Goal: Task Accomplishment & Management: Complete application form

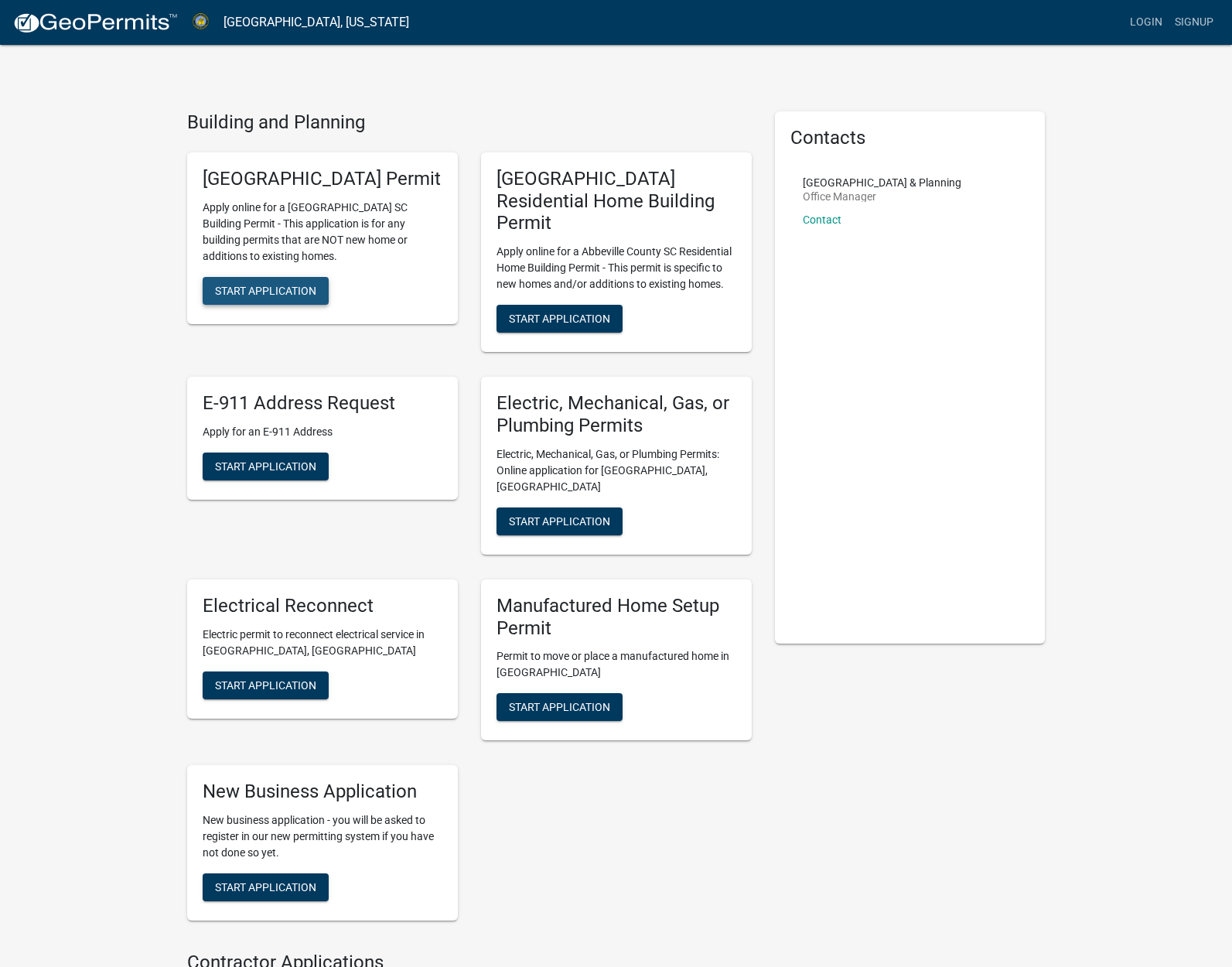
click at [277, 296] on span "Start Application" at bounding box center [265, 290] width 101 height 13
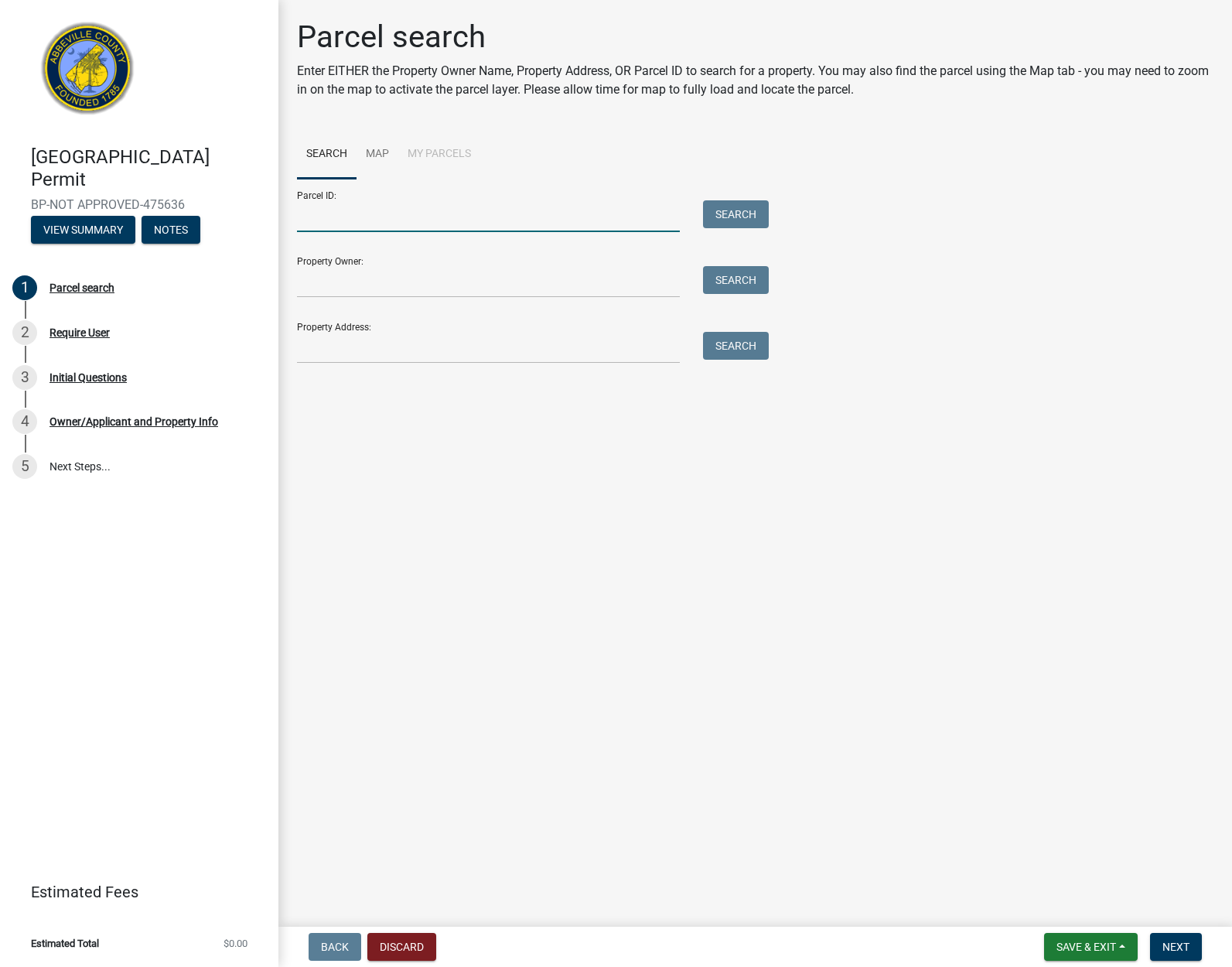
click at [427, 214] on input "Parcel ID:" at bounding box center [488, 215] width 382 height 31
type input "8"
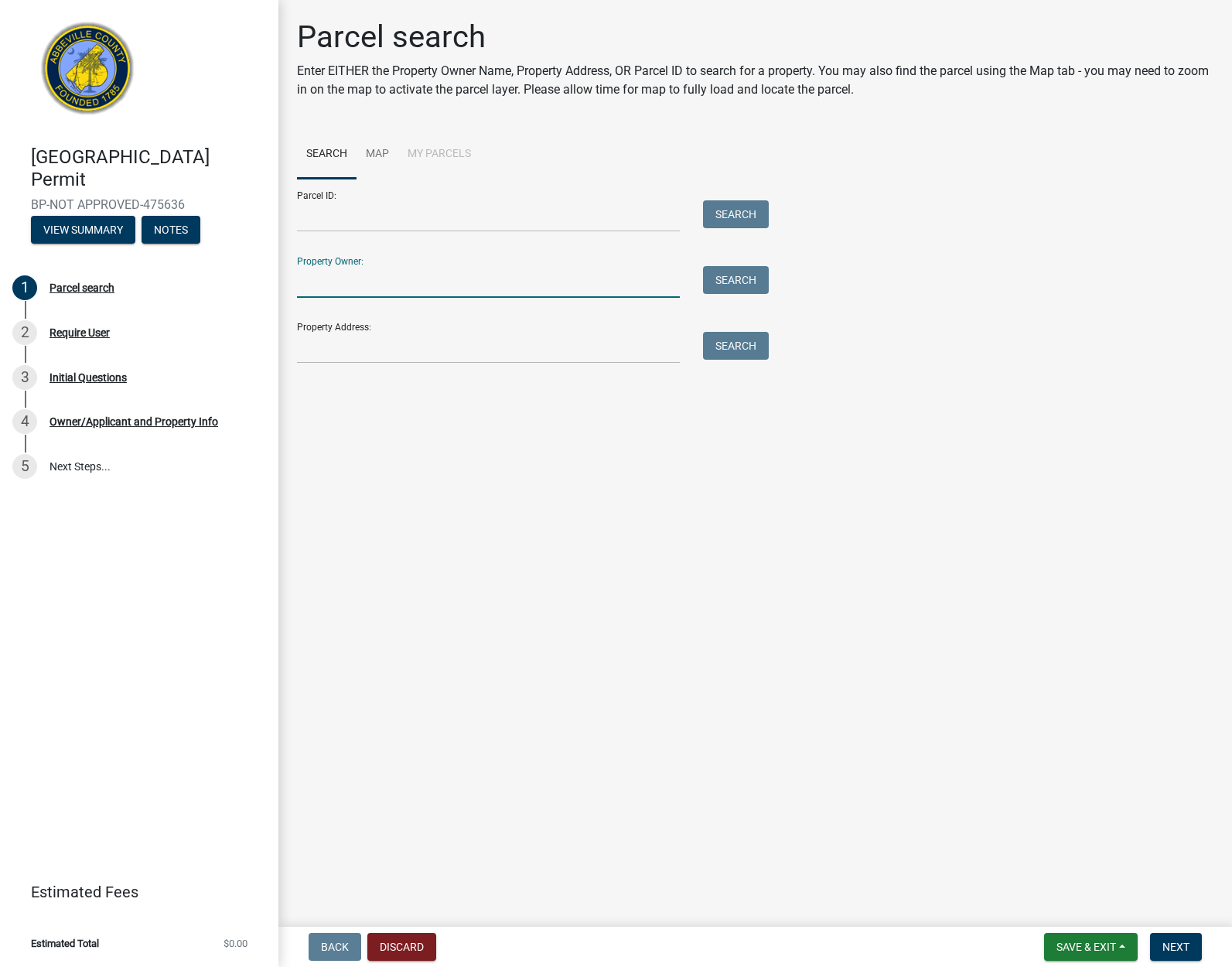
click at [462, 286] on input "Property Owner:" at bounding box center [488, 282] width 382 height 31
type input "Ryan Summey"
click at [442, 334] on input "Property Address:" at bounding box center [488, 347] width 382 height 31
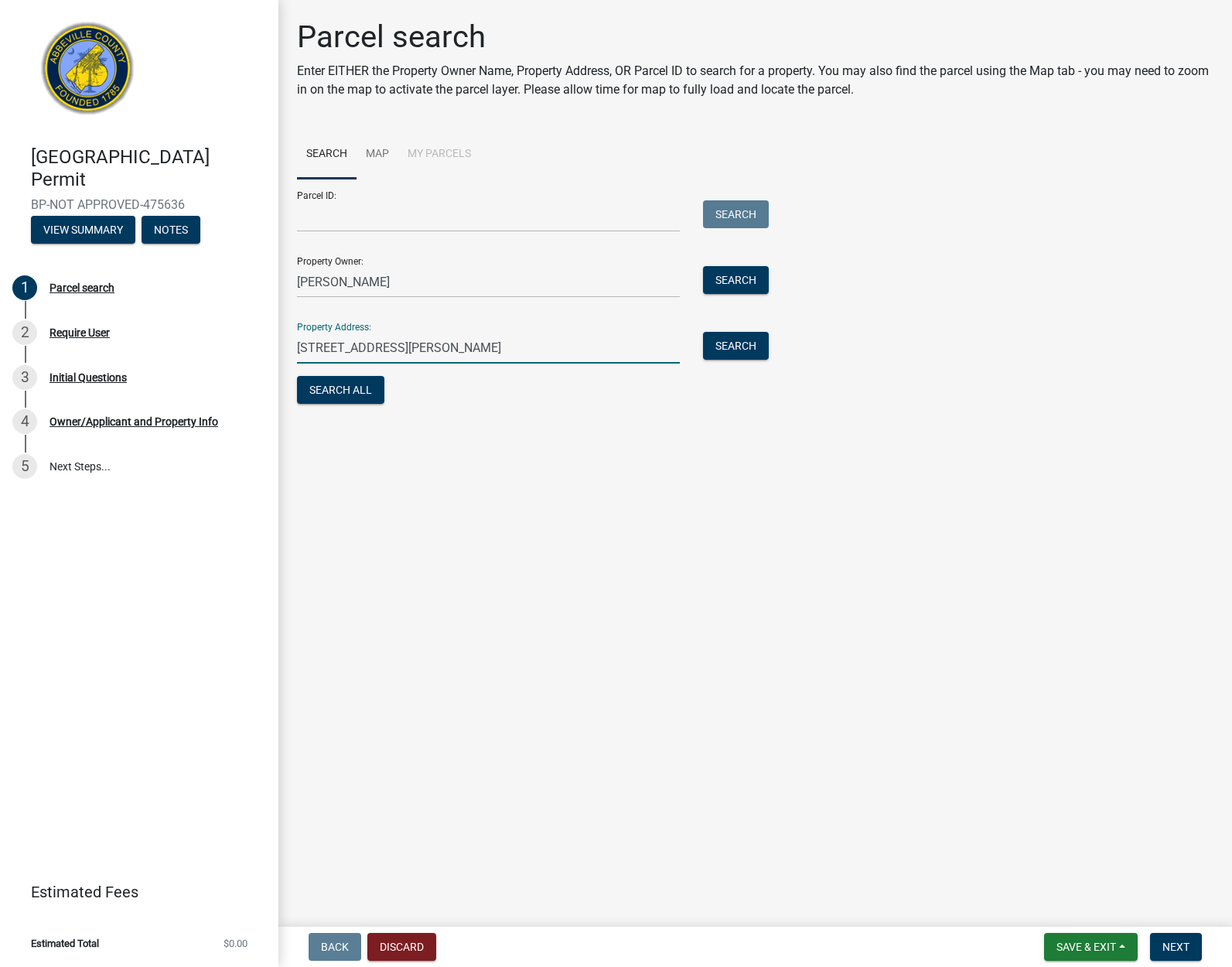
type input "850 old Douglas mill rd"
click at [772, 346] on div "Search" at bounding box center [732, 347] width 81 height 31
click at [770, 346] on div "Search" at bounding box center [732, 347] width 81 height 31
click at [748, 347] on button "Search" at bounding box center [736, 345] width 66 height 28
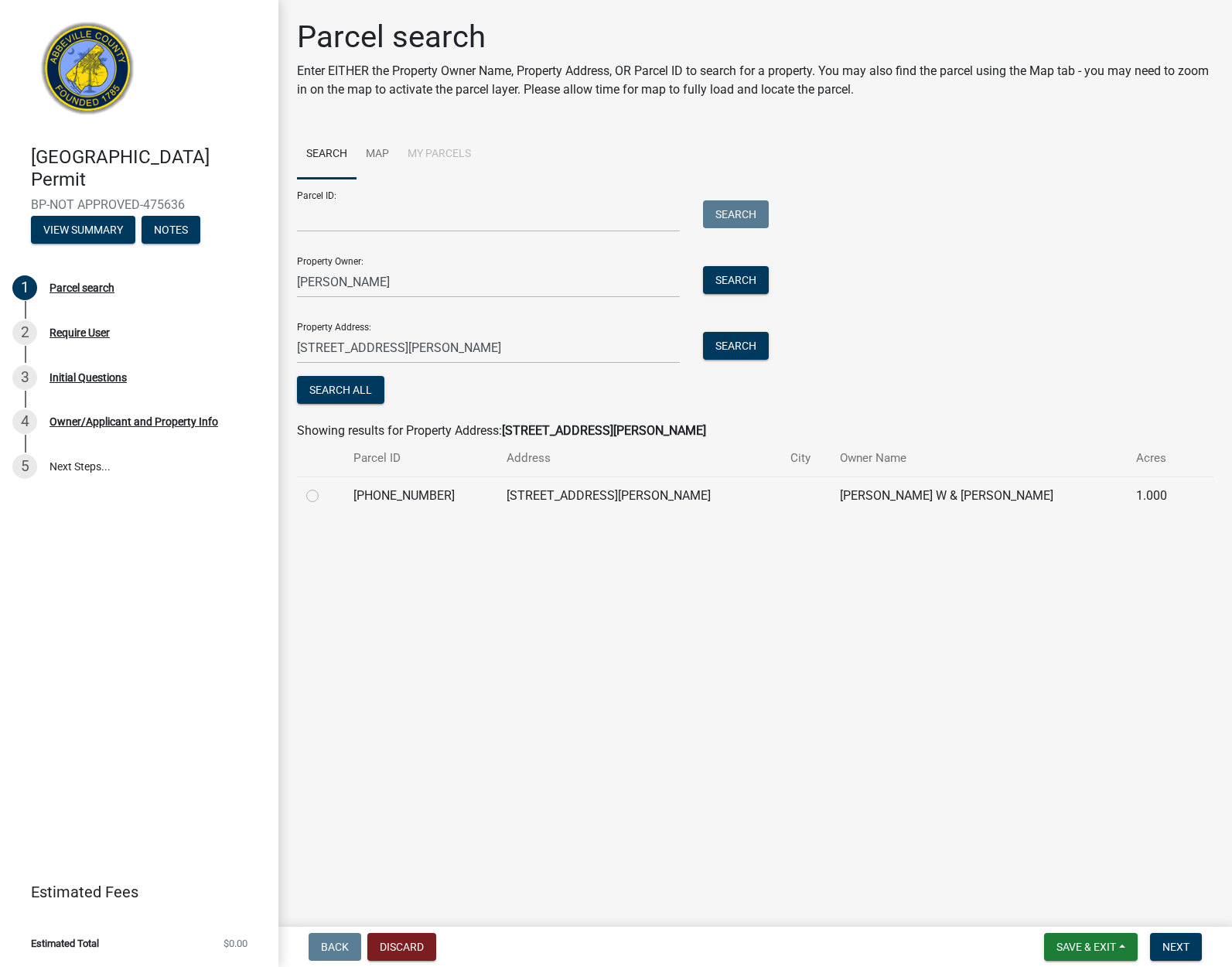
click at [324, 486] on label at bounding box center [324, 486] width 0 height 0
click at [324, 491] on input "radio" at bounding box center [329, 491] width 10 height 10
radio input "true"
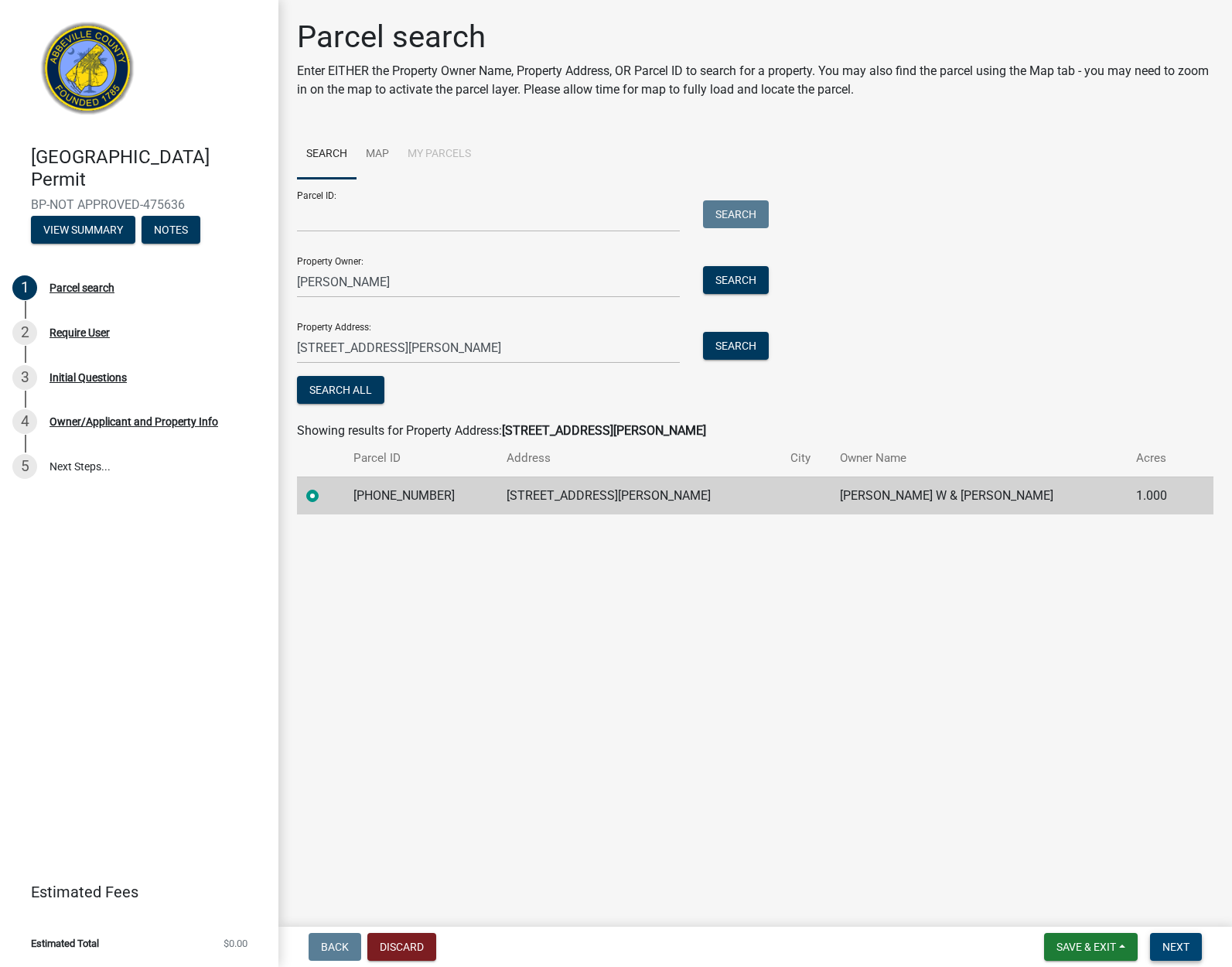
click at [1186, 947] on span "Next" at bounding box center [1176, 946] width 27 height 13
click at [1184, 946] on span "Next" at bounding box center [1176, 946] width 27 height 13
drag, startPoint x: 503, startPoint y: 502, endPoint x: 365, endPoint y: 490, distance: 138.5
click at [497, 502] on td "096-00-00-169" at bounding box center [420, 495] width 153 height 38
click at [404, 383] on span "Getting Parcel Geometry" at bounding box center [451, 391] width 135 height 14
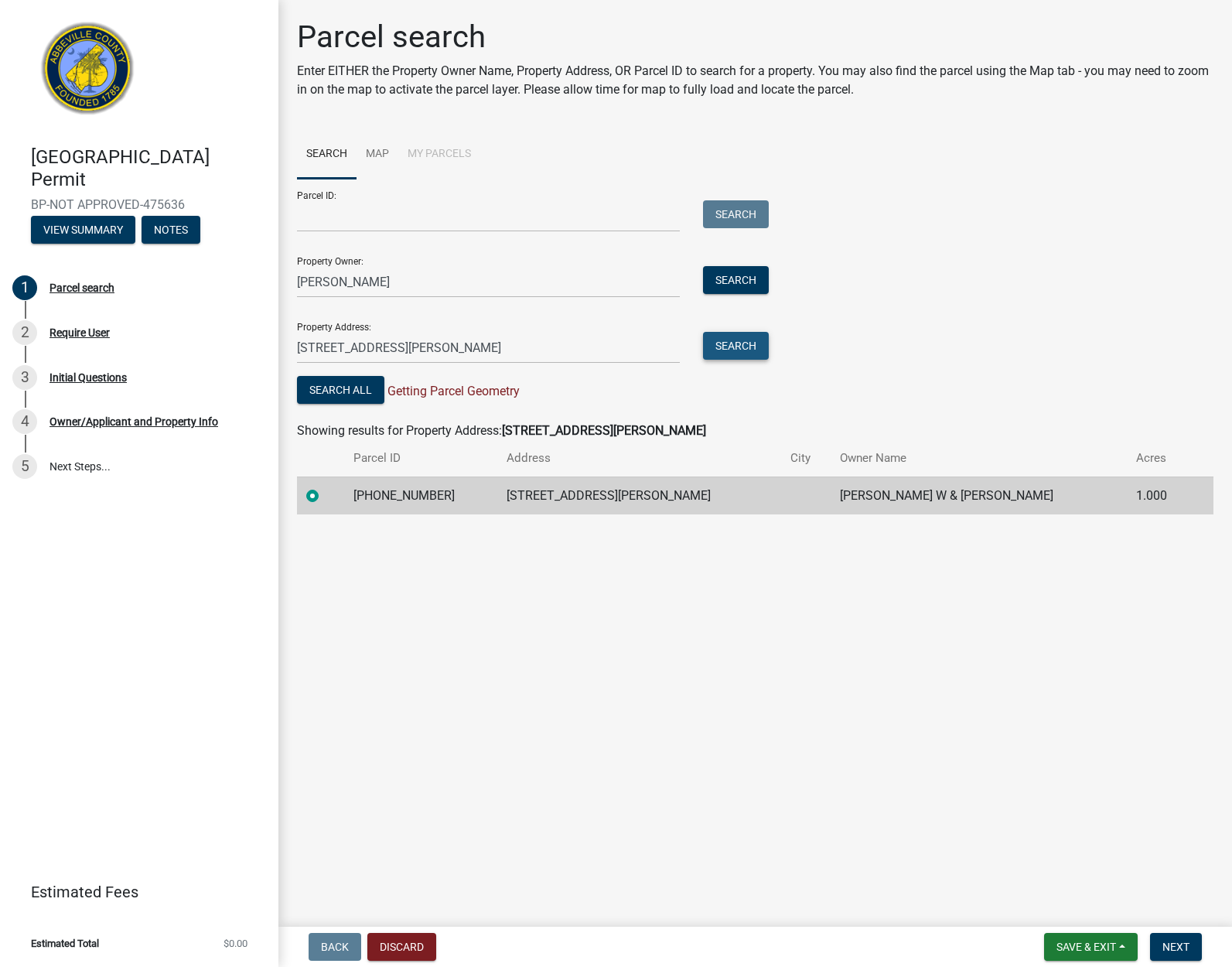
click at [755, 340] on button "Search" at bounding box center [736, 345] width 66 height 28
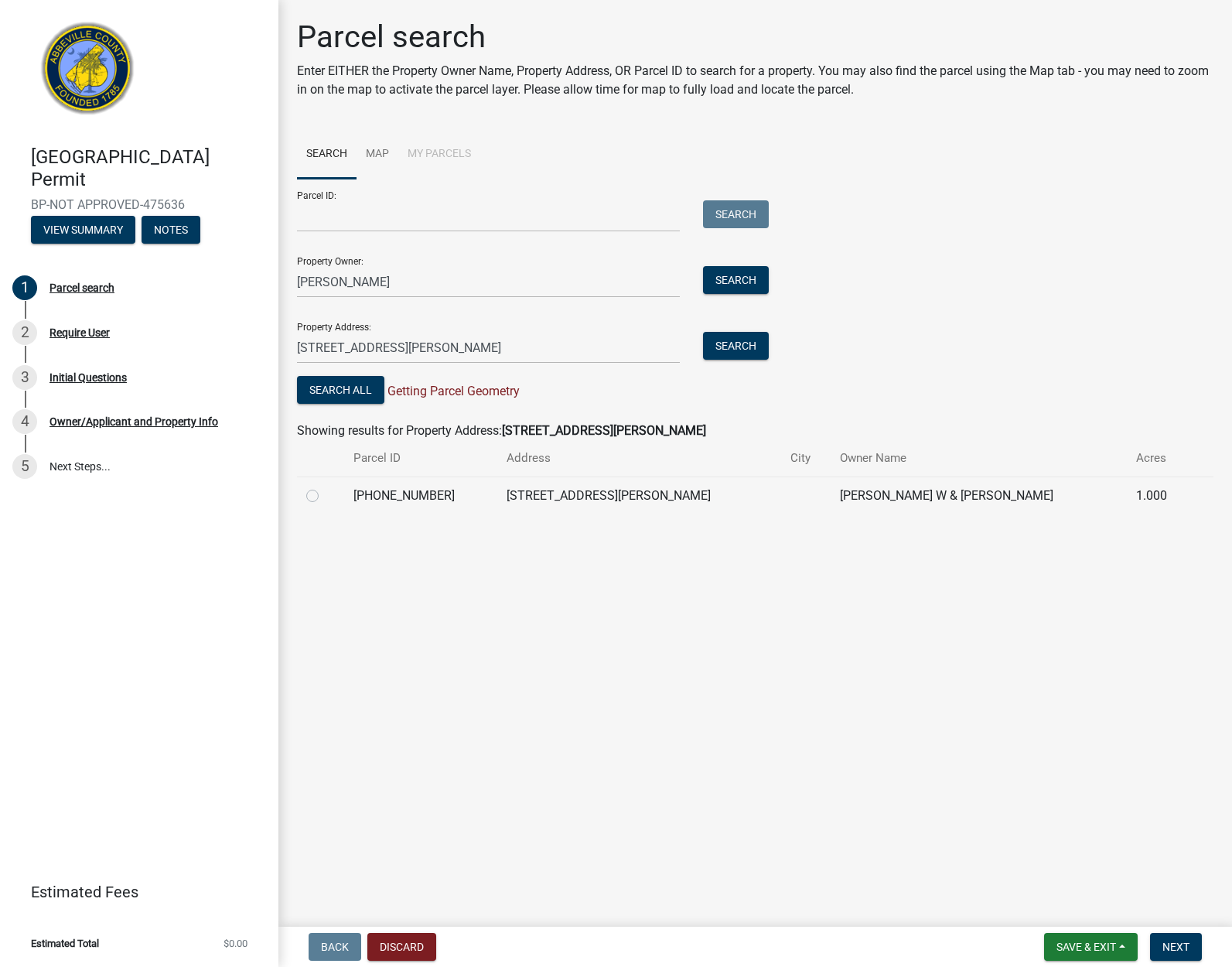
click at [365, 493] on td "096-00-00-169" at bounding box center [420, 495] width 153 height 38
click at [324, 486] on label at bounding box center [324, 486] width 0 height 0
click at [324, 495] on input "radio" at bounding box center [329, 491] width 10 height 10
radio input "true"
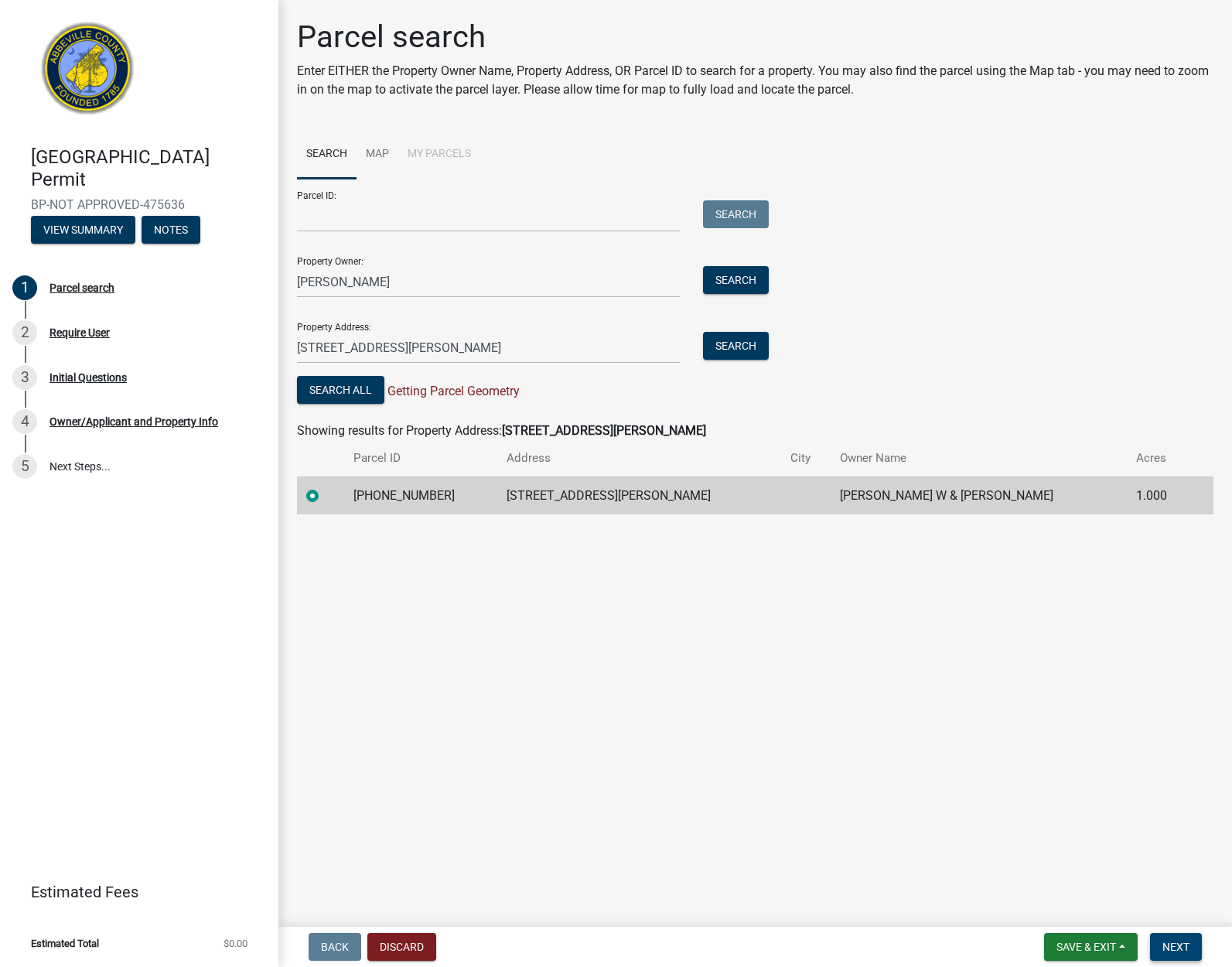
click at [1181, 942] on span "Next" at bounding box center [1176, 946] width 27 height 13
click at [376, 214] on input "Parcel ID:" at bounding box center [488, 215] width 382 height 31
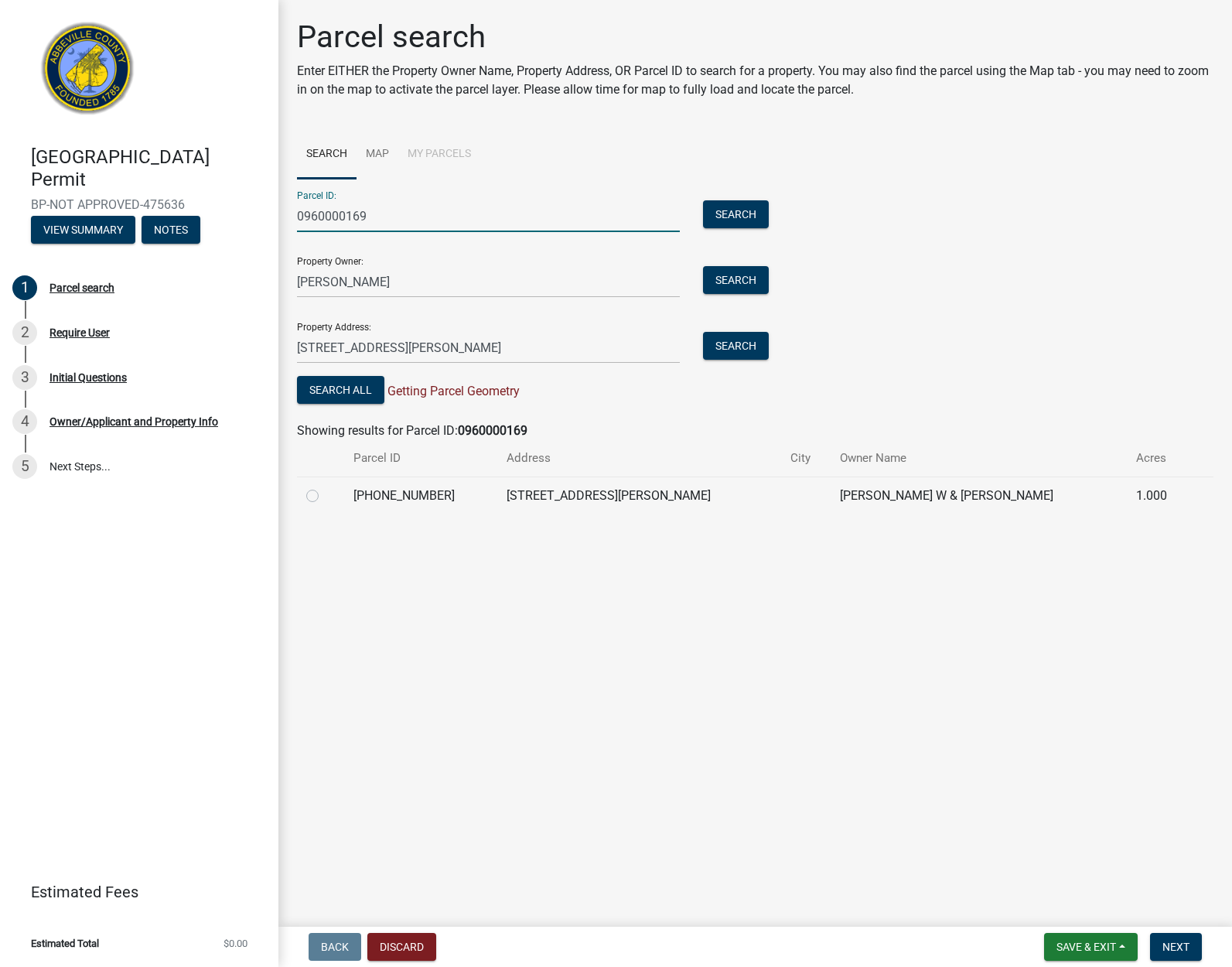
type input "0960000169"
click at [324, 486] on label at bounding box center [324, 486] width 0 height 0
click at [324, 497] on input "radio" at bounding box center [329, 491] width 10 height 10
radio input "true"
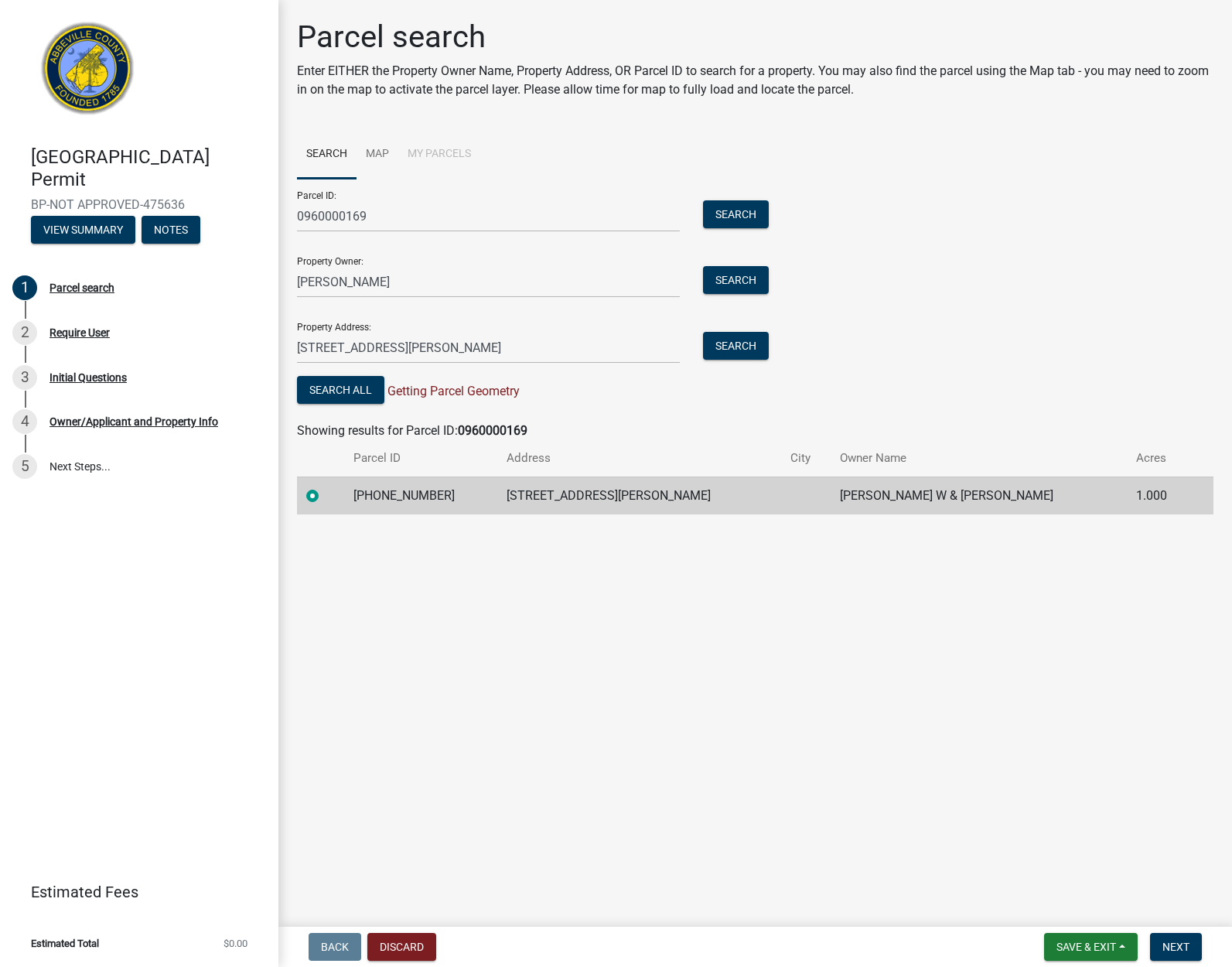
click at [329, 408] on form "Search Map My Parcels Parcel ID: 0960000169 Search Property Owner: Ryan Summey …" at bounding box center [755, 322] width 917 height 384
click at [331, 399] on button "Search All" at bounding box center [340, 390] width 88 height 28
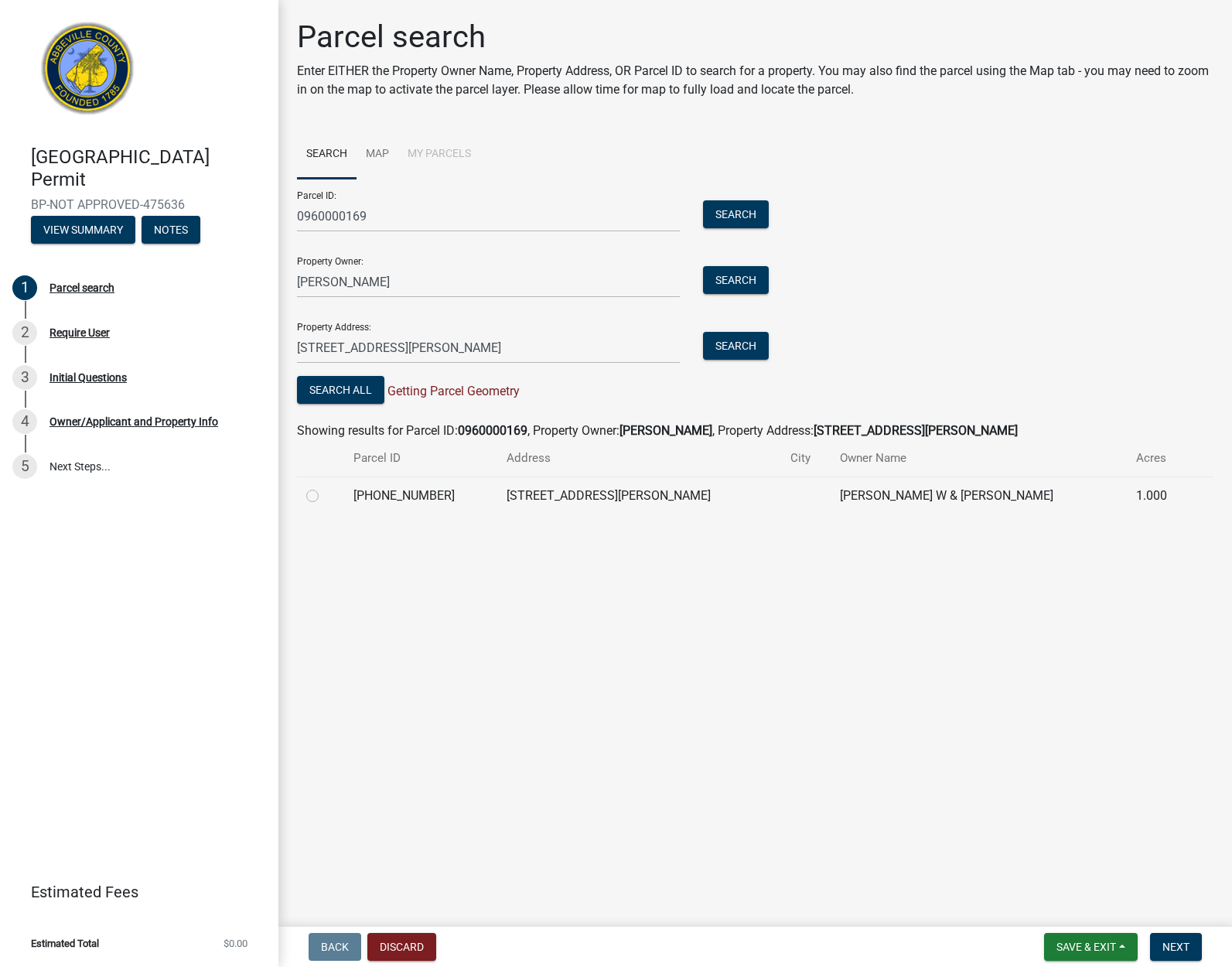
click at [306, 495] on td at bounding box center [320, 495] width 47 height 38
click at [324, 486] on label at bounding box center [324, 486] width 0 height 0
click at [324, 495] on input "radio" at bounding box center [329, 491] width 10 height 10
radio input "true"
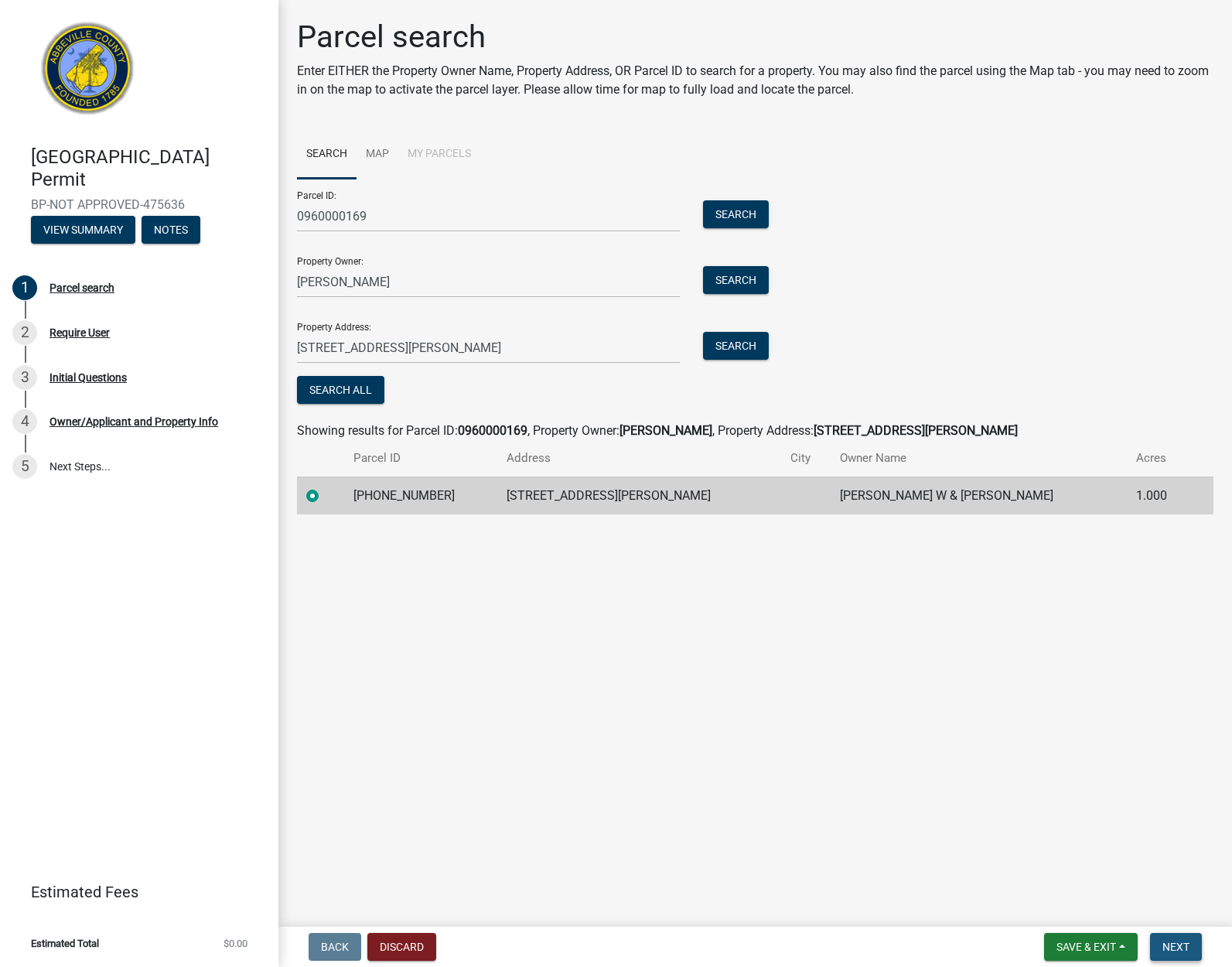
click at [1164, 945] on span "Next" at bounding box center [1176, 946] width 27 height 13
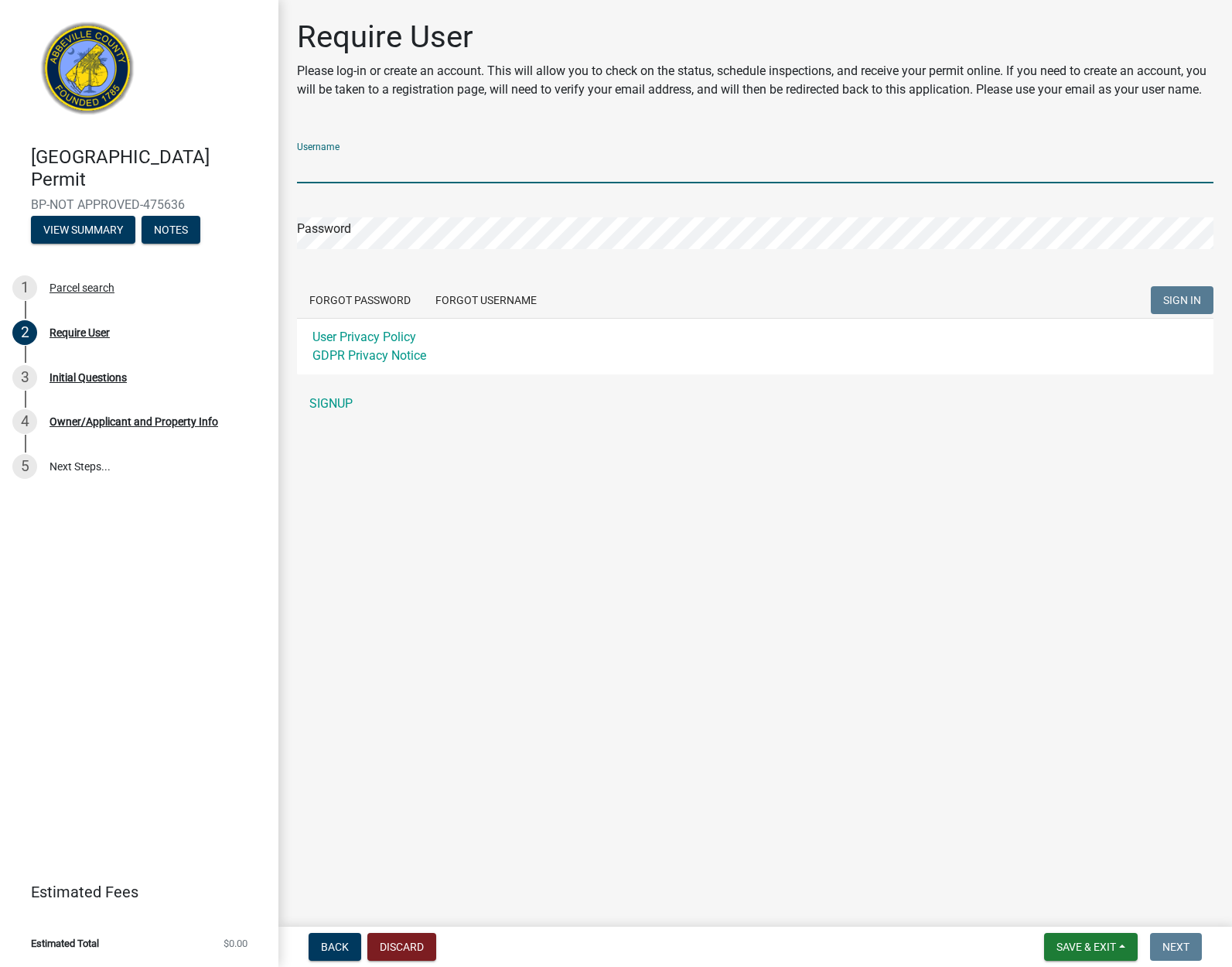
type input "burishbuildersgvl"
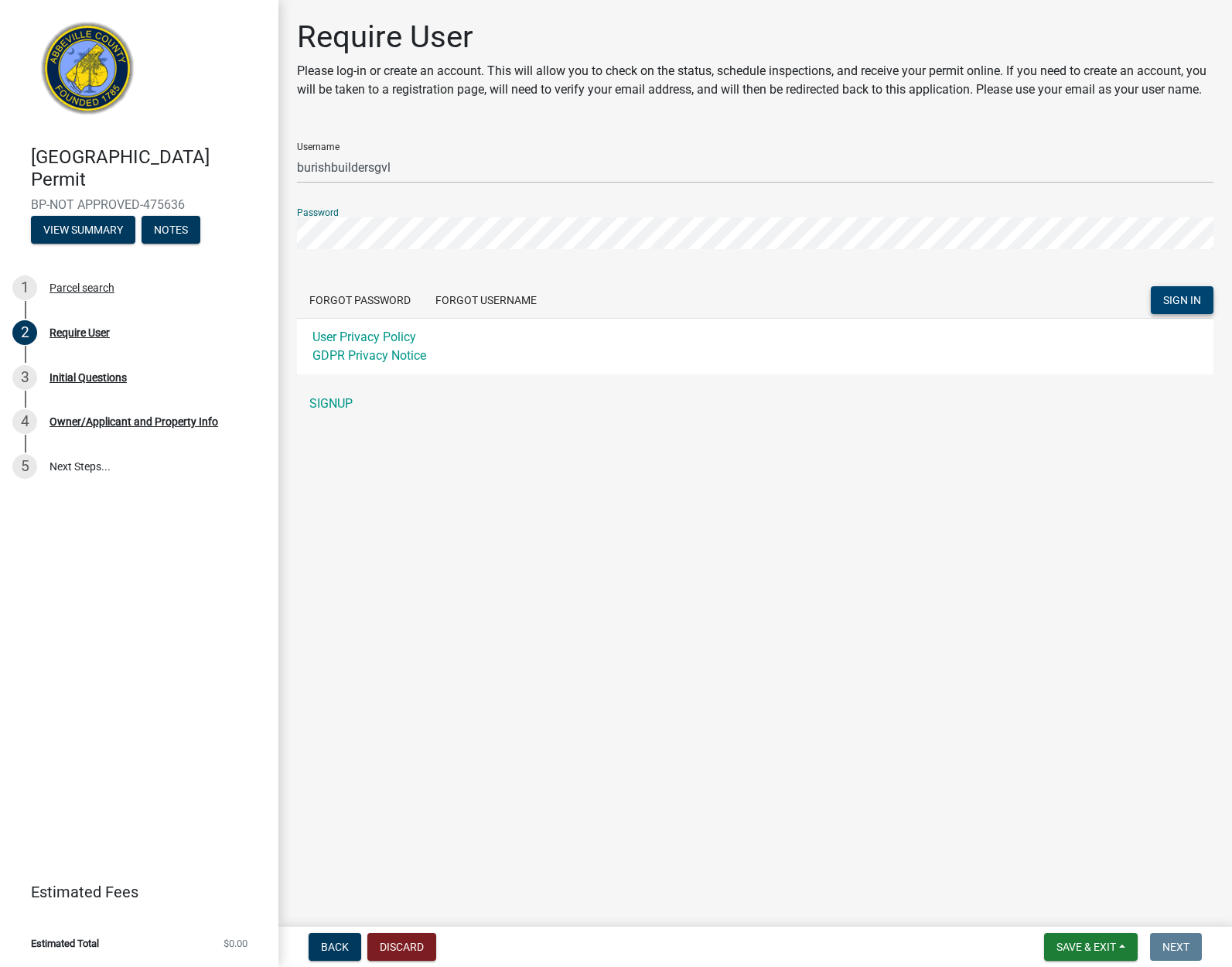
click at [1185, 307] on span "SIGN IN" at bounding box center [1182, 300] width 38 height 13
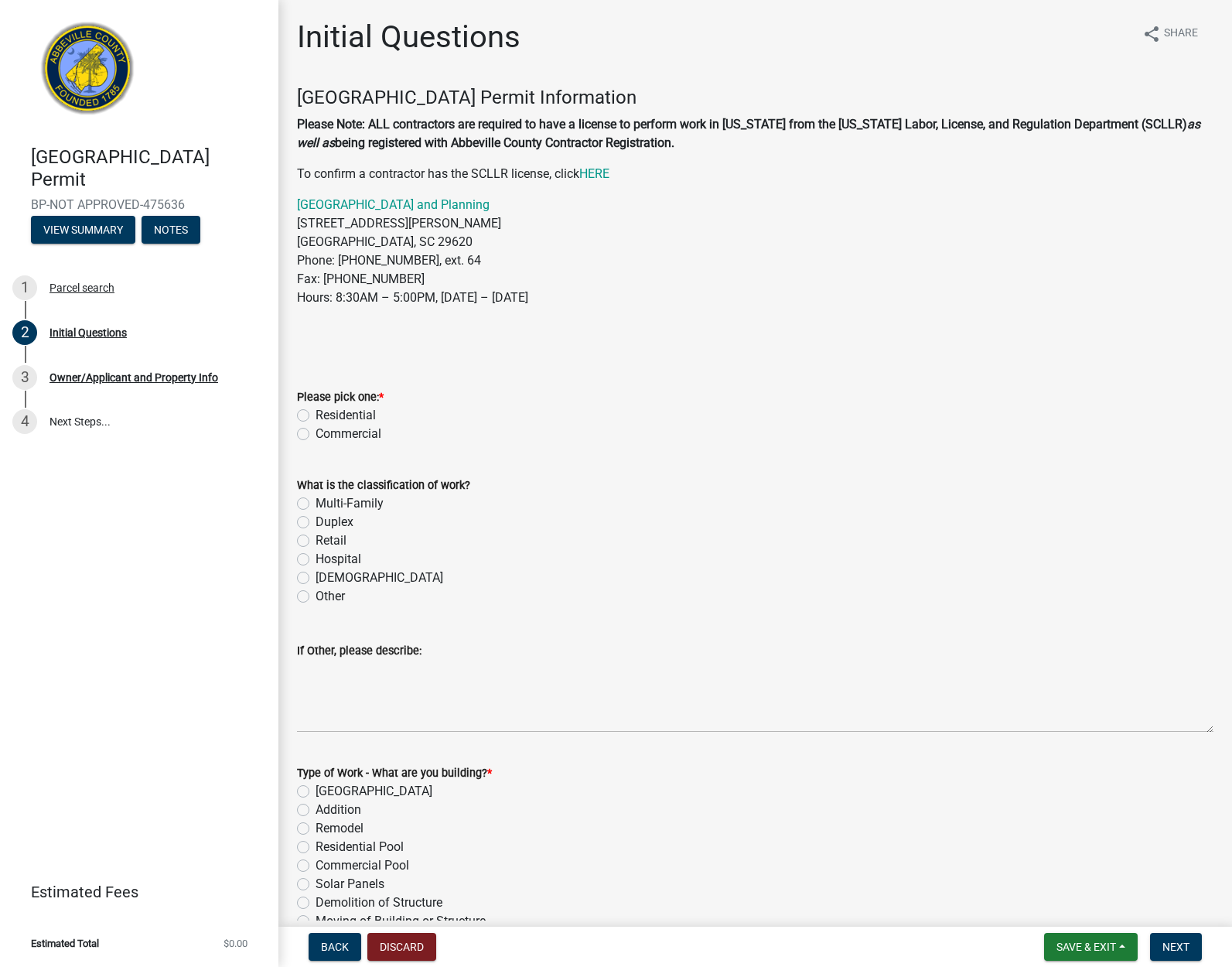
click at [315, 413] on label "Residential" at bounding box center [346, 415] width 61 height 19
click at [315, 413] on input "Residential" at bounding box center [320, 410] width 10 height 10
radio input "true"
click at [303, 589] on div "Other" at bounding box center [755, 596] width 917 height 19
click at [315, 595] on label "Other" at bounding box center [330, 596] width 29 height 19
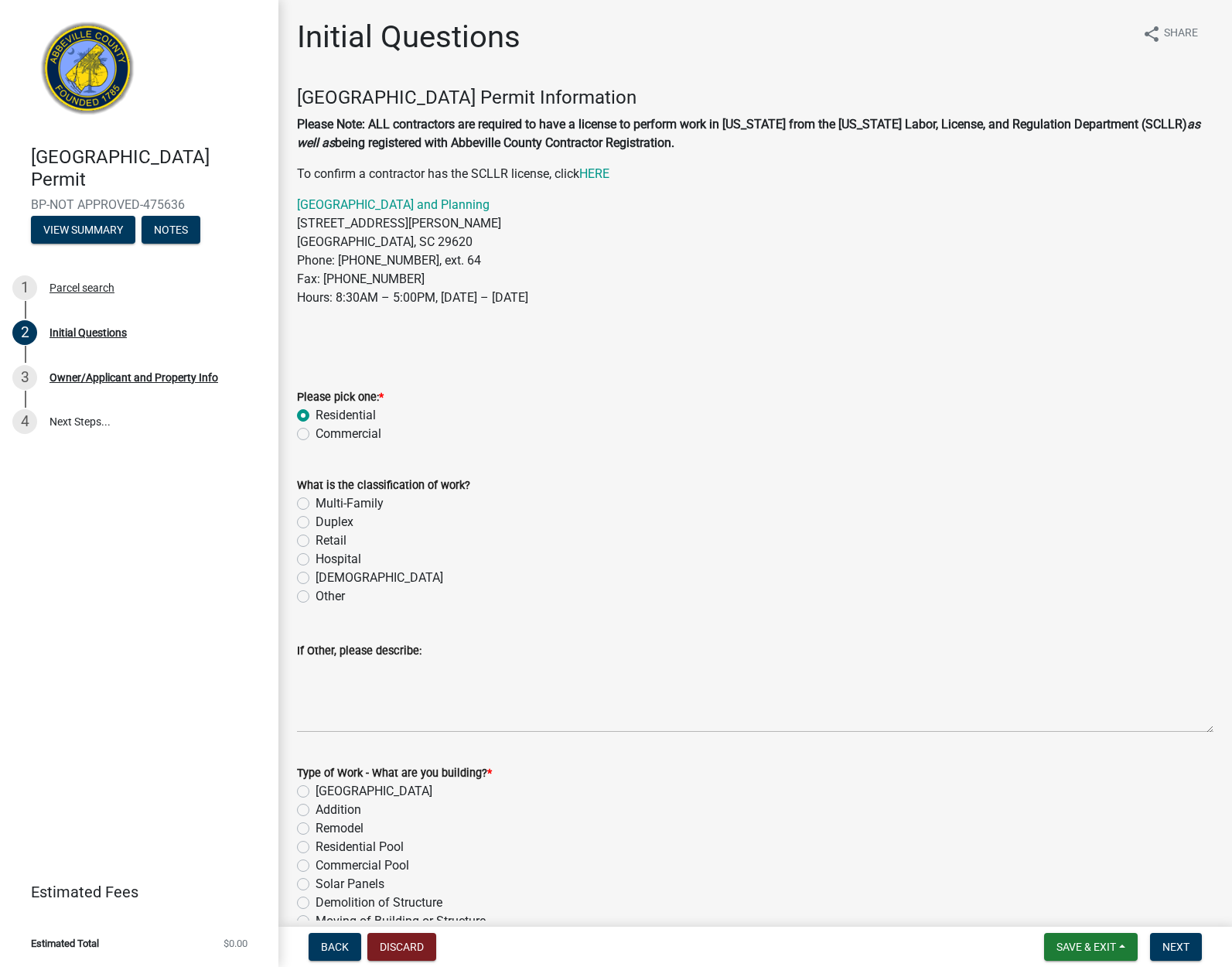
click at [315, 595] on input "Other" at bounding box center [320, 592] width 10 height 10
radio input "true"
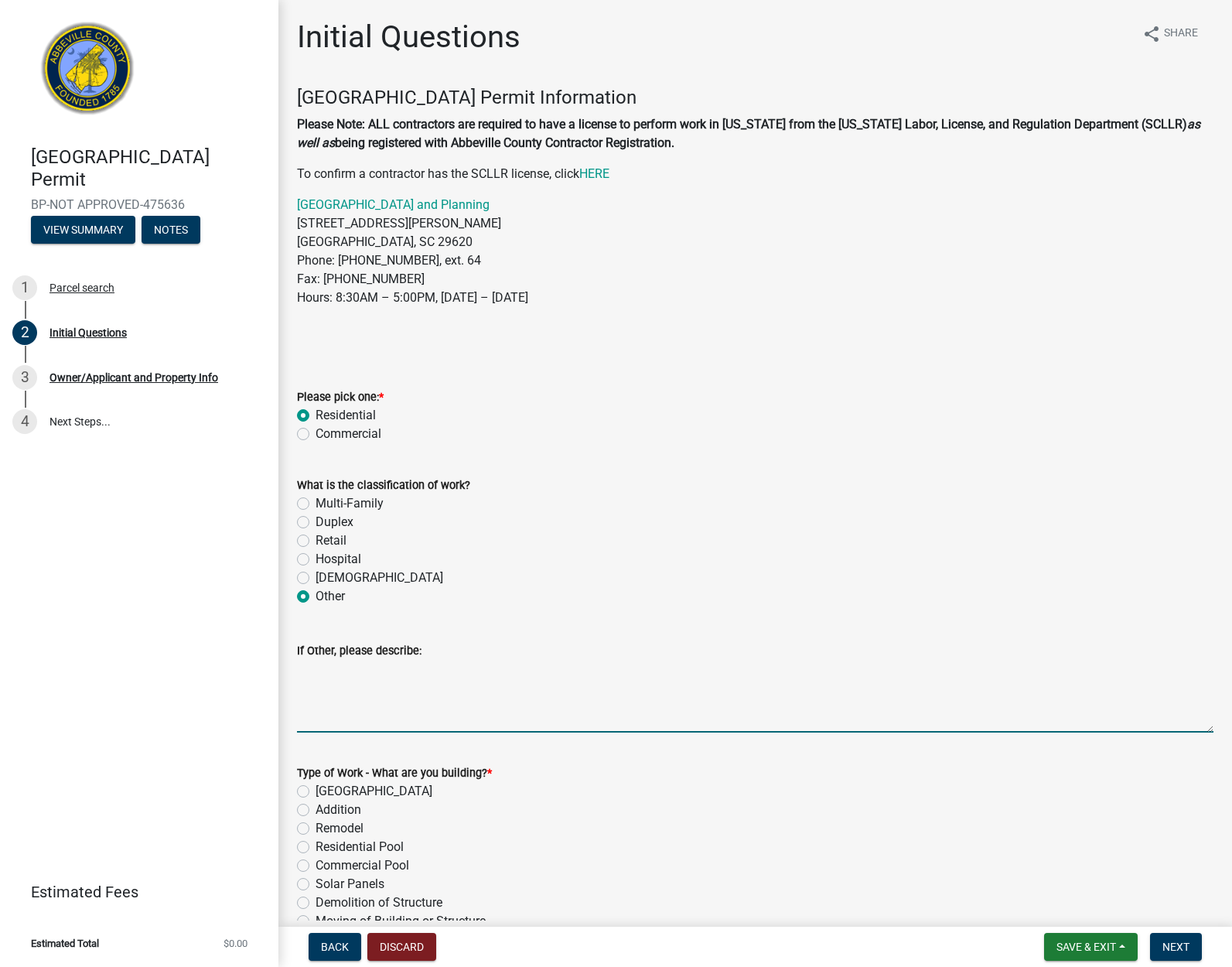
click at [359, 722] on textarea "If Other, please describe:" at bounding box center [755, 695] width 917 height 72
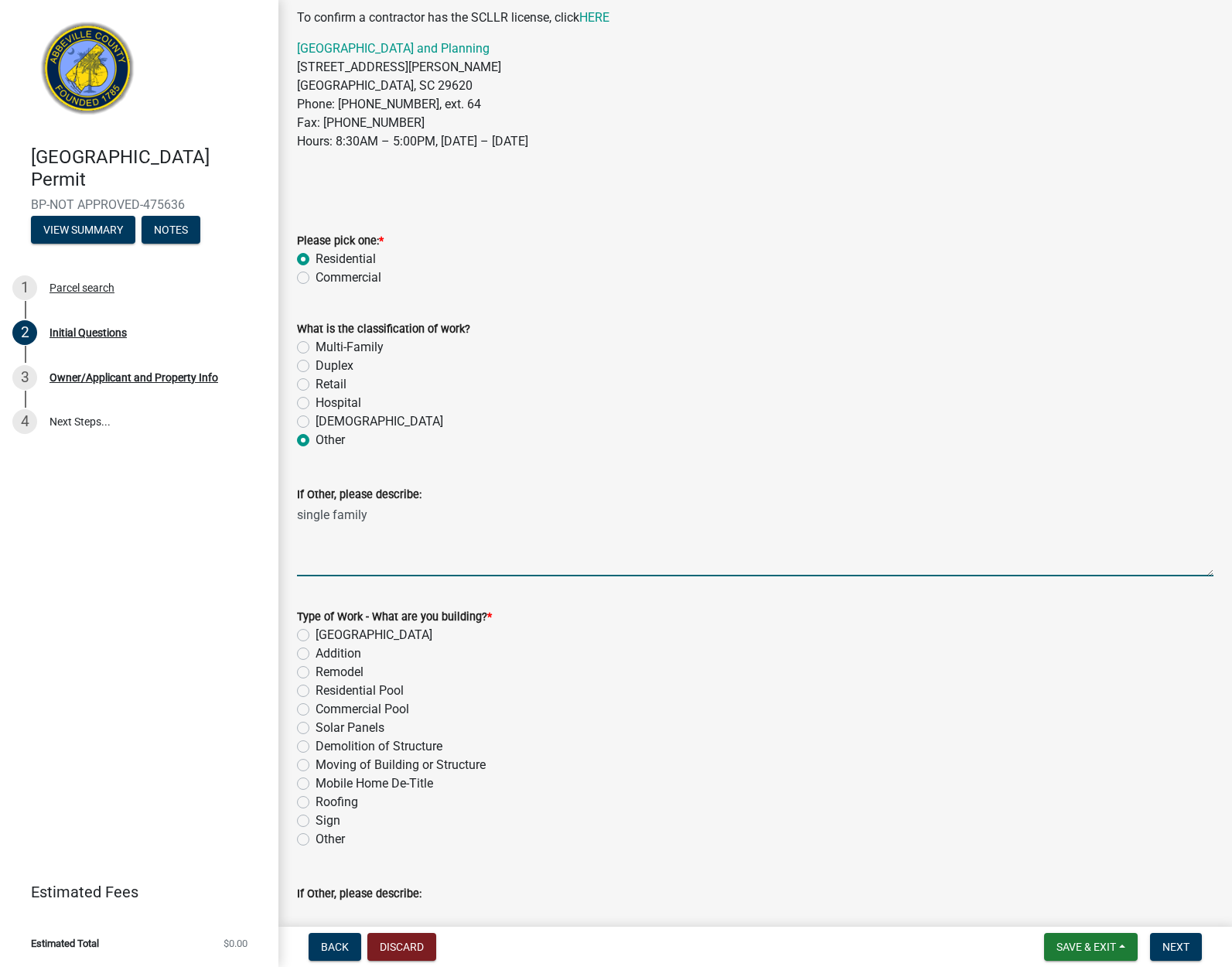
scroll to position [158, 0]
type textarea "single family"
click at [315, 799] on label "Roofing" at bounding box center [337, 800] width 43 height 19
click at [315, 799] on input "Roofing" at bounding box center [320, 795] width 10 height 10
radio input "true"
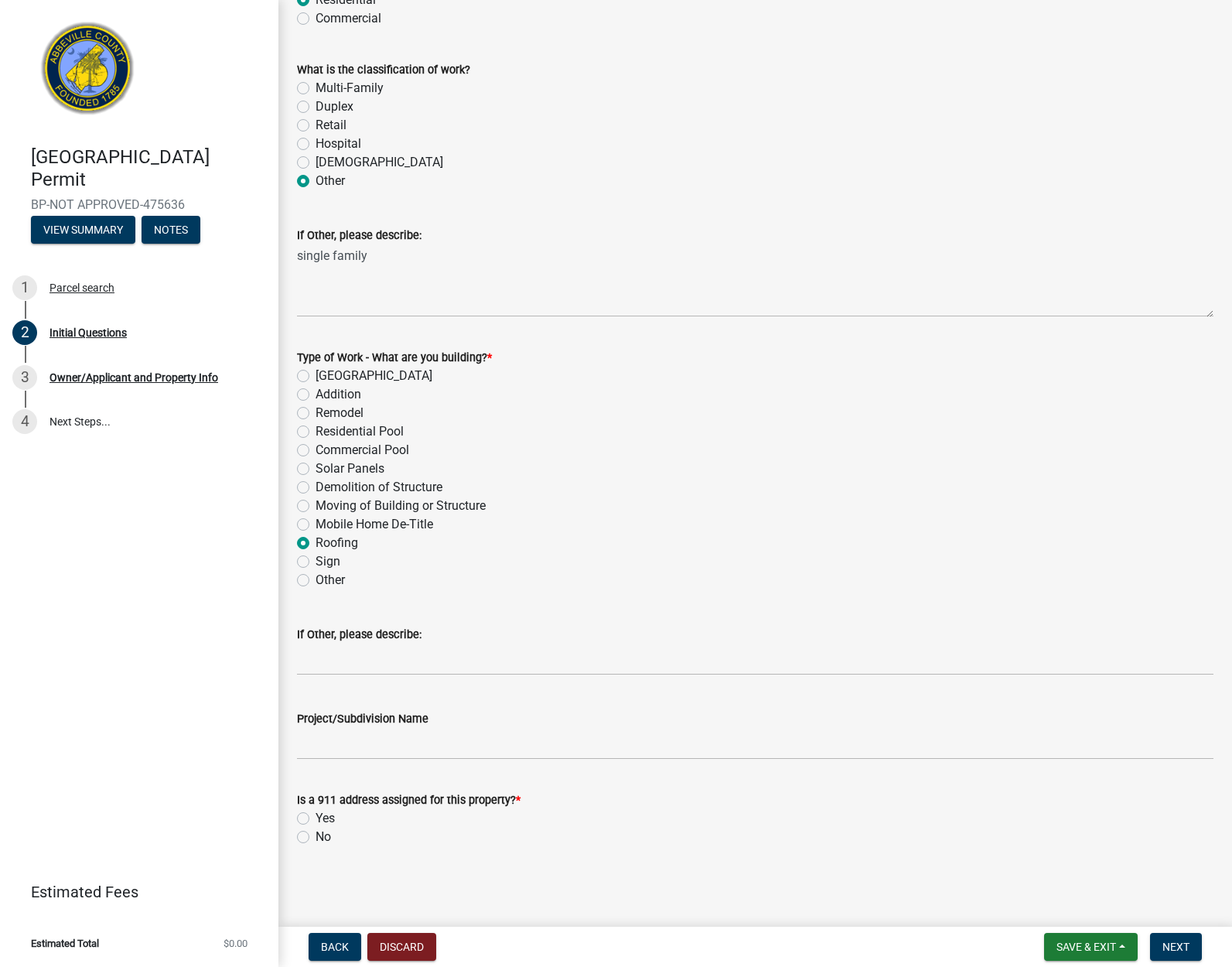
scroll to position [415, 0]
click at [309, 836] on div "No" at bounding box center [755, 837] width 917 height 19
click at [315, 841] on label "No" at bounding box center [323, 837] width 15 height 19
click at [315, 838] on input "No" at bounding box center [320, 833] width 10 height 10
radio input "true"
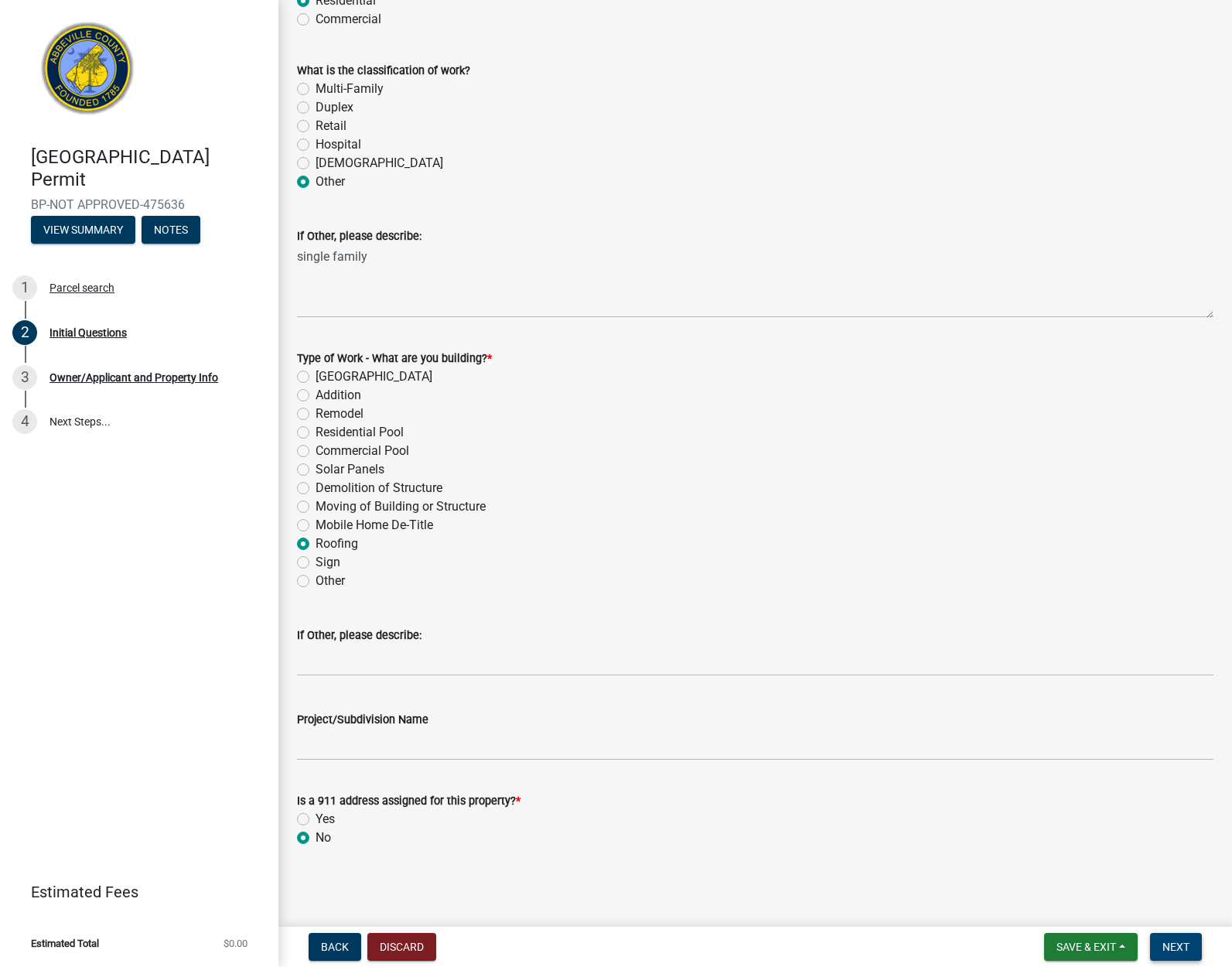
click at [1181, 950] on span "Next" at bounding box center [1176, 946] width 27 height 13
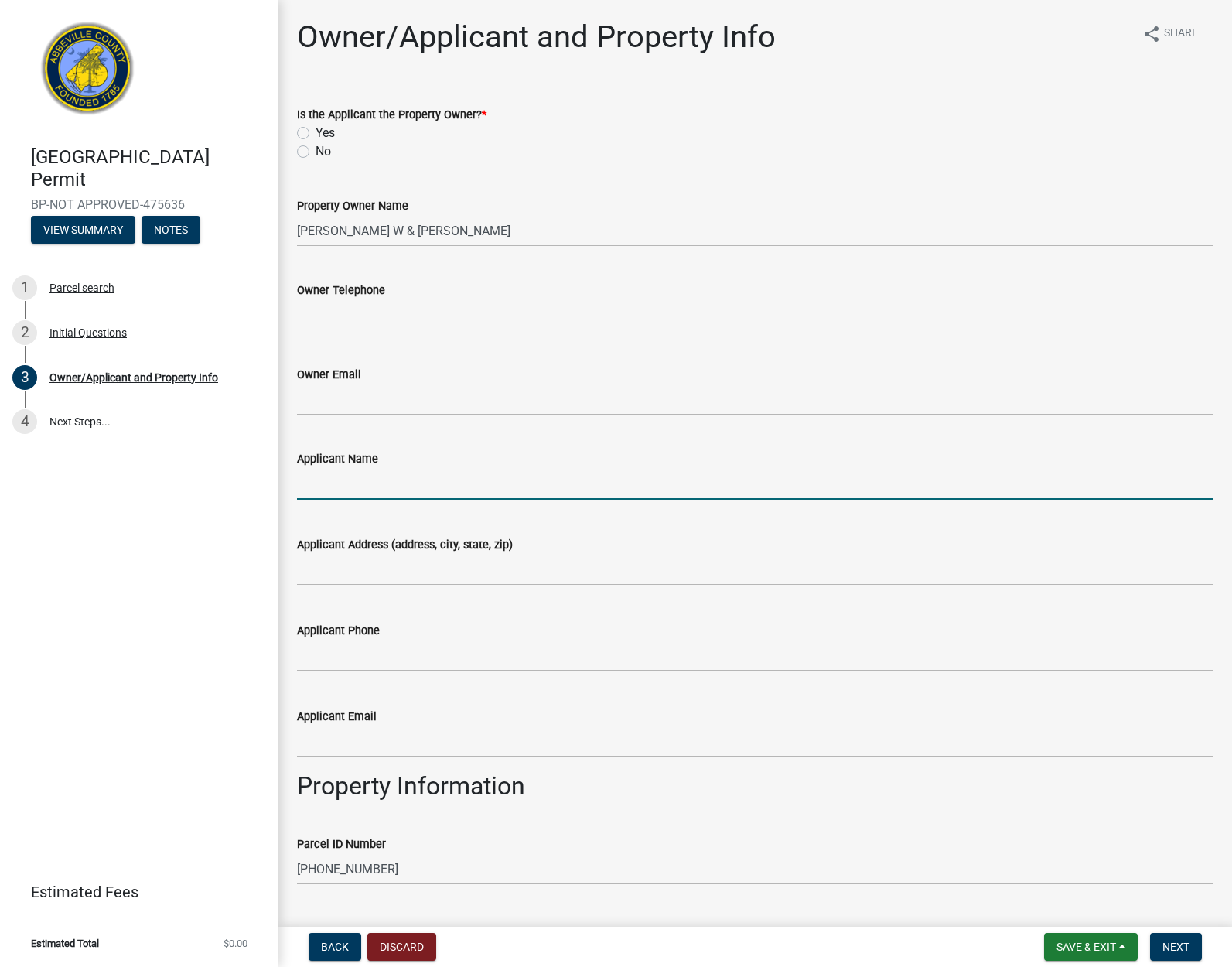
click at [335, 477] on input "Applicant Name" at bounding box center [755, 484] width 917 height 31
type input "[PERSON_NAME]"
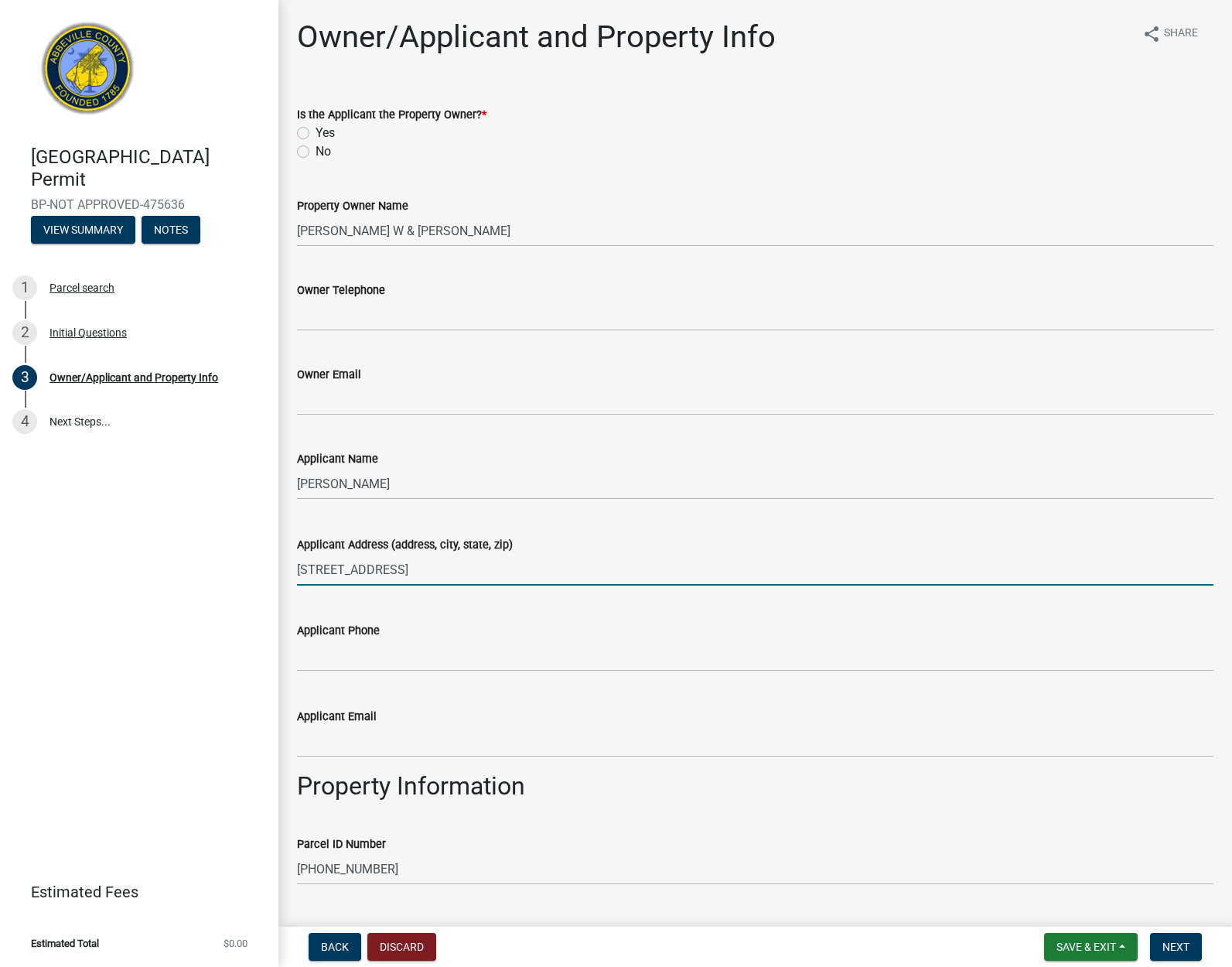
click at [426, 572] on input "[STREET_ADDRESS]" at bounding box center [755, 569] width 917 height 31
type input "8 river way dr. Greer SC 29651"
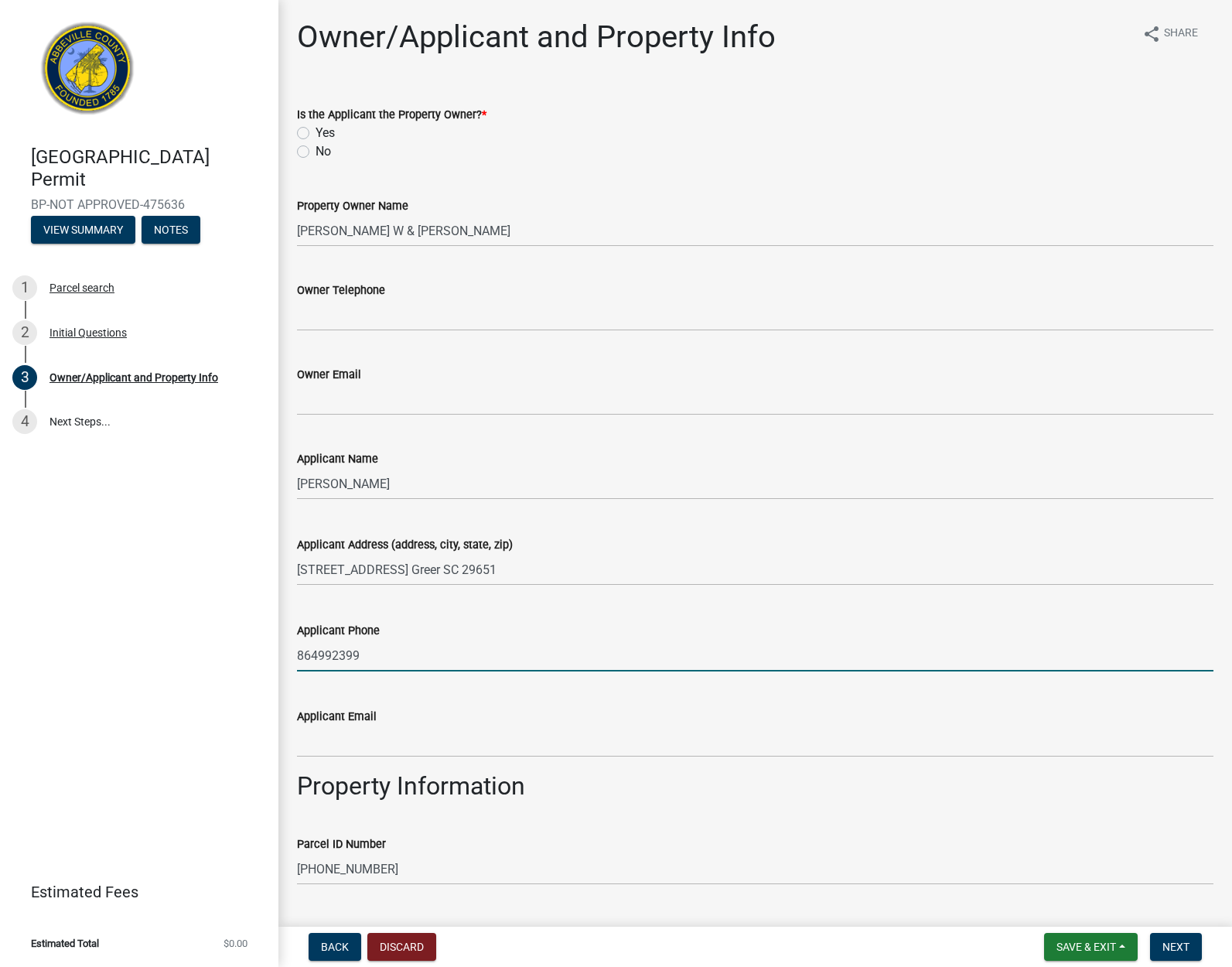
type input "864992399"
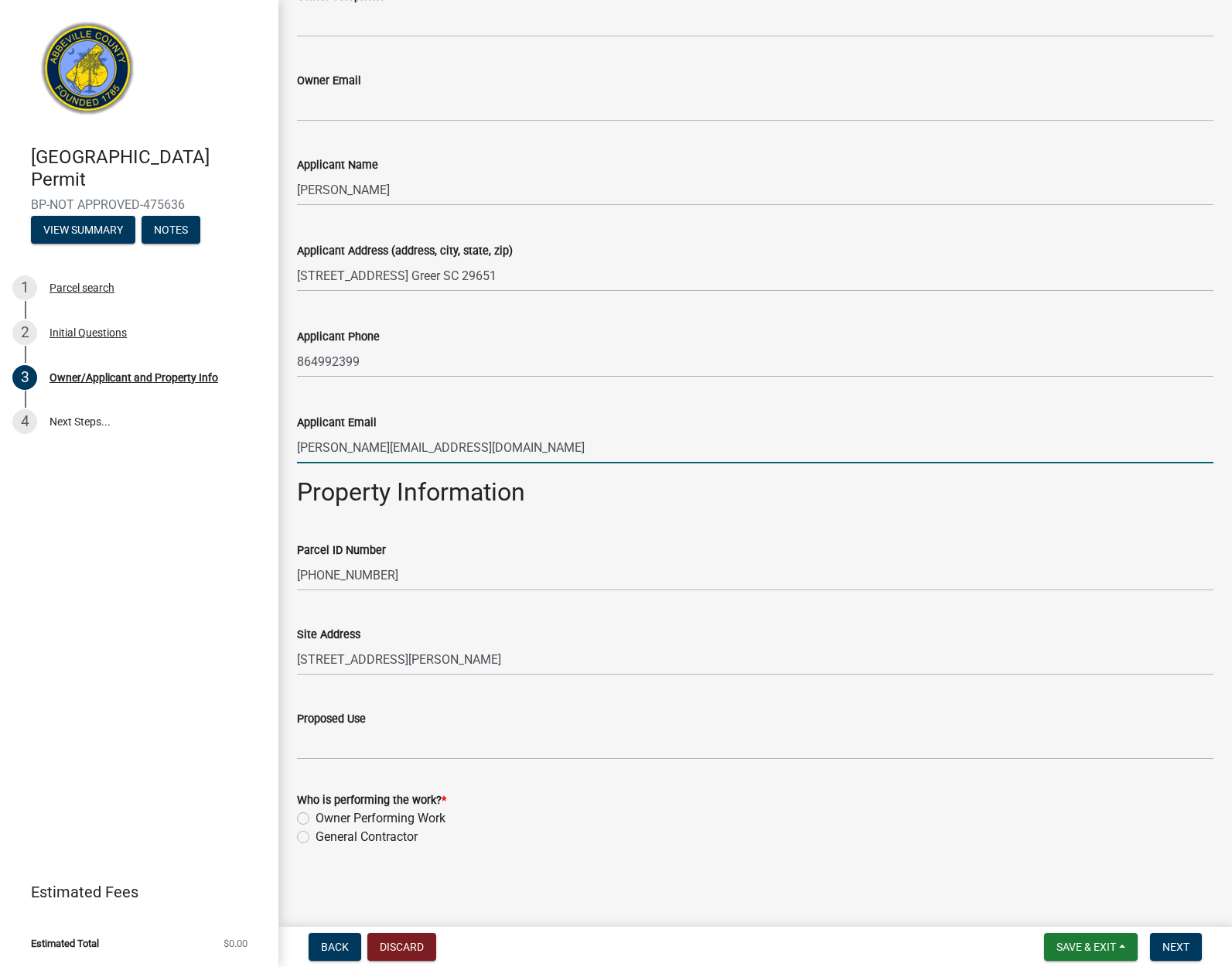
scroll to position [294, 0]
type input "[PERSON_NAME][EMAIL_ADDRESS][DOMAIN_NAME]"
click at [315, 837] on label "General Contractor" at bounding box center [366, 837] width 102 height 19
click at [315, 837] on input "General Contractor" at bounding box center [320, 832] width 10 height 10
radio input "true"
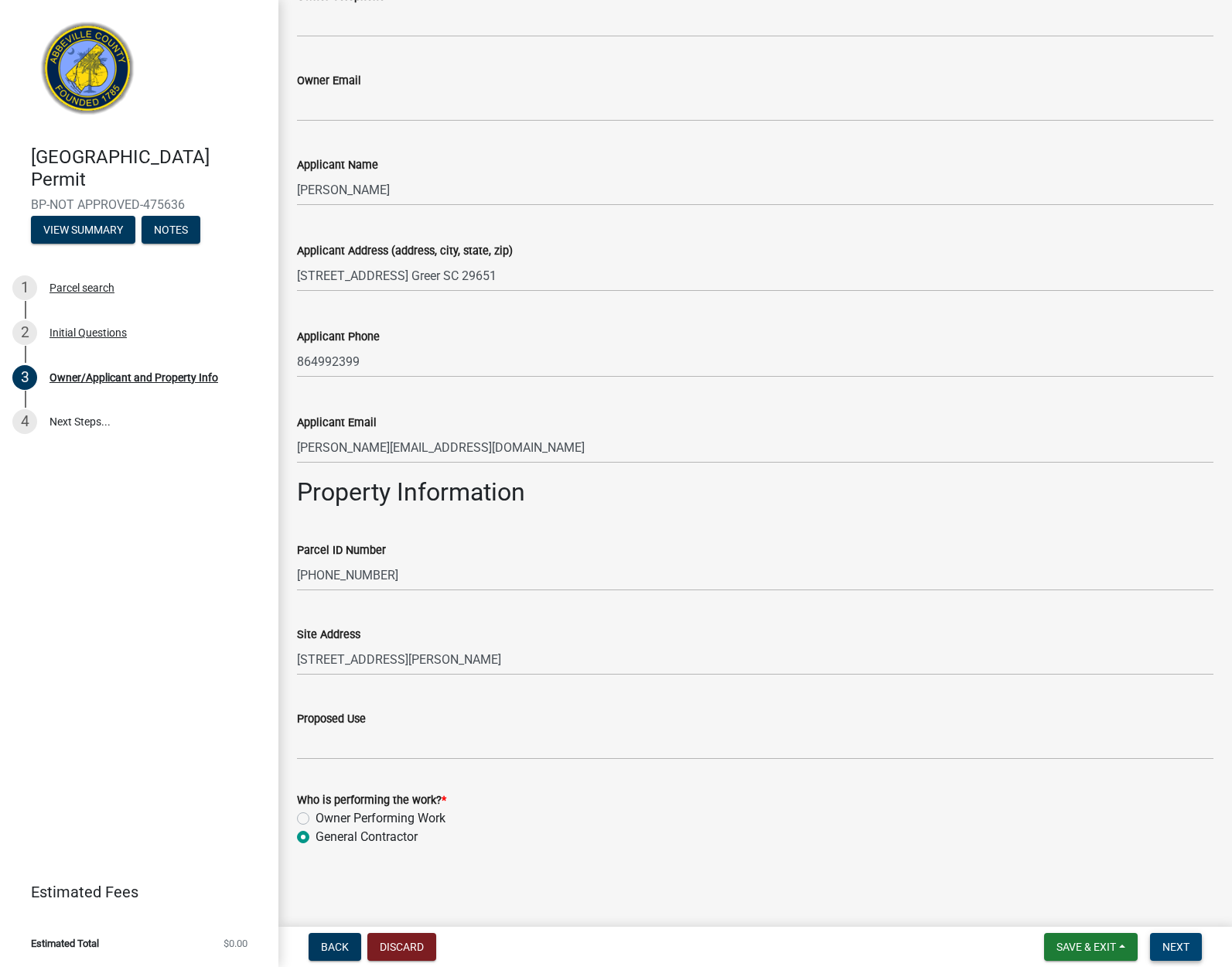
click at [1173, 951] on span "Next" at bounding box center [1176, 946] width 27 height 13
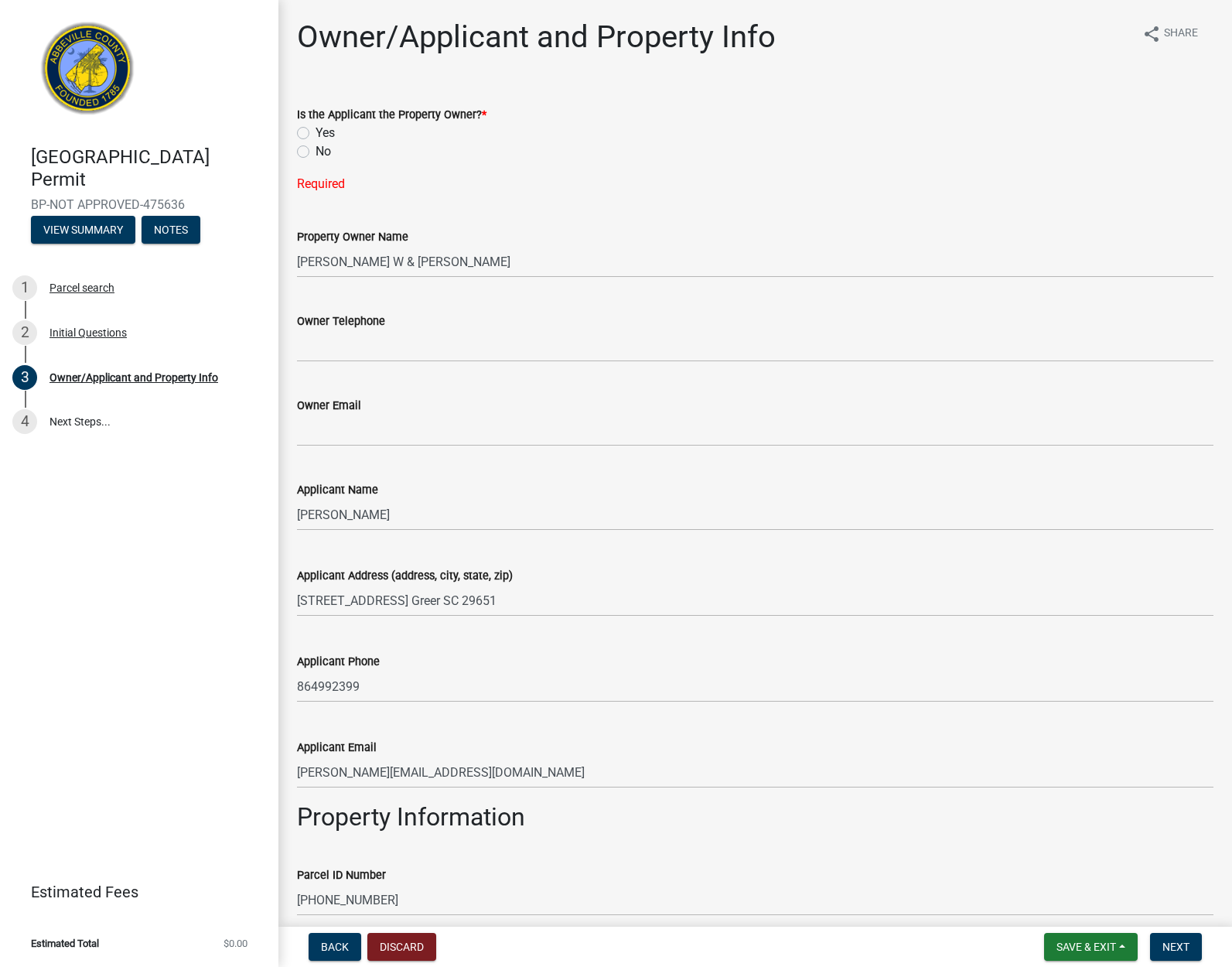
scroll to position [0, 0]
click at [315, 134] on label "Yes" at bounding box center [325, 132] width 20 height 19
click at [315, 134] on input "Yes" at bounding box center [320, 128] width 10 height 10
radio input "true"
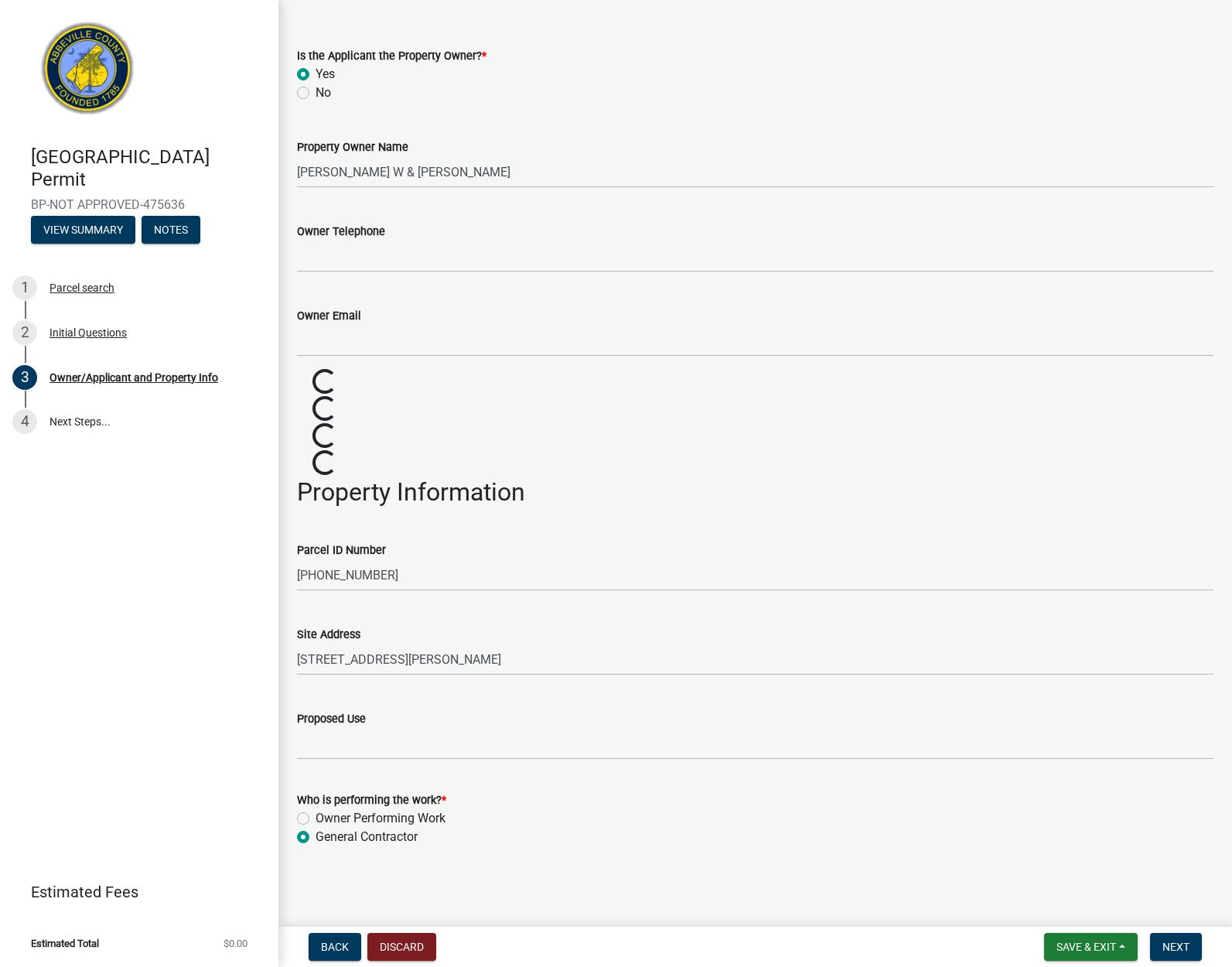
scroll to position [59, 0]
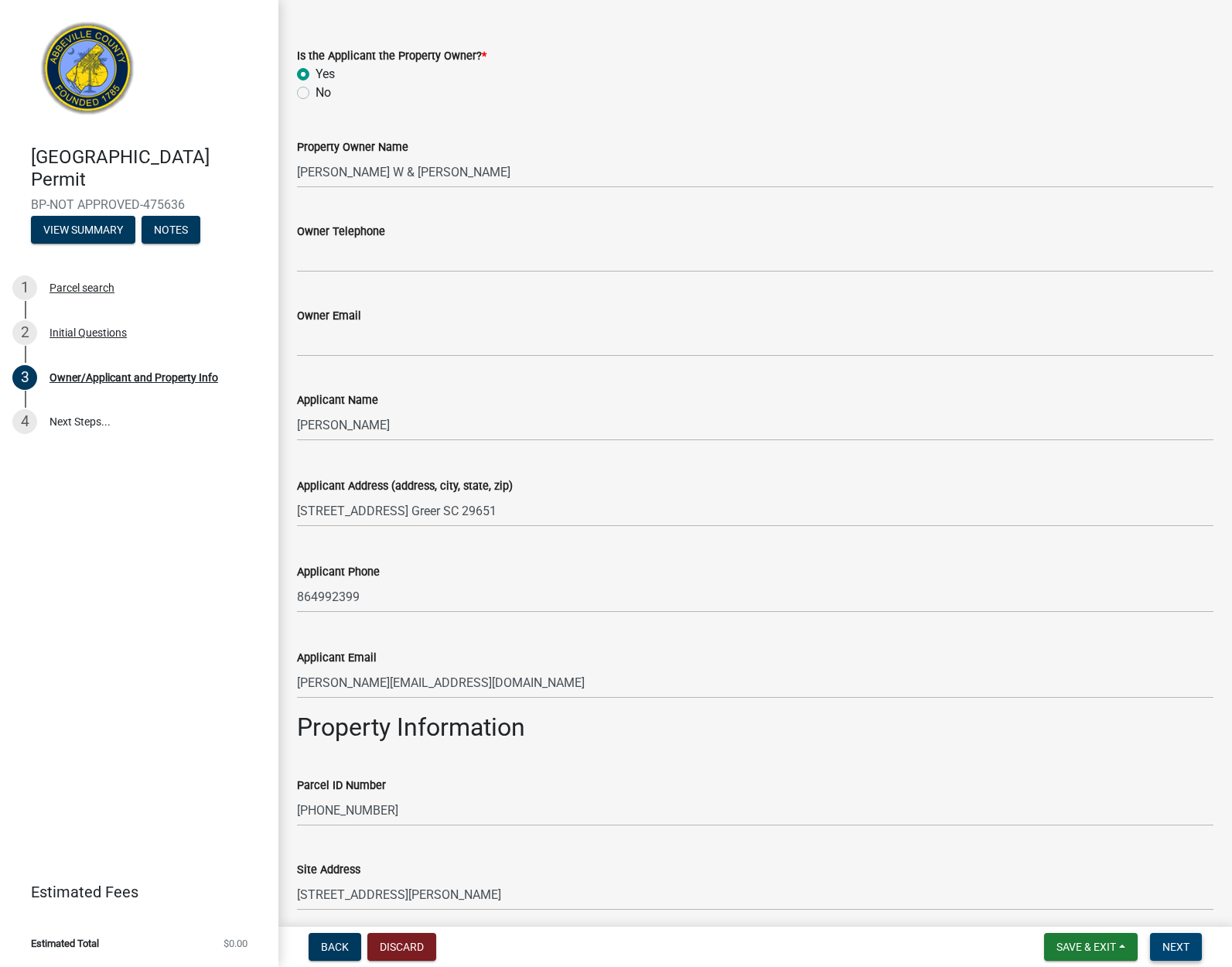
click at [1181, 946] on span "Next" at bounding box center [1176, 946] width 27 height 13
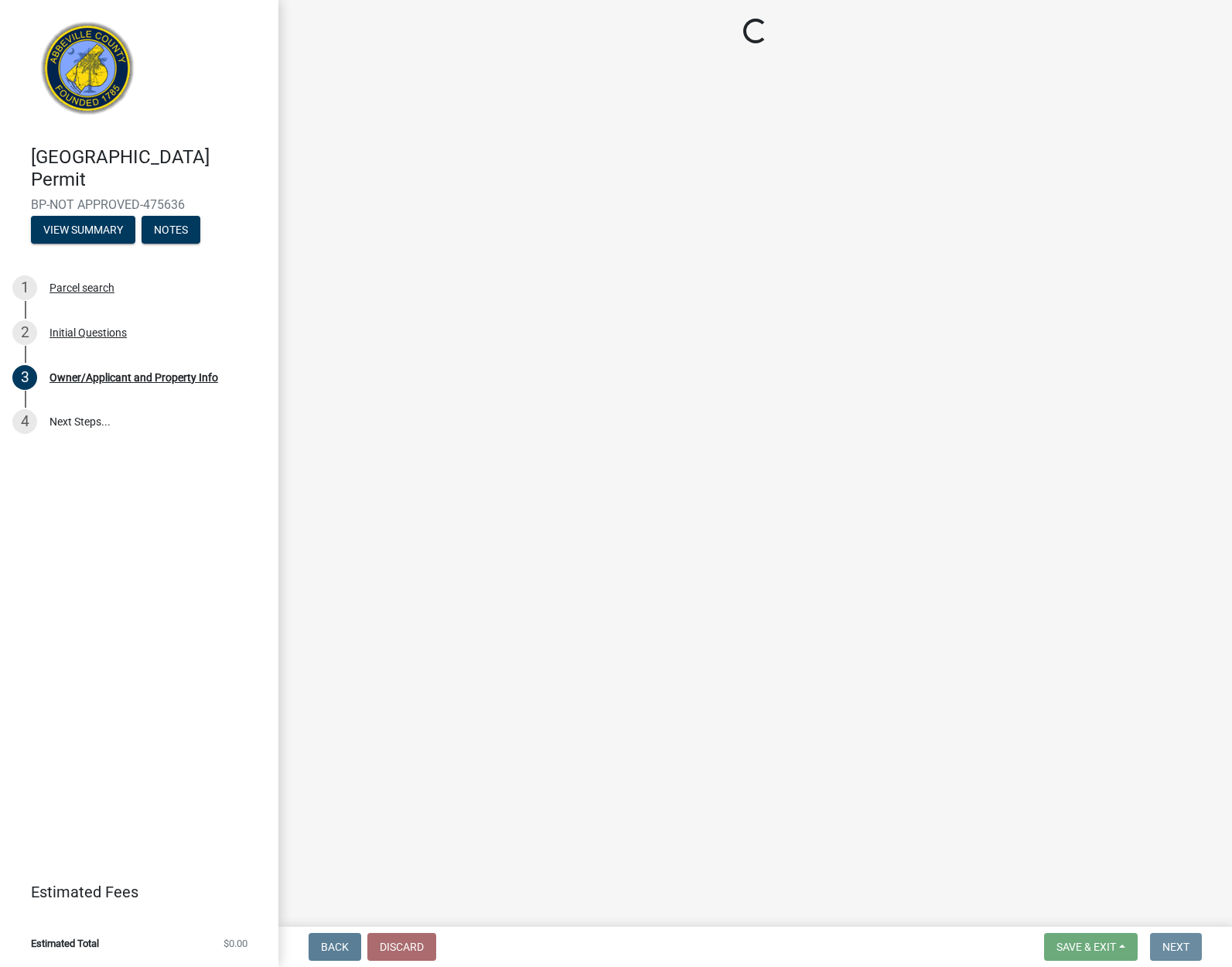
scroll to position [0, 0]
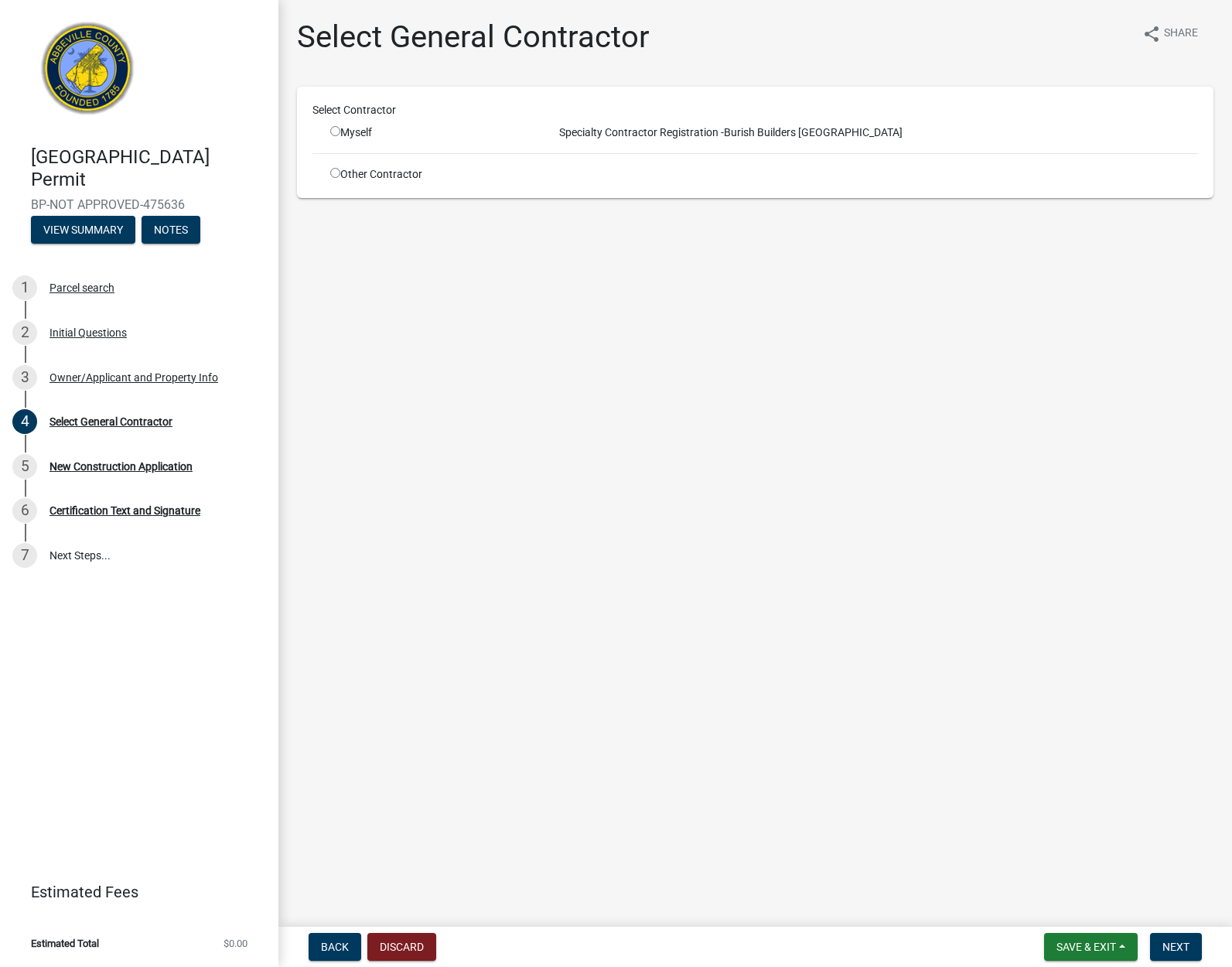
click at [333, 133] on input "radio" at bounding box center [335, 130] width 10 height 10
radio input "true"
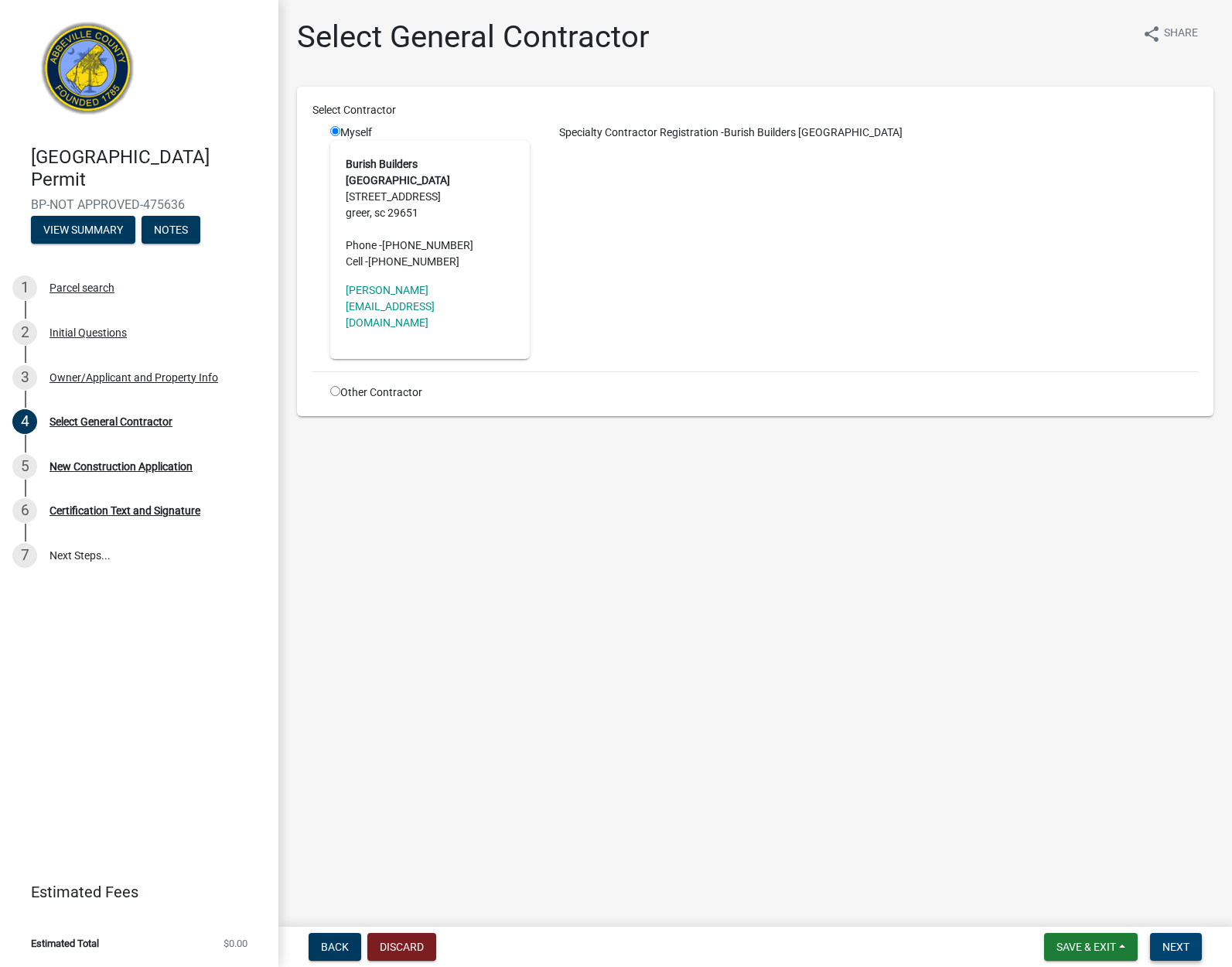
click at [1180, 946] on span "Next" at bounding box center [1176, 946] width 27 height 13
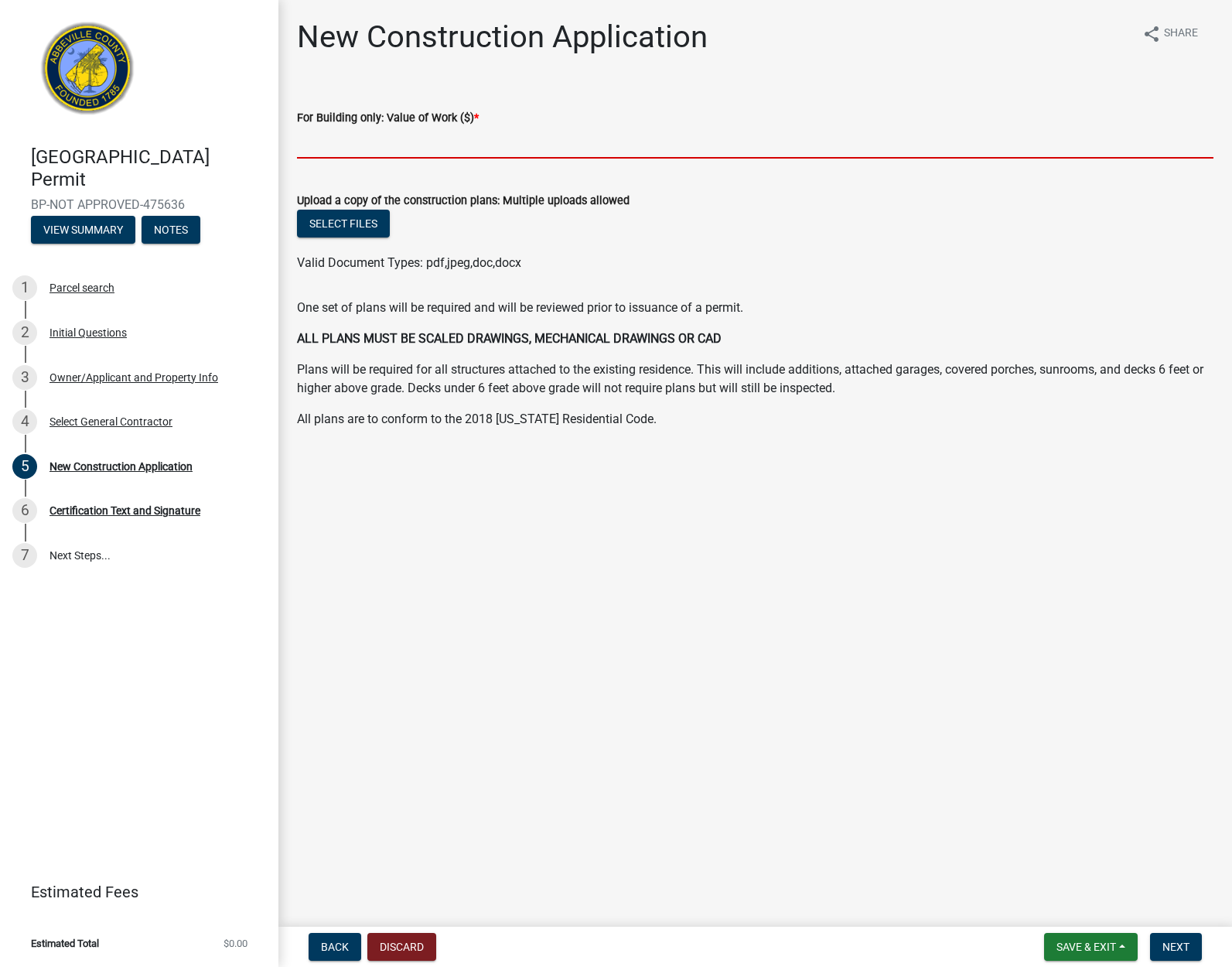
click at [345, 147] on input "text" at bounding box center [755, 142] width 917 height 31
type input "15820.96"
click at [1169, 942] on span "Next" at bounding box center [1176, 946] width 27 height 13
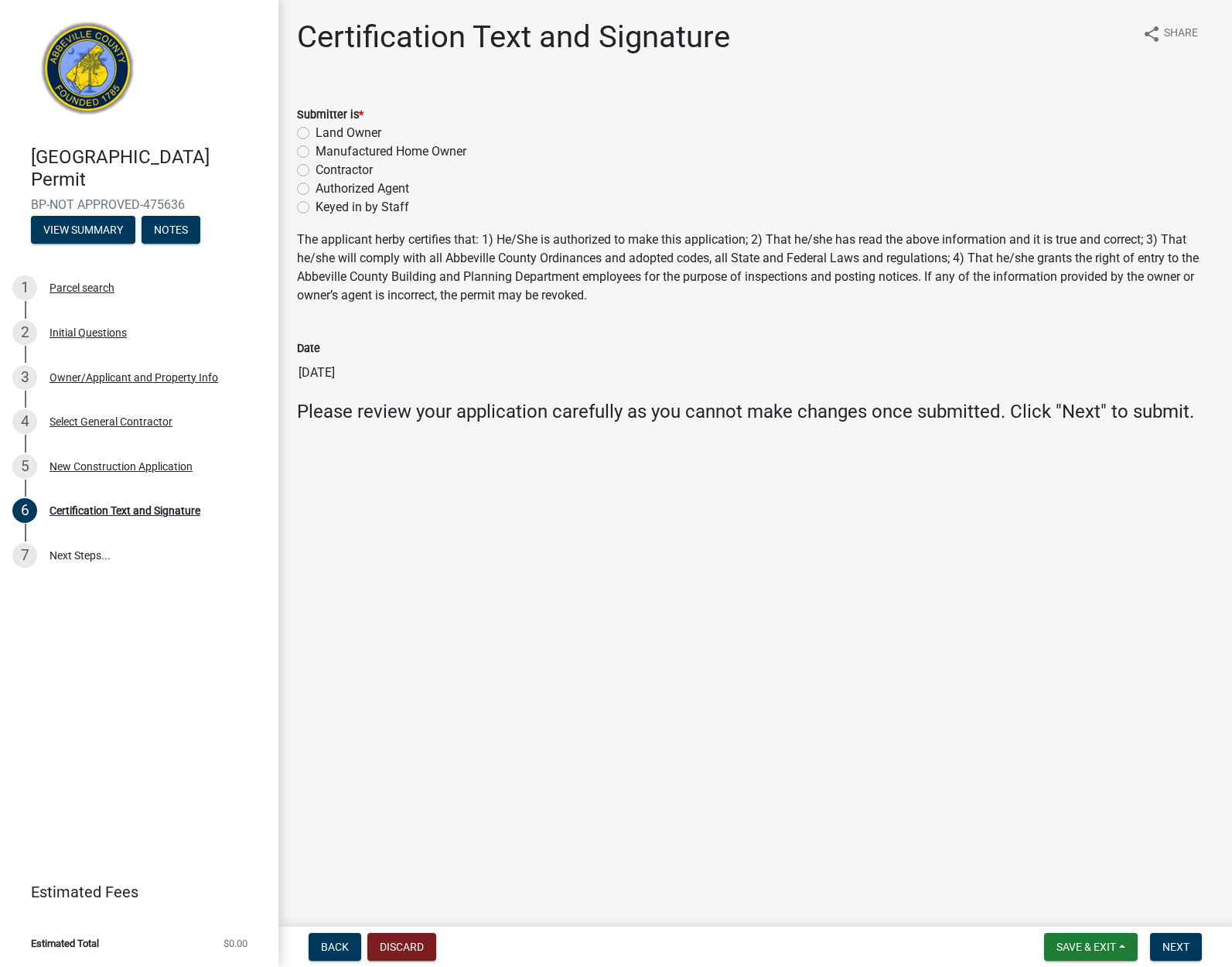
click at [315, 170] on label "Contractor" at bounding box center [344, 170] width 57 height 19
click at [315, 170] on input "Contractor" at bounding box center [320, 165] width 10 height 10
radio input "true"
click at [1175, 937] on button "Next" at bounding box center [1176, 946] width 52 height 28
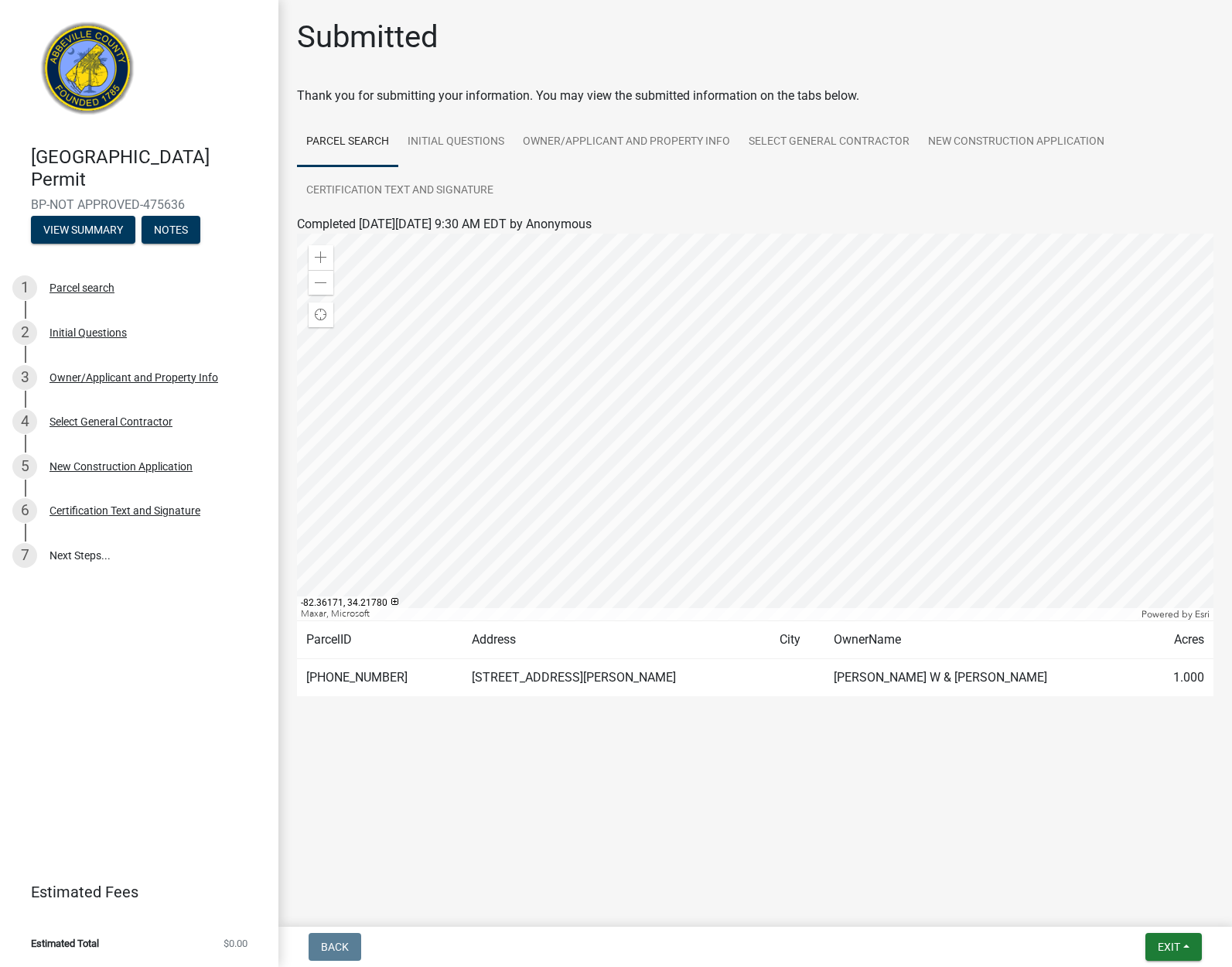
click at [634, 671] on td "850 OLD DOUGLAS MILL RD" at bounding box center [616, 677] width 307 height 38
drag, startPoint x: 499, startPoint y: 677, endPoint x: 503, endPoint y: 684, distance: 8.1
click at [499, 677] on td "850 OLD DOUGLAS MILL RD" at bounding box center [616, 677] width 307 height 38
click at [395, 188] on link "Certification Text and Signature" at bounding box center [399, 190] width 205 height 49
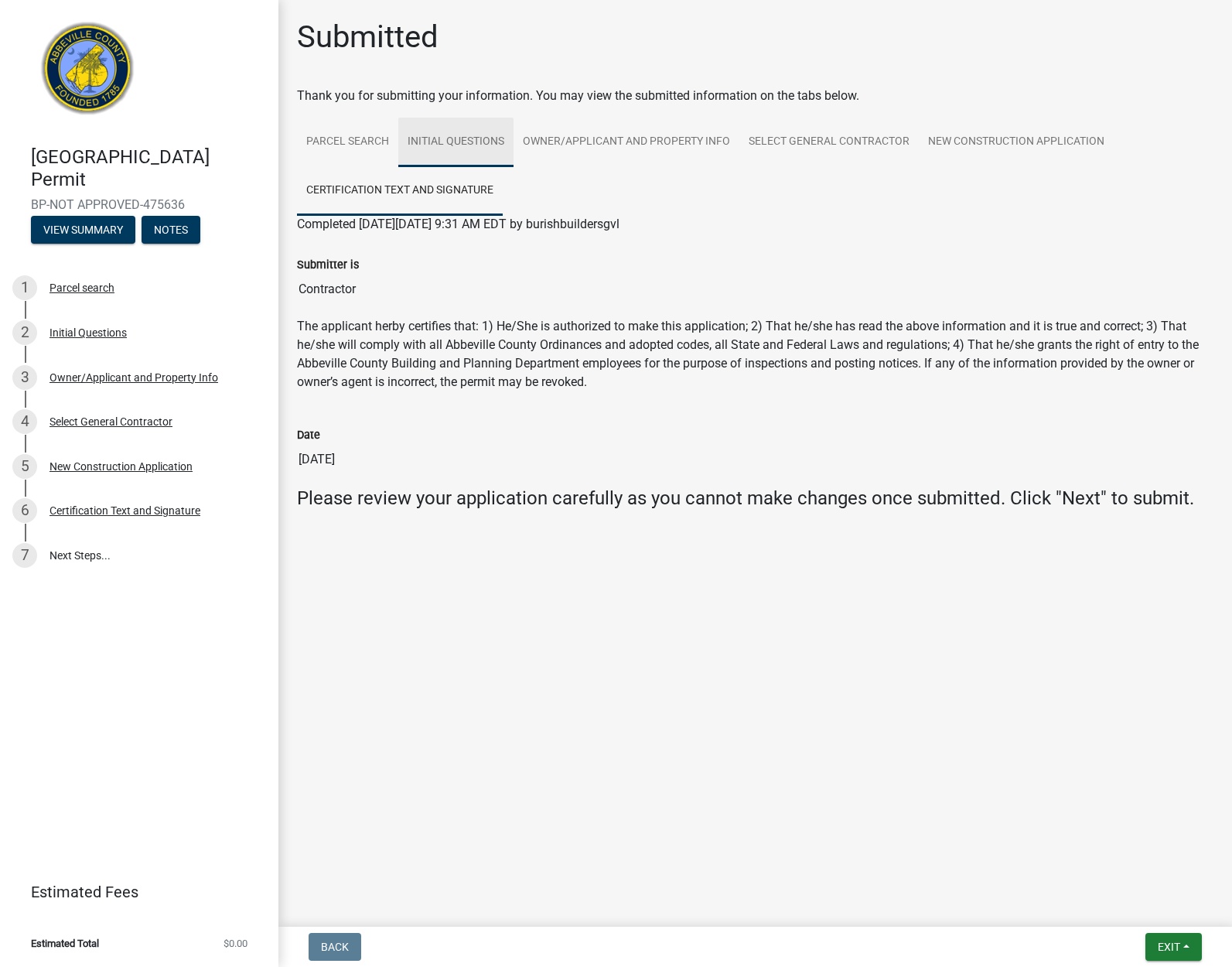
click at [493, 147] on link "Initial Questions" at bounding box center [456, 142] width 115 height 49
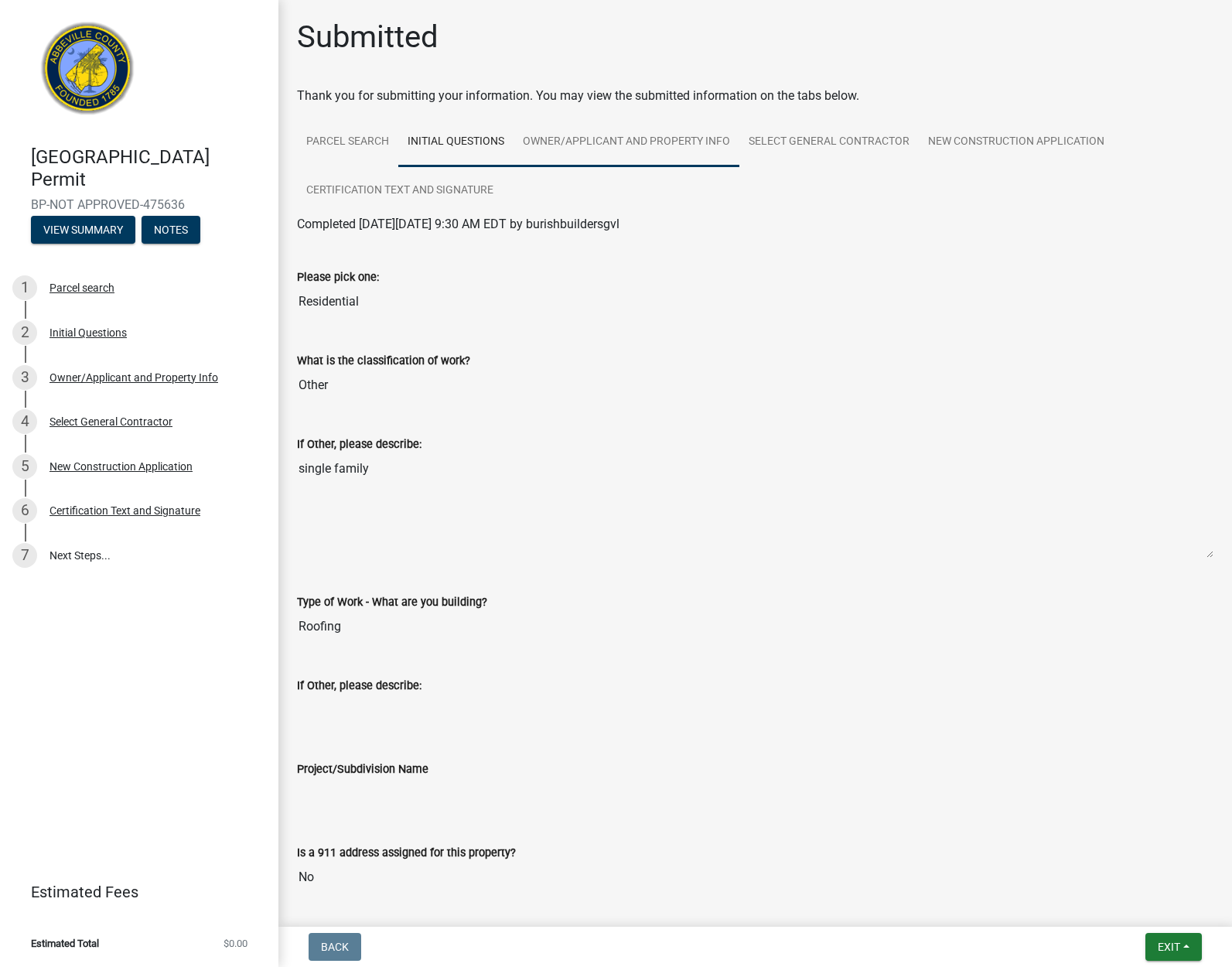
click at [655, 137] on link "Owner/Applicant and Property Info" at bounding box center [626, 142] width 226 height 49
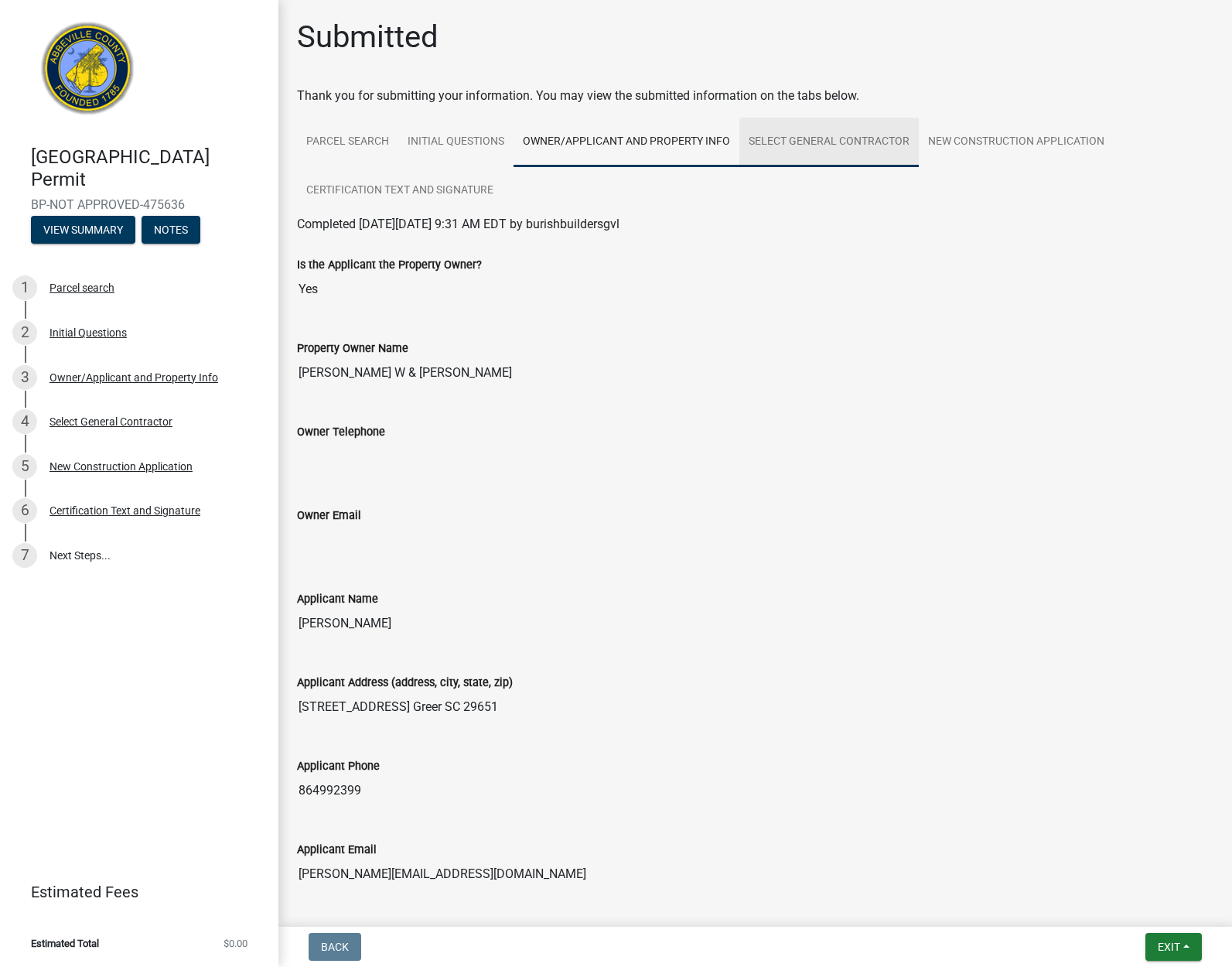
click at [851, 142] on link "Select General Contractor" at bounding box center [828, 142] width 180 height 49
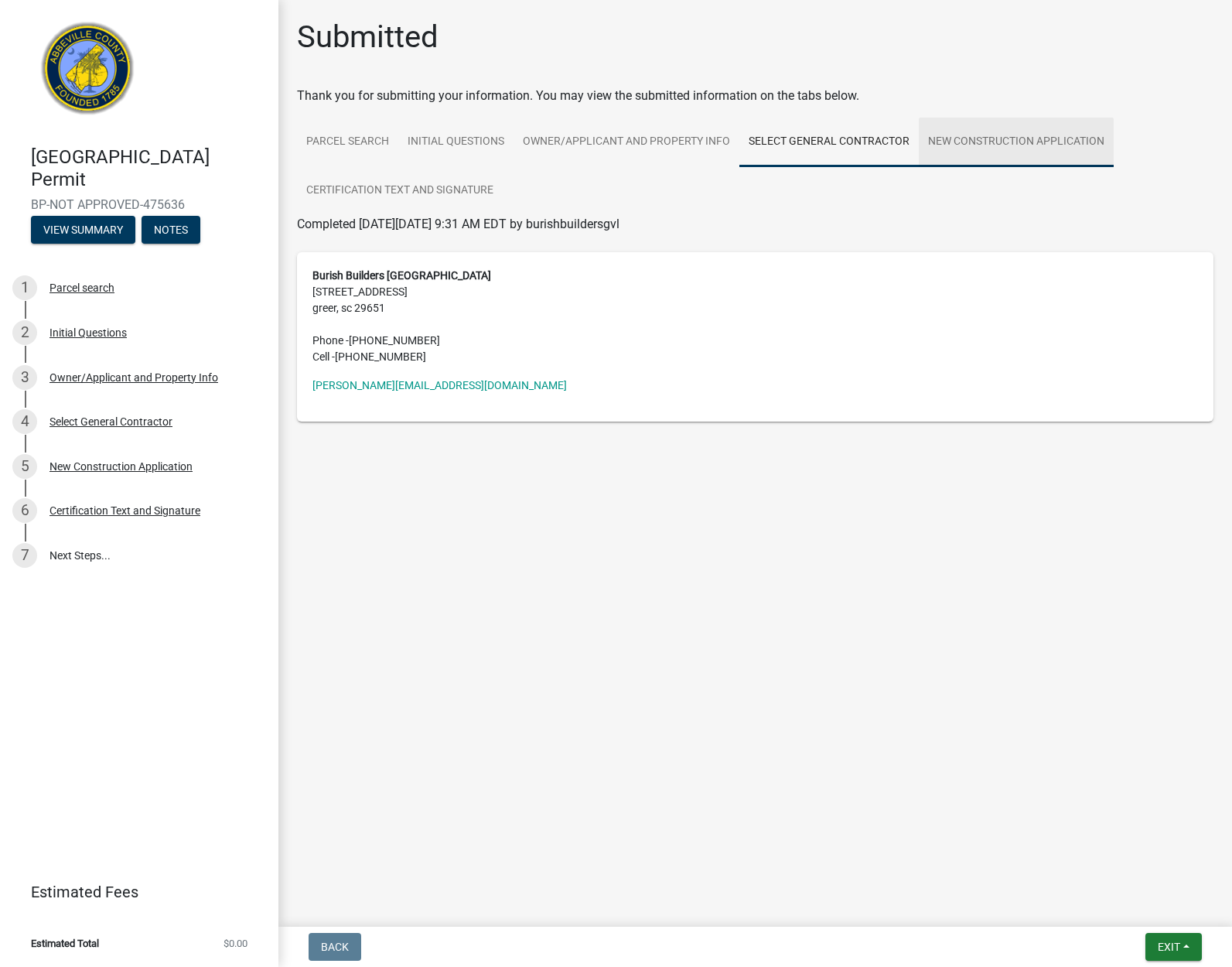
click at [1003, 141] on link "New Construction Application" at bounding box center [1016, 142] width 195 height 49
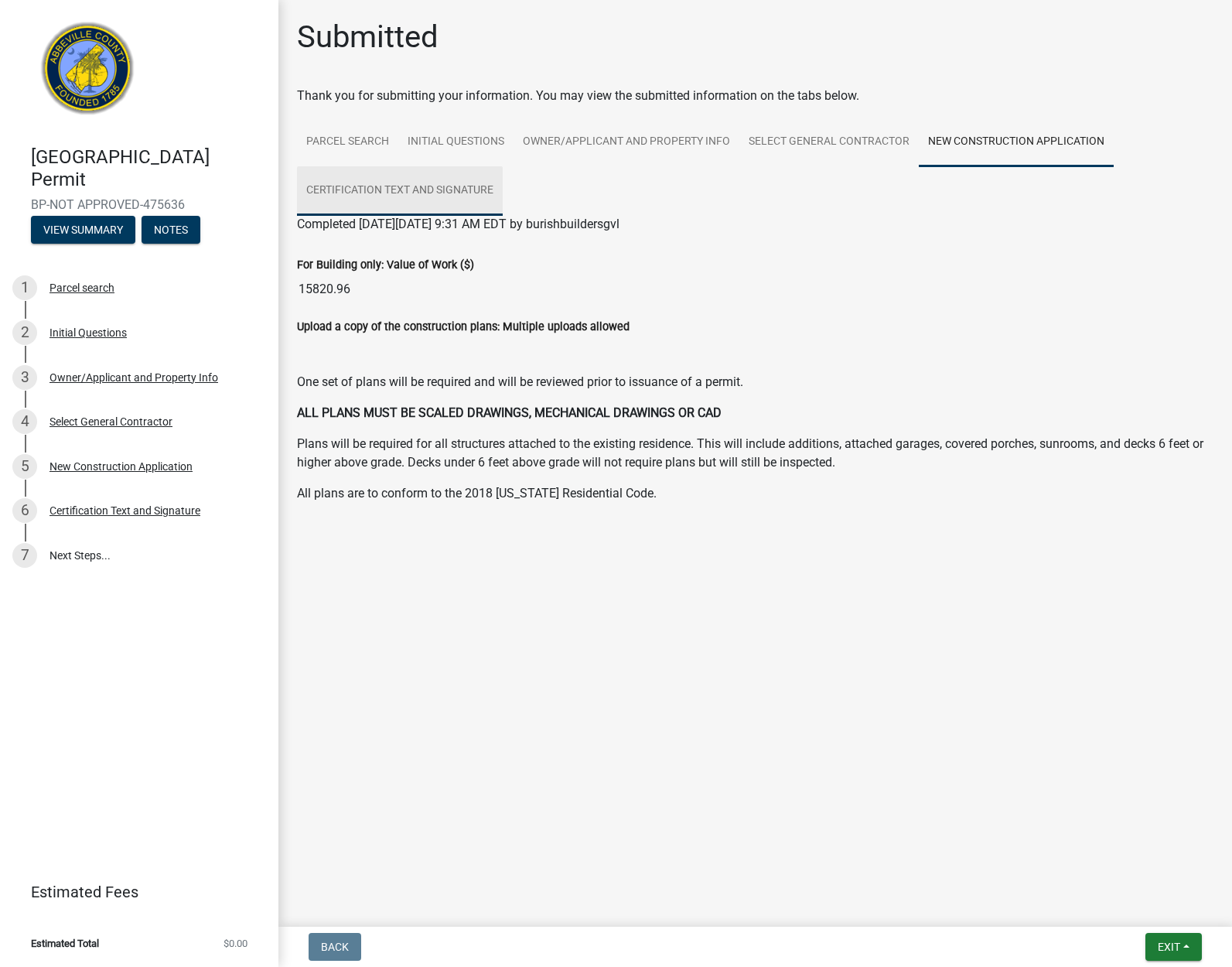
click at [369, 187] on link "Certification Text and Signature" at bounding box center [399, 190] width 205 height 49
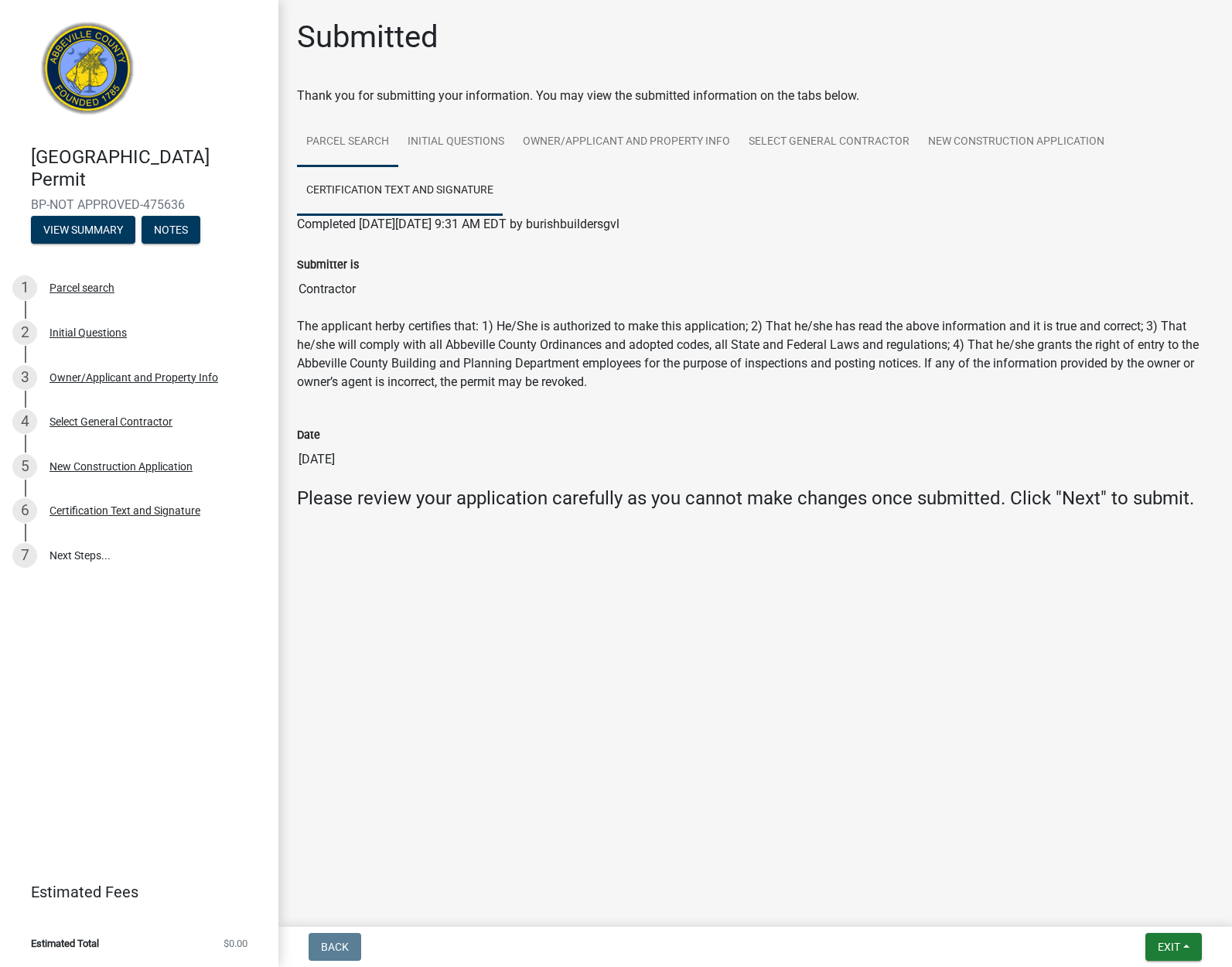
click at [346, 135] on link "Parcel search" at bounding box center [347, 142] width 101 height 49
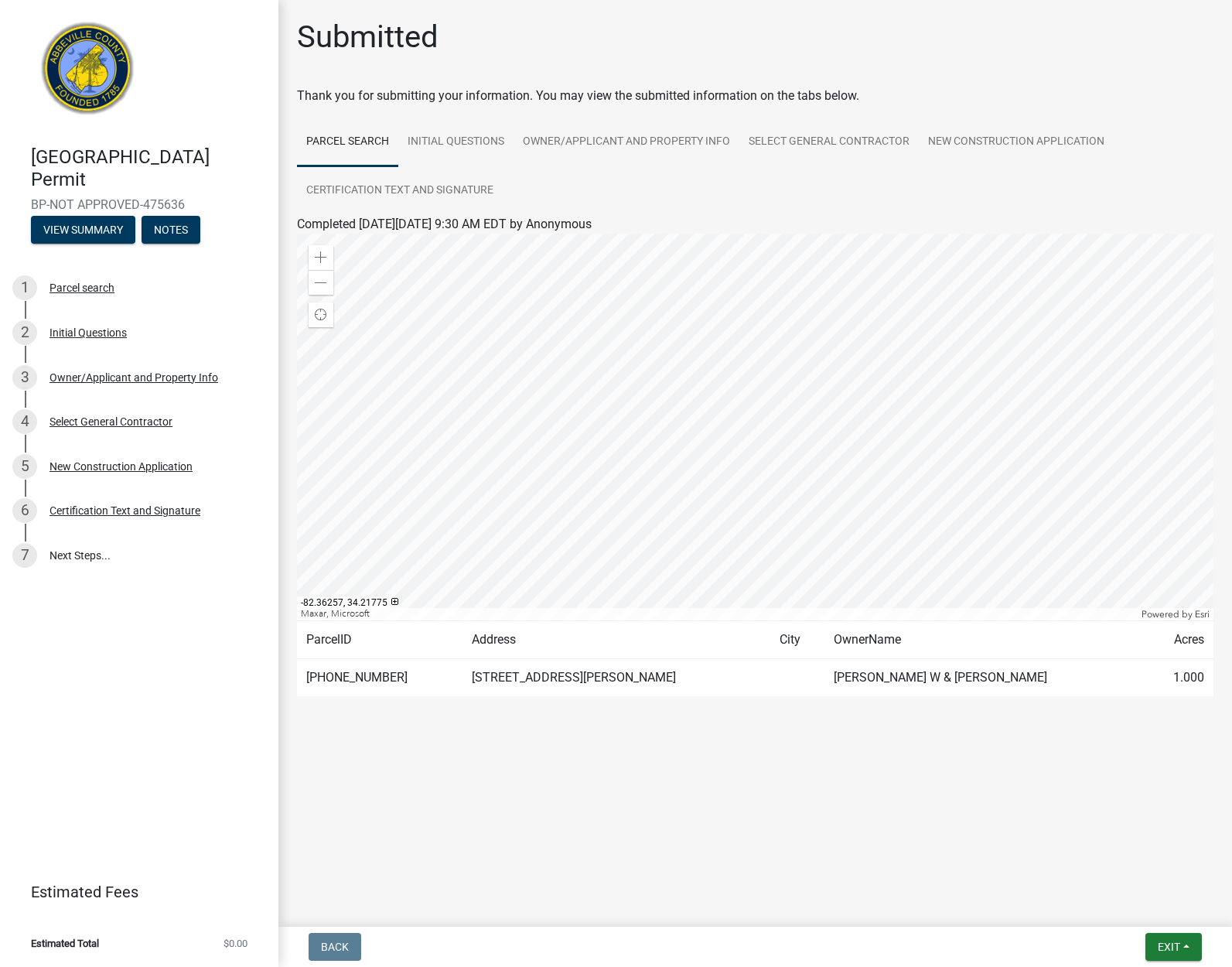
drag, startPoint x: 572, startPoint y: 669, endPoint x: 453, endPoint y: 686, distance: 120.2
click at [572, 669] on td "850 OLD DOUGLAS MILL RD" at bounding box center [616, 677] width 307 height 38
drag, startPoint x: 359, startPoint y: 675, endPoint x: 881, endPoint y: 700, distance: 522.6
click at [366, 674] on td "096-00-00-169" at bounding box center [379, 677] width 165 height 38
click at [1062, 702] on wm-application-readonly "Parcel search Initial Questions Owner/Applicant and Property Info Select Genera…" at bounding box center [755, 423] width 917 height 610
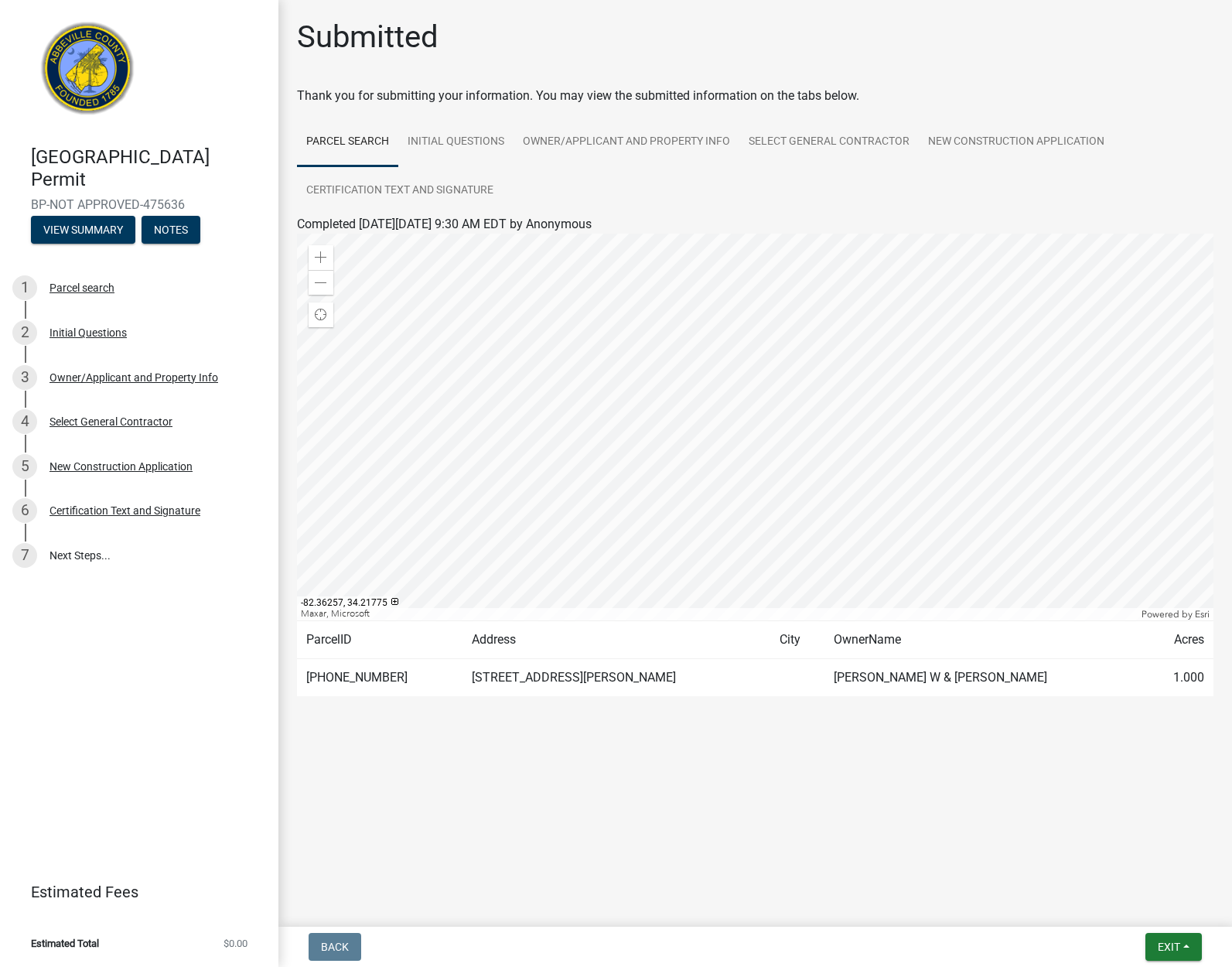
click at [1177, 948] on span "Exit" at bounding box center [1169, 946] width 22 height 13
click at [1134, 905] on button "Save & Exit" at bounding box center [1139, 907] width 123 height 38
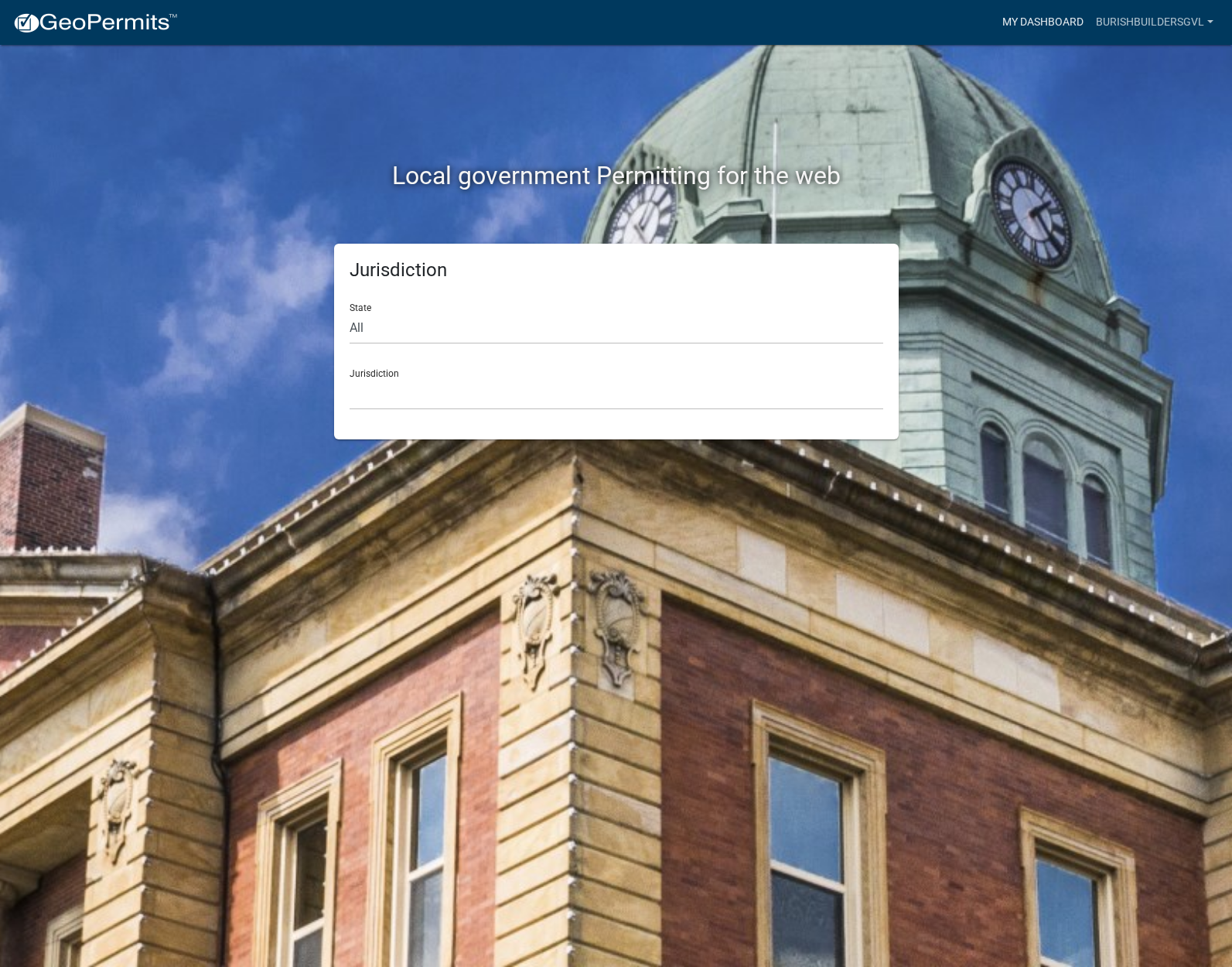
click at [1035, 30] on link "My Dashboard" at bounding box center [1043, 22] width 94 height 29
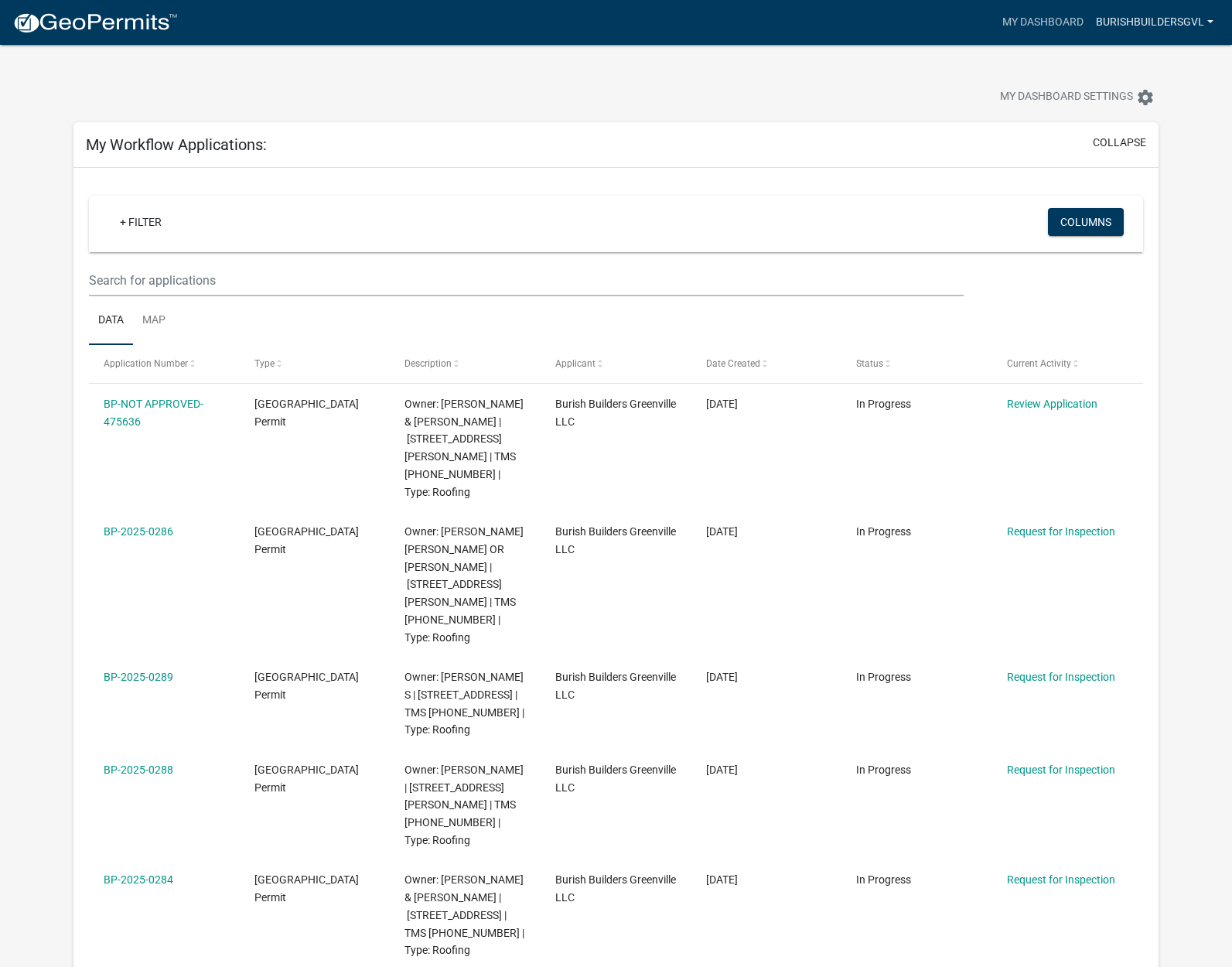
click at [1141, 21] on link "burishbuildersgvl" at bounding box center [1153, 22] width 130 height 29
click at [1046, 29] on link "My Dashboard" at bounding box center [1043, 22] width 94 height 29
click at [104, 29] on img at bounding box center [95, 23] width 165 height 23
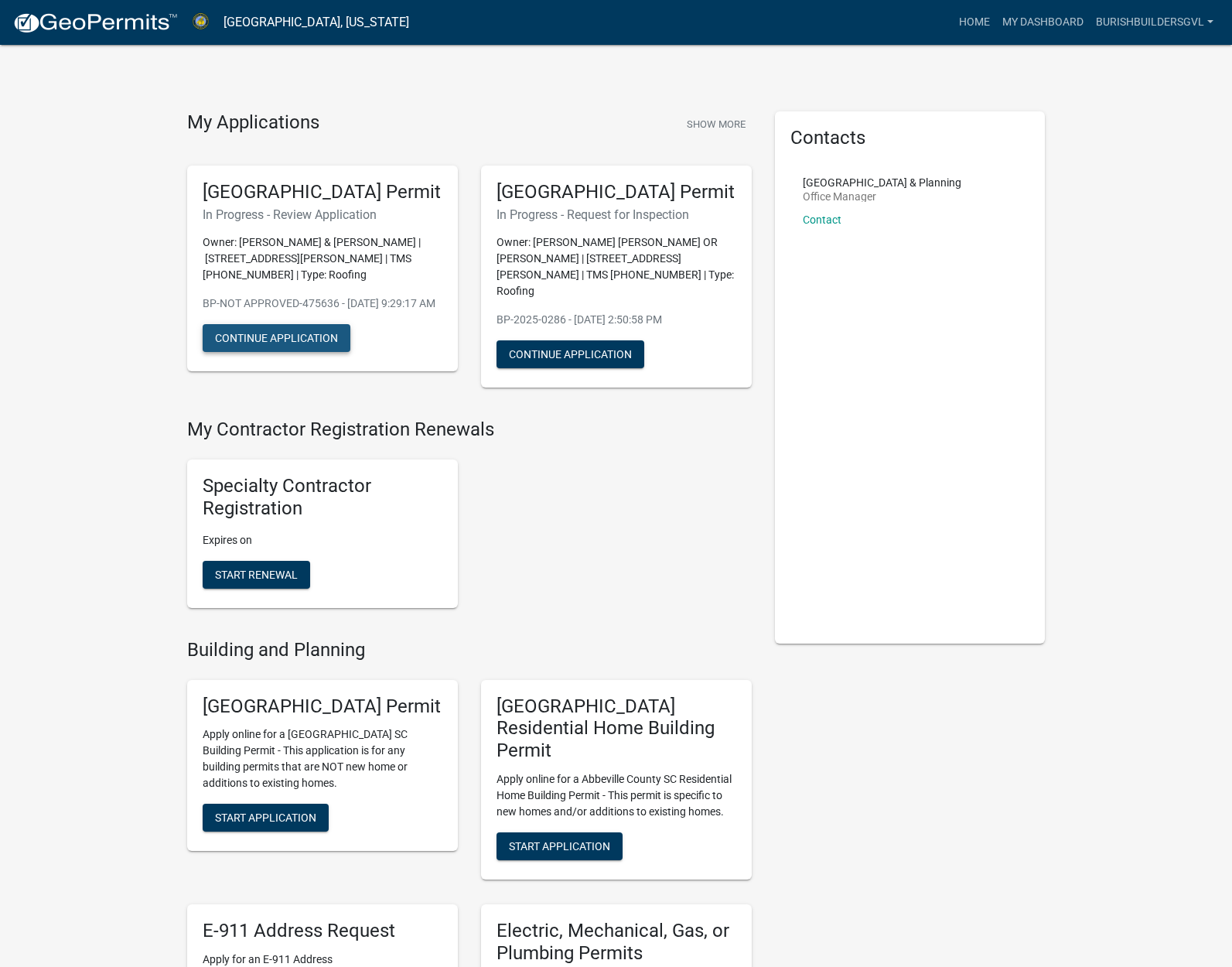
click at [298, 352] on button "Continue Application" at bounding box center [276, 338] width 147 height 28
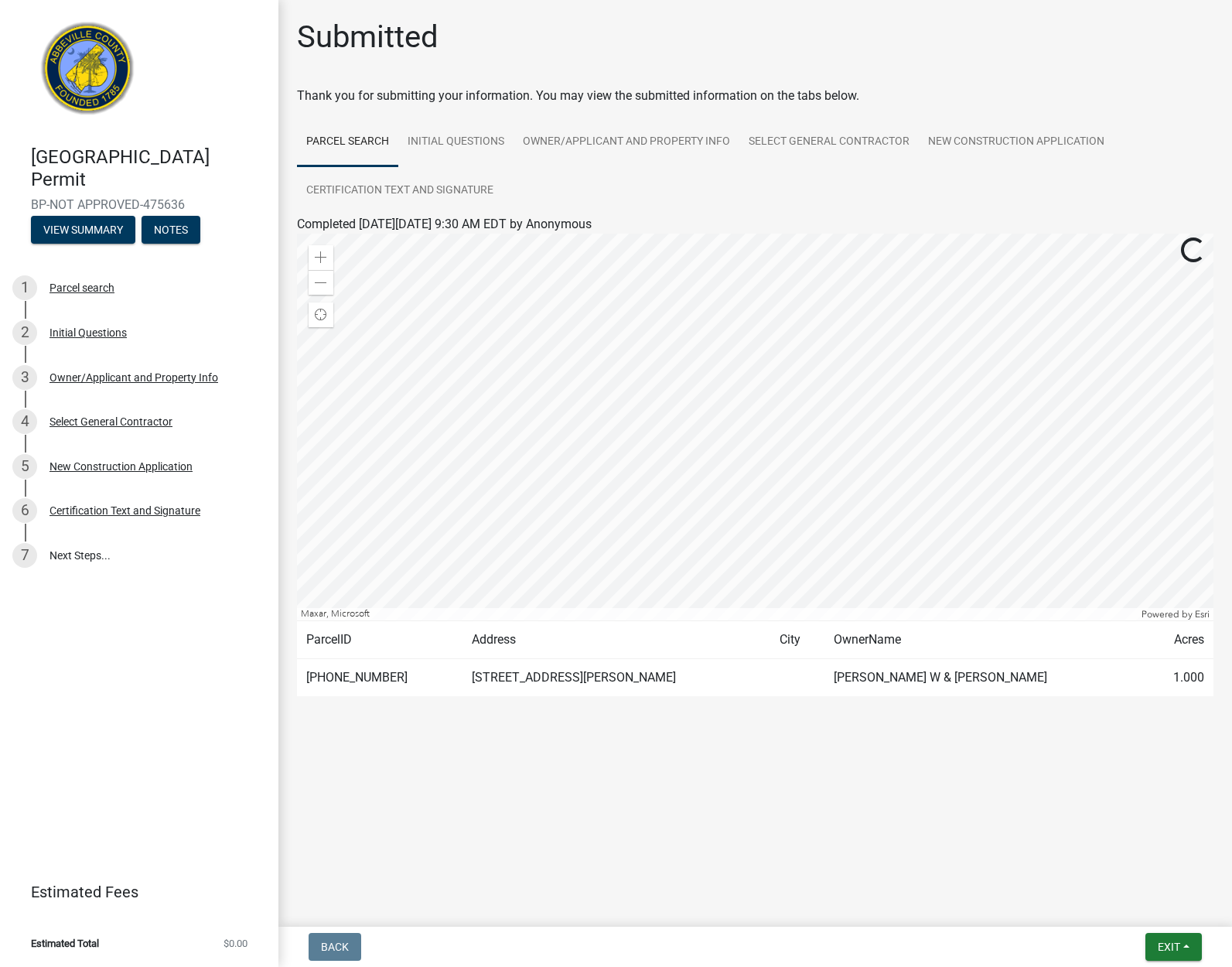
click at [1177, 677] on td "1.000" at bounding box center [1179, 677] width 68 height 38
click at [995, 684] on td "[PERSON_NAME] W & [PERSON_NAME]" at bounding box center [985, 677] width 320 height 38
click at [1173, 951] on span "Exit" at bounding box center [1169, 946] width 22 height 13
click at [1113, 877] on button "Save" at bounding box center [1139, 870] width 123 height 38
click at [1188, 950] on button "Exit" at bounding box center [1173, 946] width 56 height 28
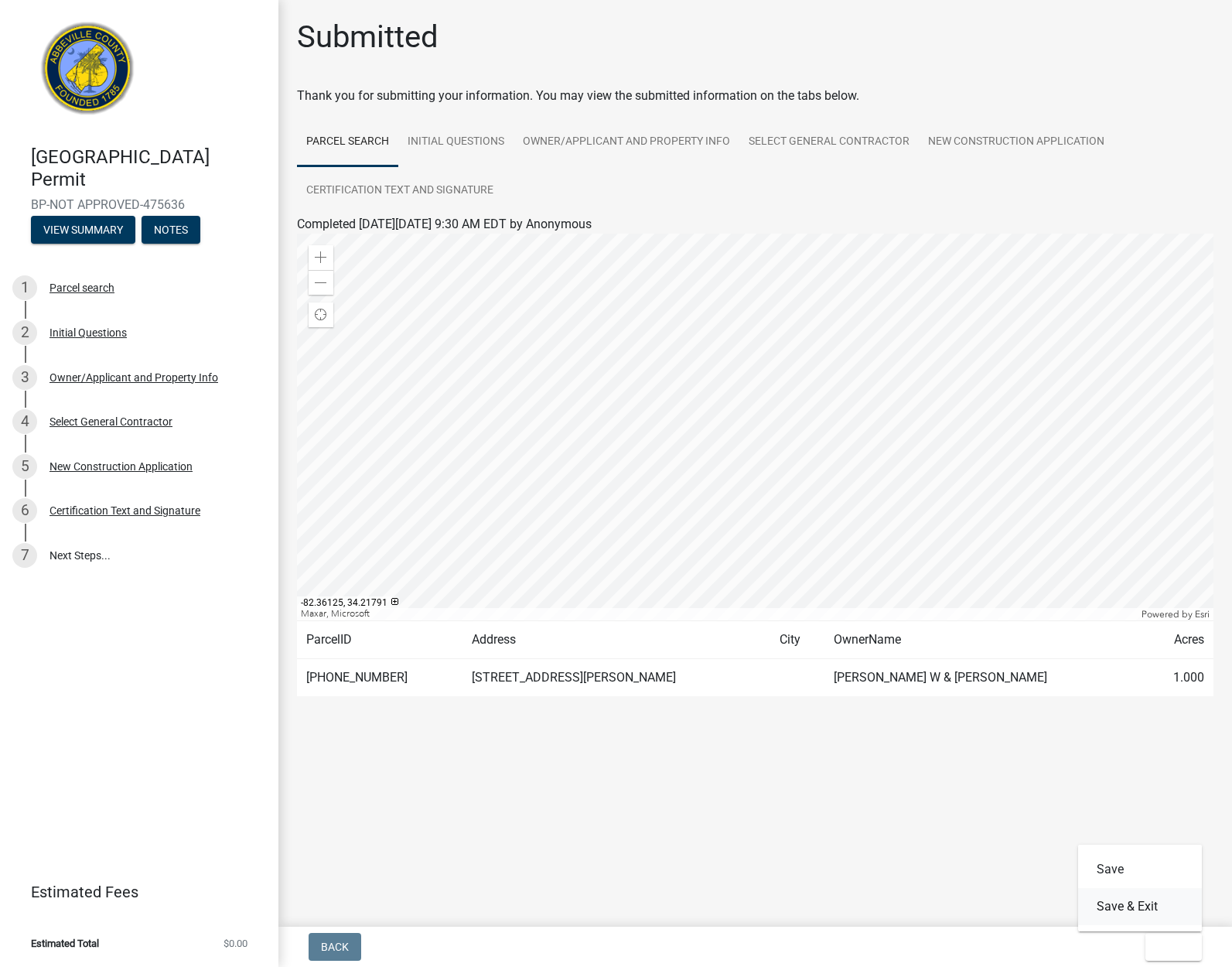
click at [1163, 906] on button "Save & Exit" at bounding box center [1139, 907] width 123 height 38
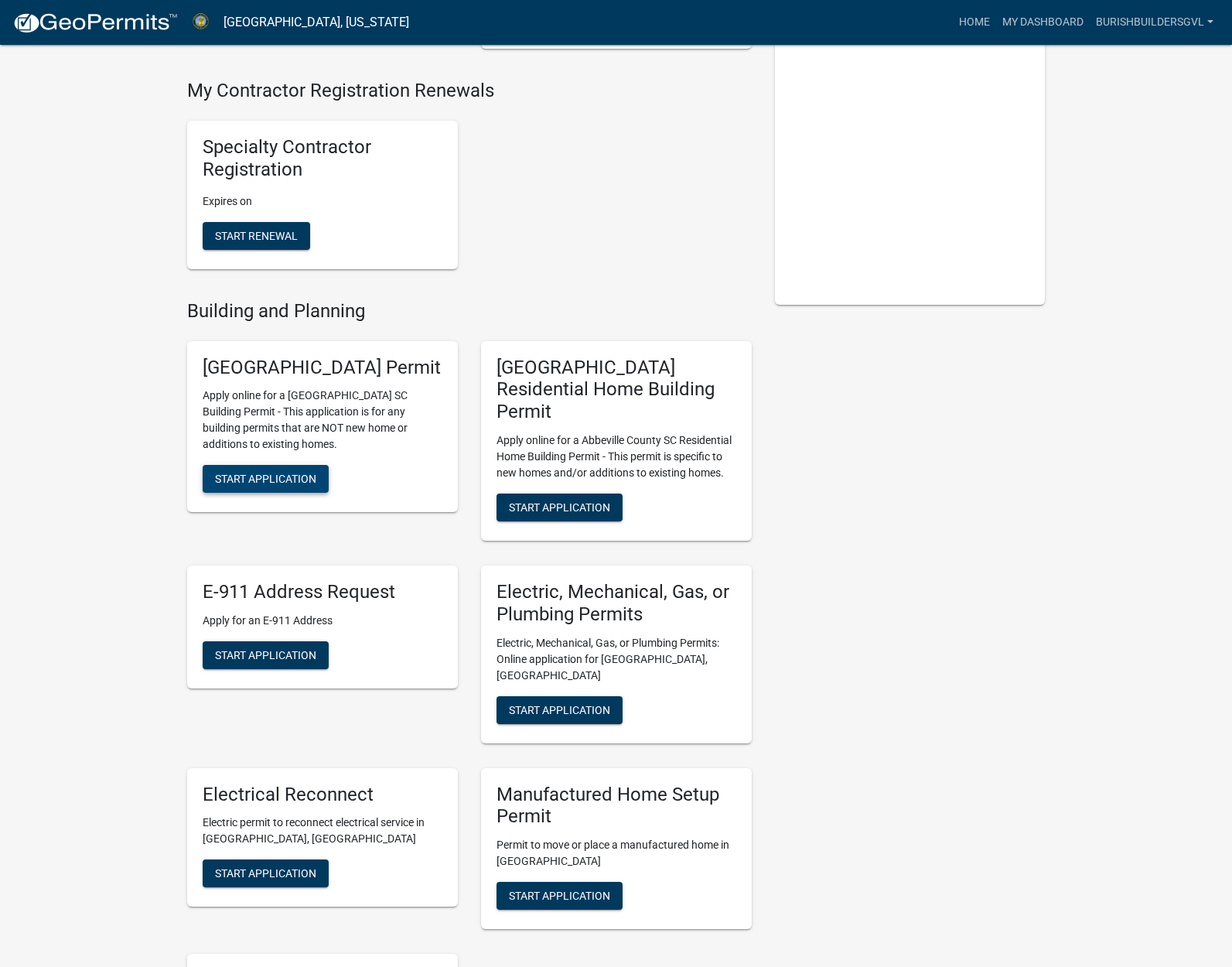
scroll to position [341, 0]
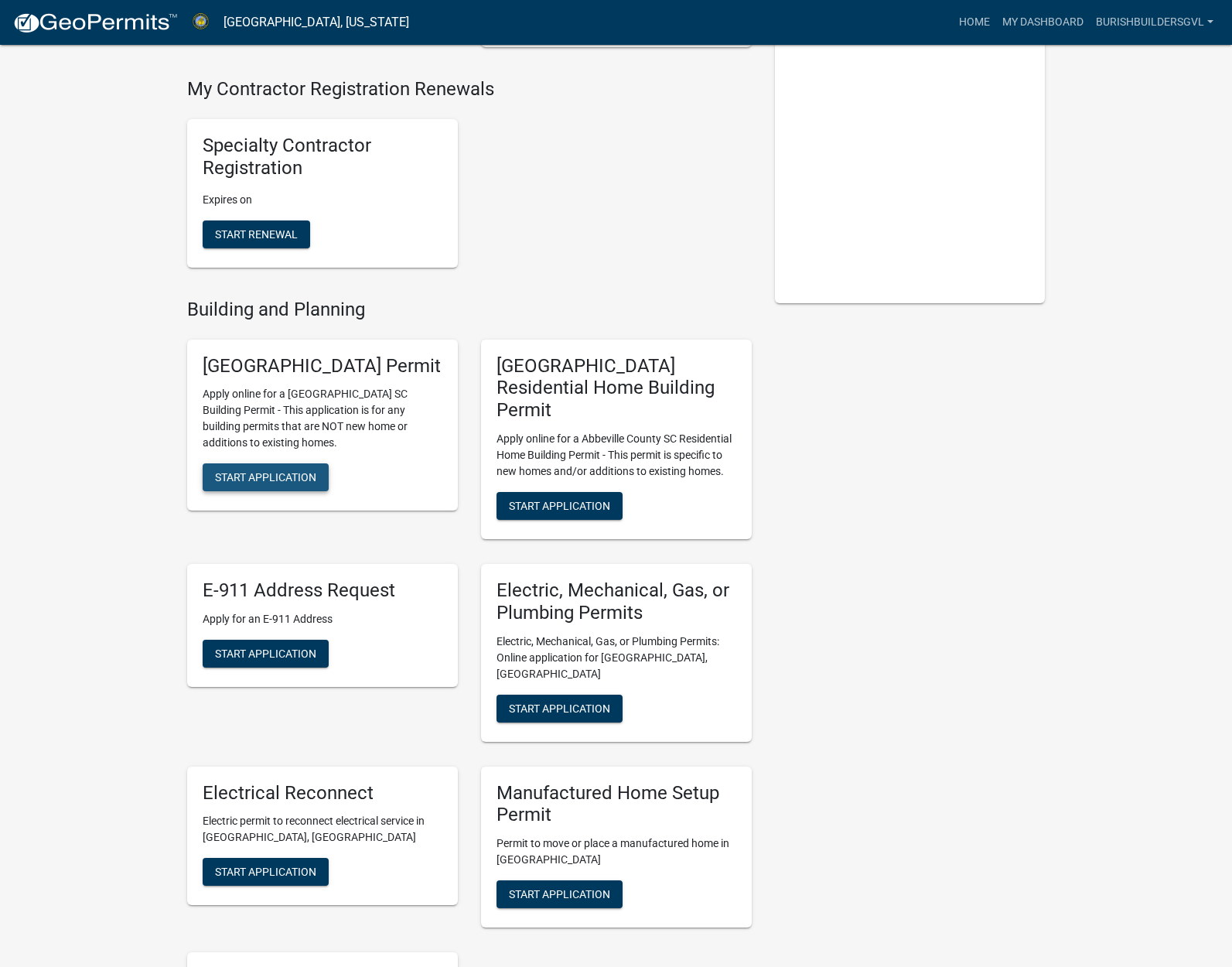
click at [242, 492] on button "Start Application" at bounding box center [265, 476] width 126 height 28
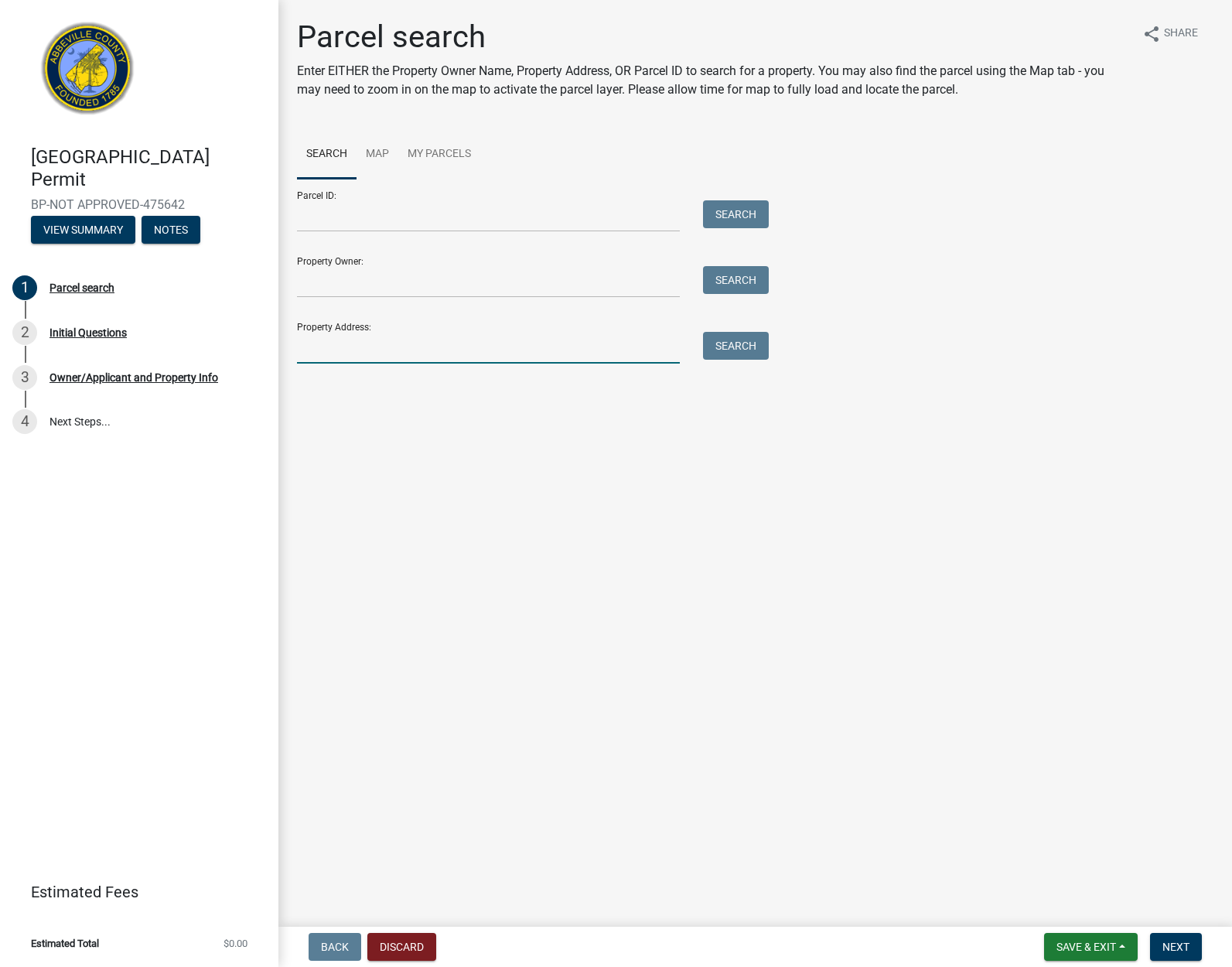
click at [439, 350] on input "Property Address:" at bounding box center [488, 347] width 382 height 31
type input "1215 sc 20"
click at [730, 342] on button "Search" at bounding box center [736, 345] width 66 height 28
drag, startPoint x: 365, startPoint y: 348, endPoint x: 266, endPoint y: 349, distance: 99.0
click at [266, 349] on div "Abbeville County Building Permit BP-NOT APPROVED-475642 View Summary Notes 1 Pa…" at bounding box center [616, 484] width 1232 height 967
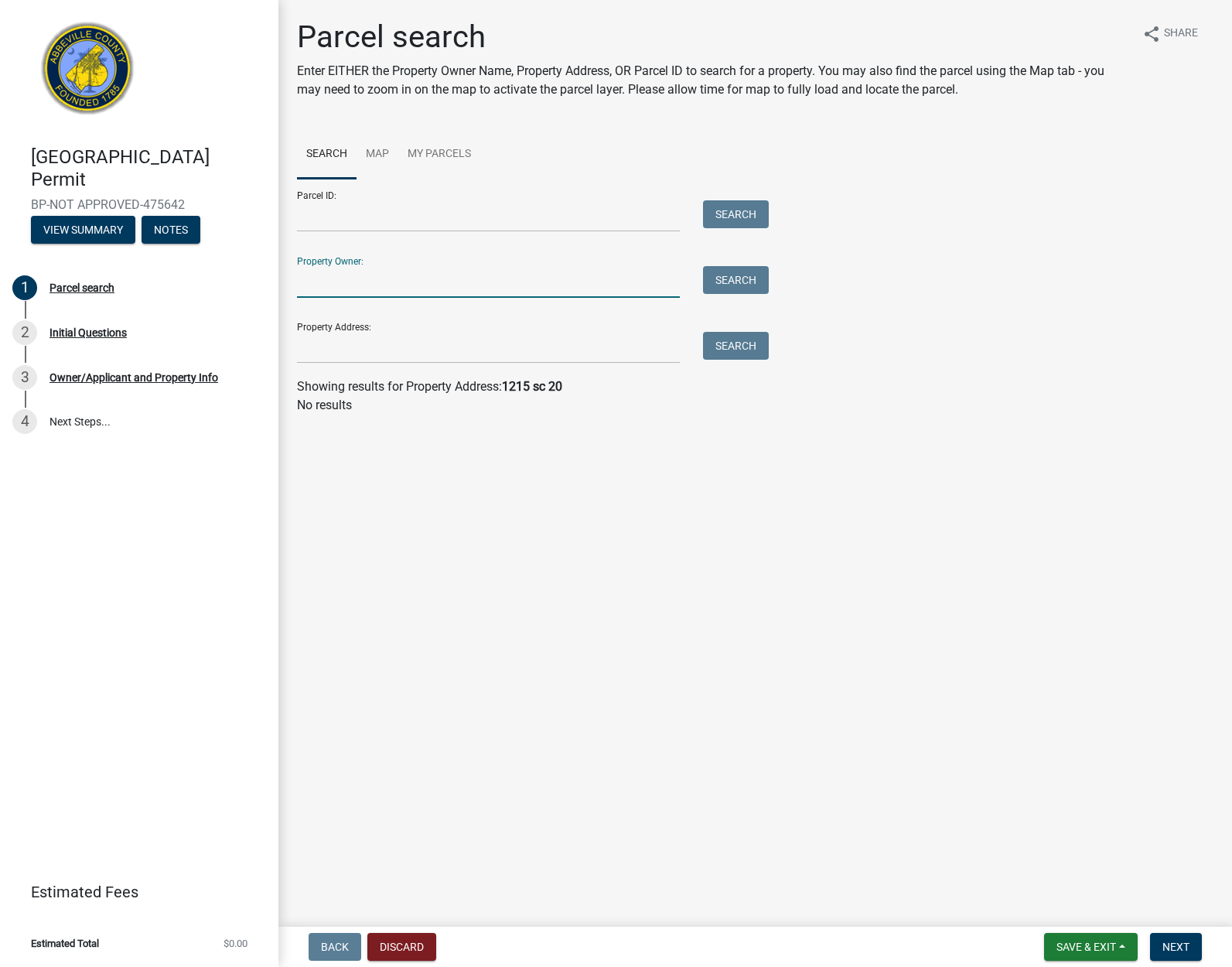
click at [330, 278] on input "Property Owner:" at bounding box center [488, 282] width 382 height 31
type input "Larry Lange"
drag, startPoint x: 387, startPoint y: 304, endPoint x: 722, endPoint y: 278, distance: 336.0
click at [722, 278] on button "Search" at bounding box center [736, 280] width 66 height 28
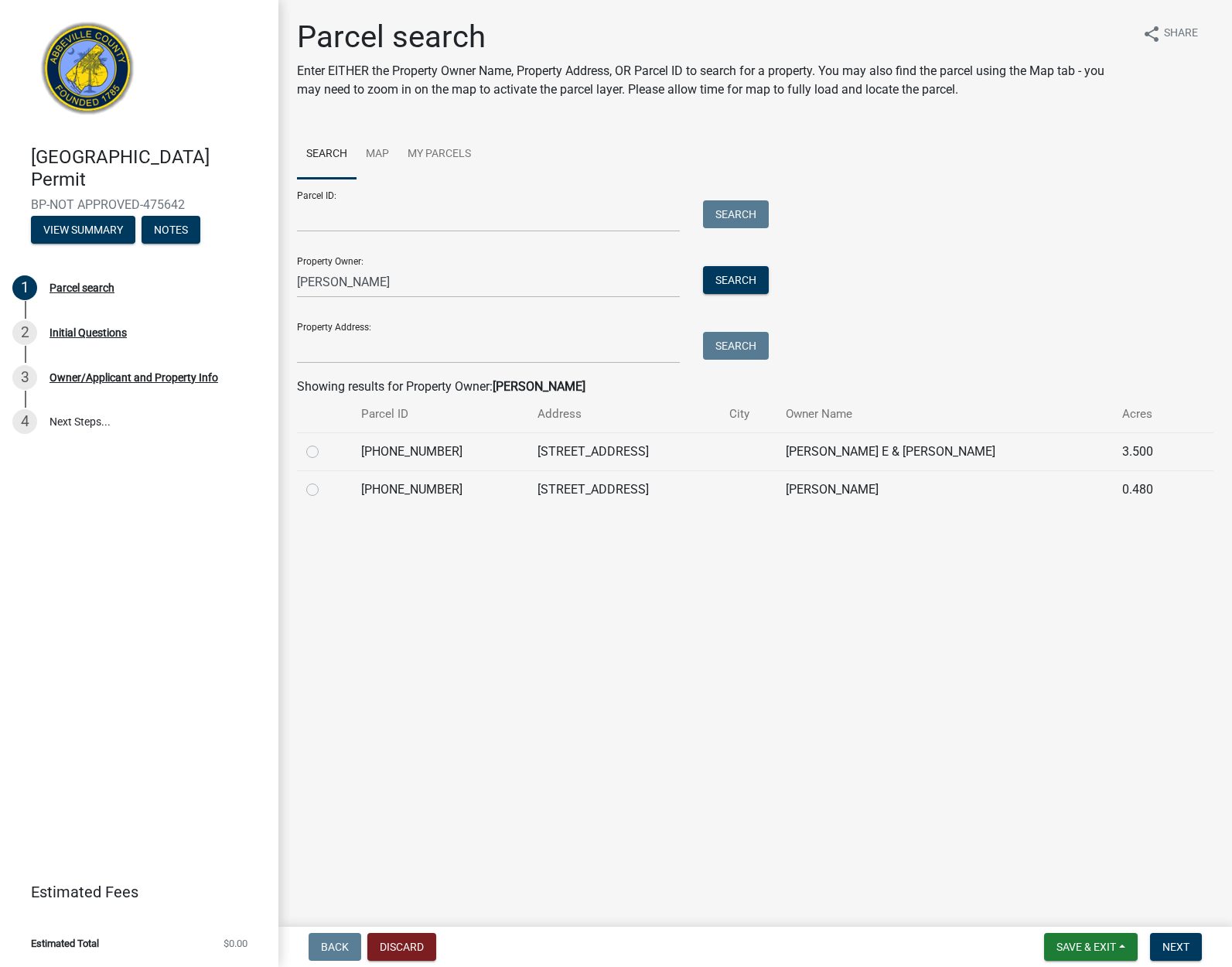
click at [324, 442] on label at bounding box center [324, 442] width 0 height 0
click at [324, 449] on input "radio" at bounding box center [329, 447] width 10 height 10
radio input "true"
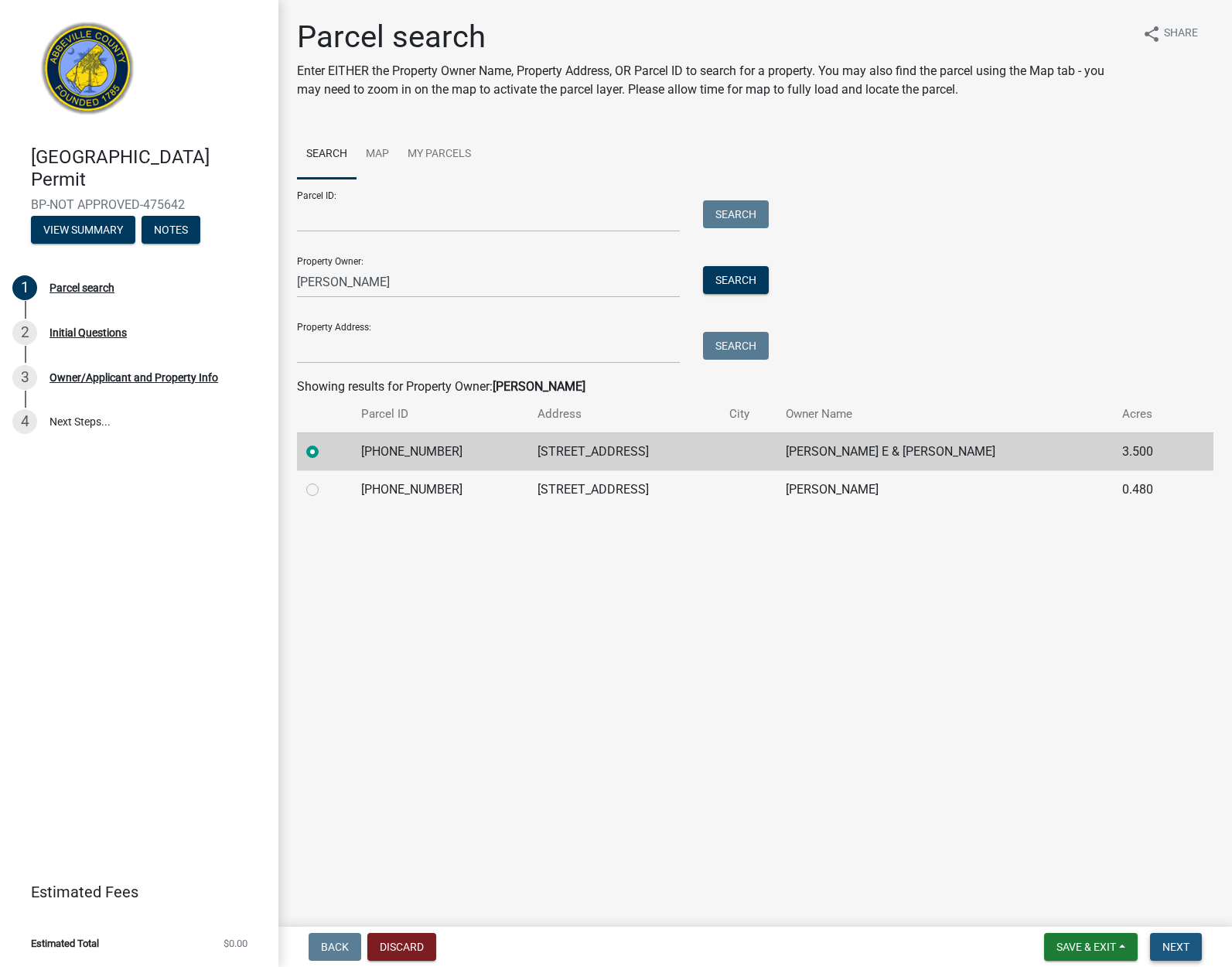
click at [1193, 948] on button "Next" at bounding box center [1176, 946] width 52 height 28
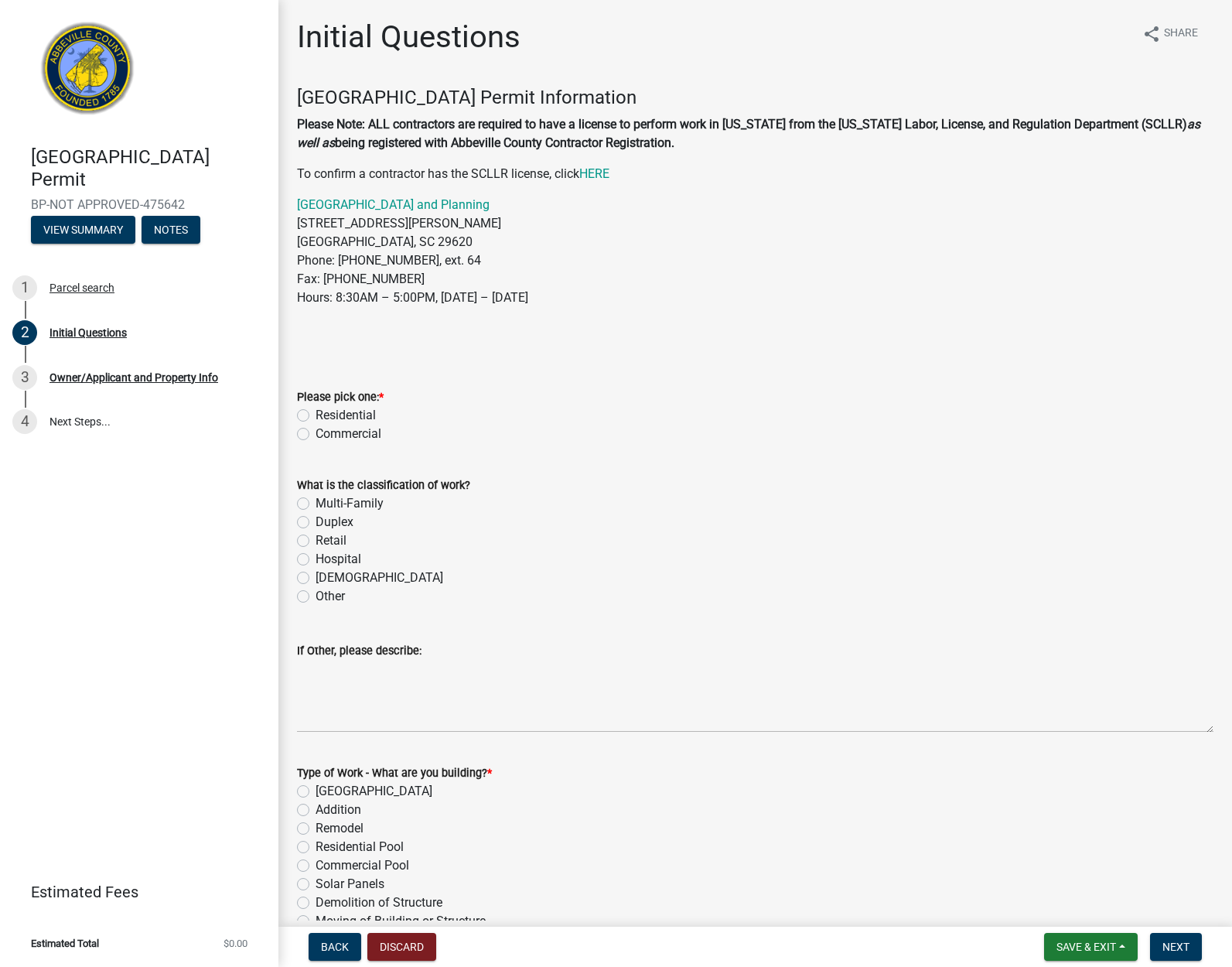
click at [315, 415] on label "Residential" at bounding box center [346, 415] width 61 height 19
click at [315, 415] on input "Residential" at bounding box center [320, 410] width 10 height 10
radio input "true"
click at [315, 596] on label "Other" at bounding box center [330, 596] width 29 height 19
click at [315, 596] on input "Other" at bounding box center [320, 592] width 10 height 10
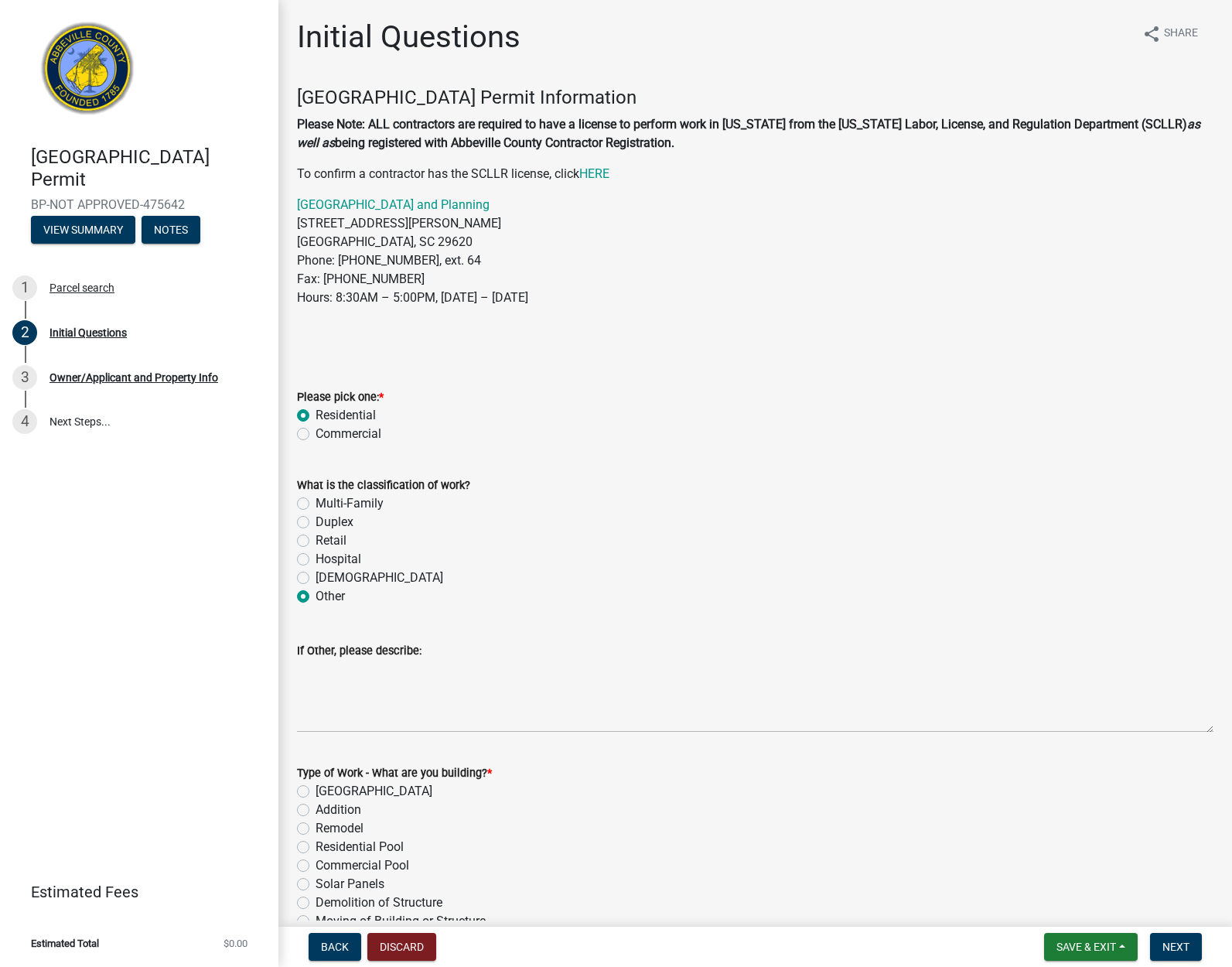
radio input "true"
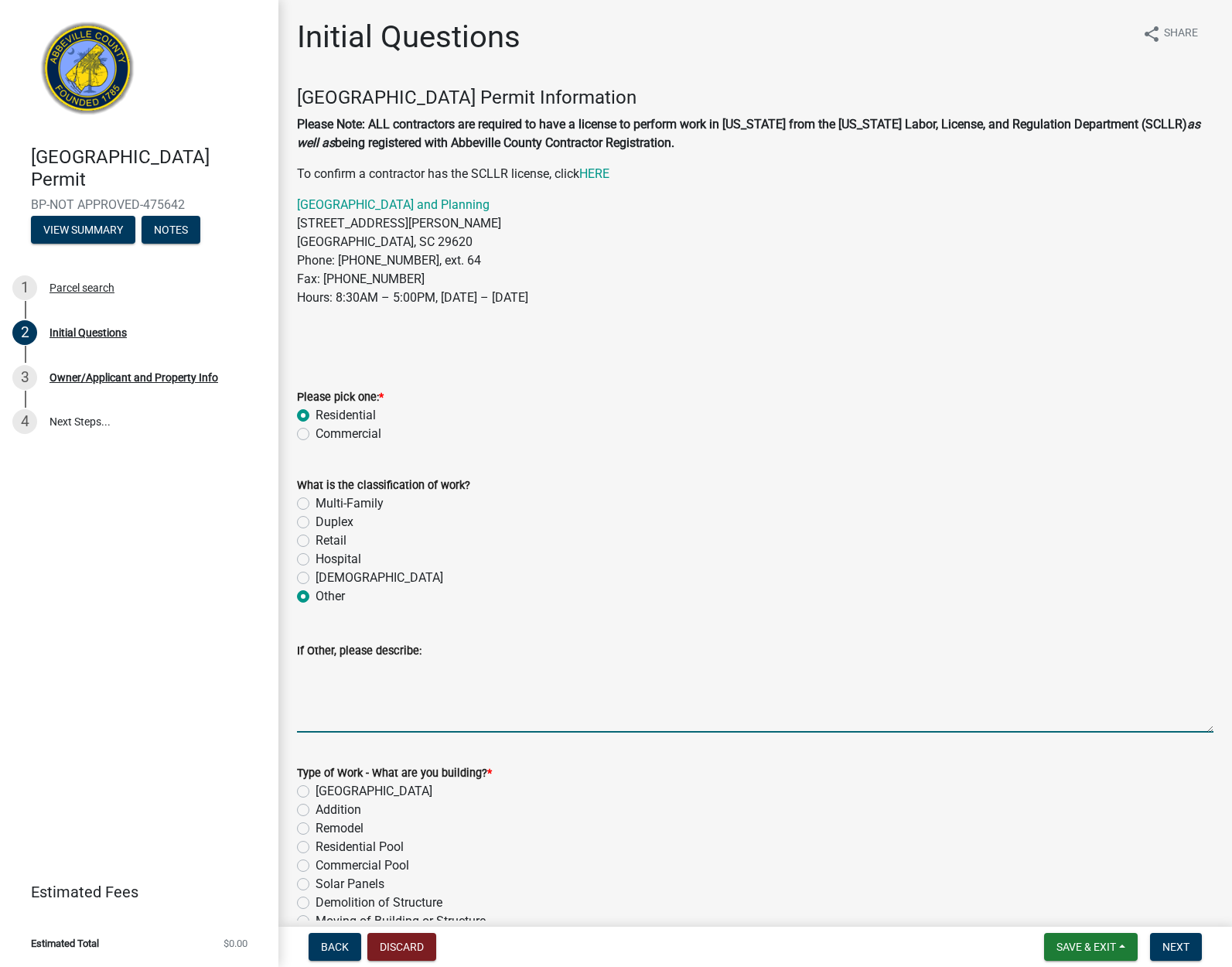
click at [392, 730] on textarea "If Other, please describe:" at bounding box center [755, 695] width 917 height 72
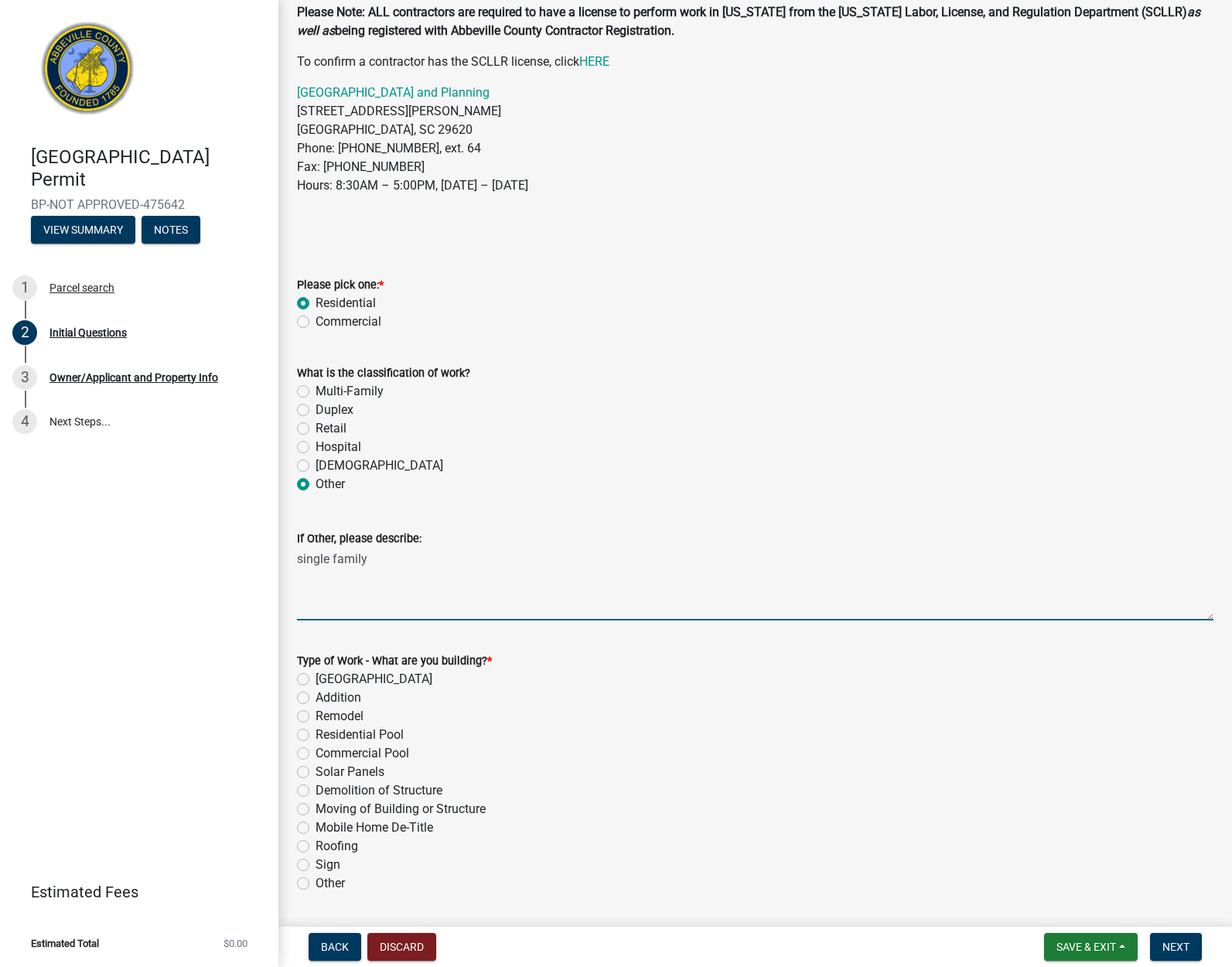
scroll to position [114, 0]
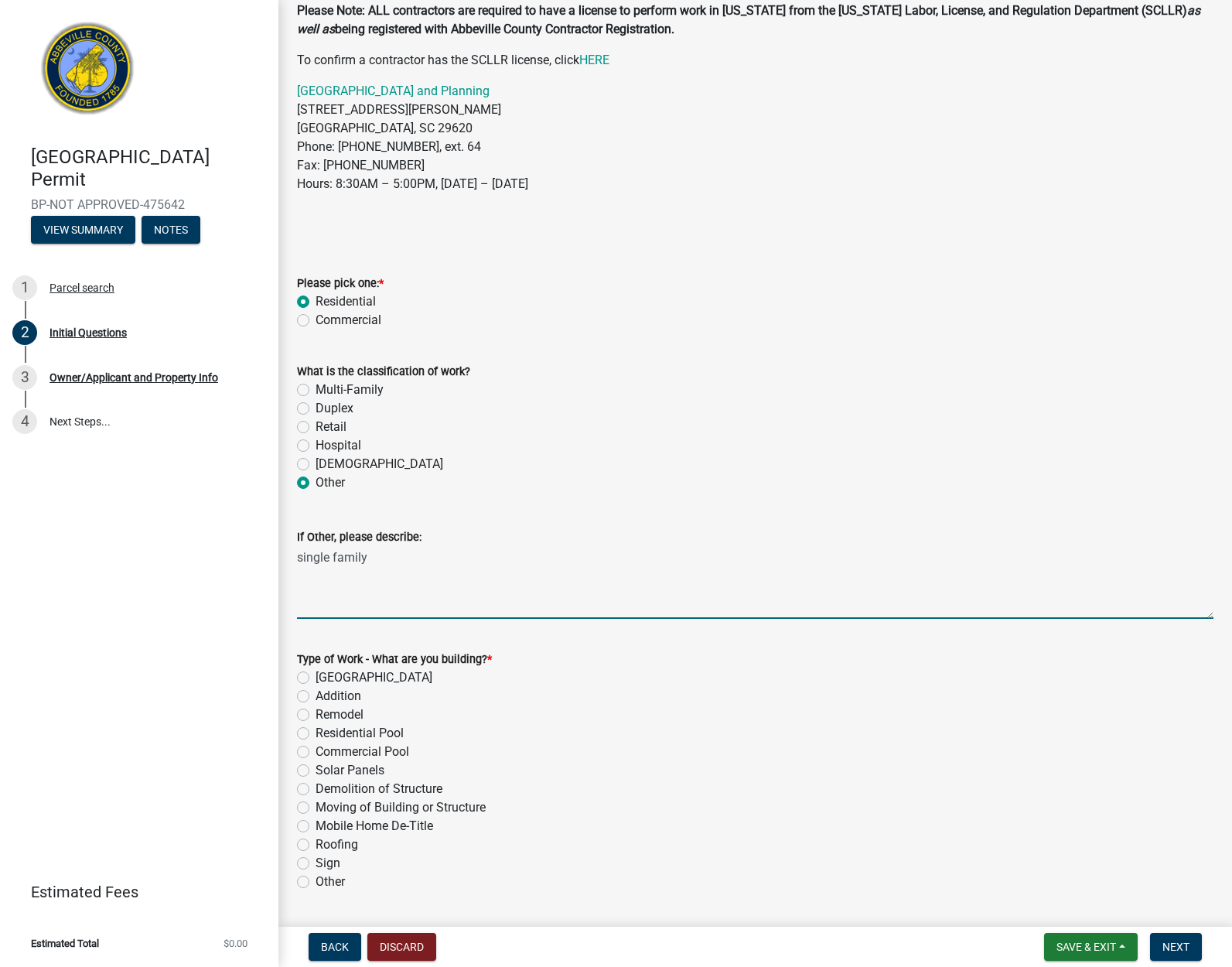
type textarea "single family"
click at [315, 844] on label "Roofing" at bounding box center [337, 845] width 43 height 19
click at [315, 844] on input "Roofing" at bounding box center [320, 840] width 10 height 10
radio input "true"
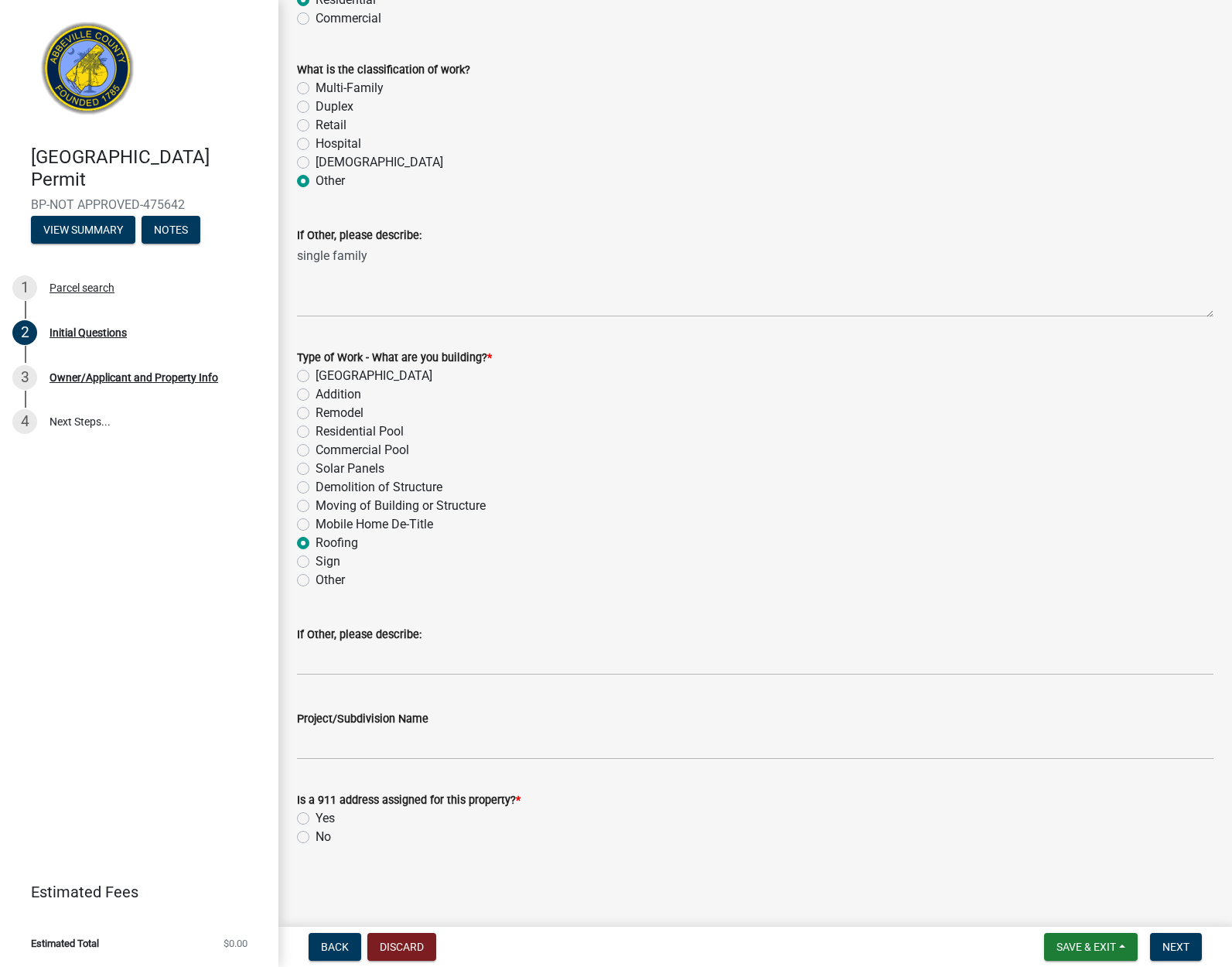
scroll to position [415, 0]
click at [315, 838] on label "No" at bounding box center [323, 837] width 15 height 19
click at [315, 838] on input "No" at bounding box center [320, 833] width 10 height 10
radio input "true"
click at [1170, 950] on span "Next" at bounding box center [1176, 946] width 27 height 13
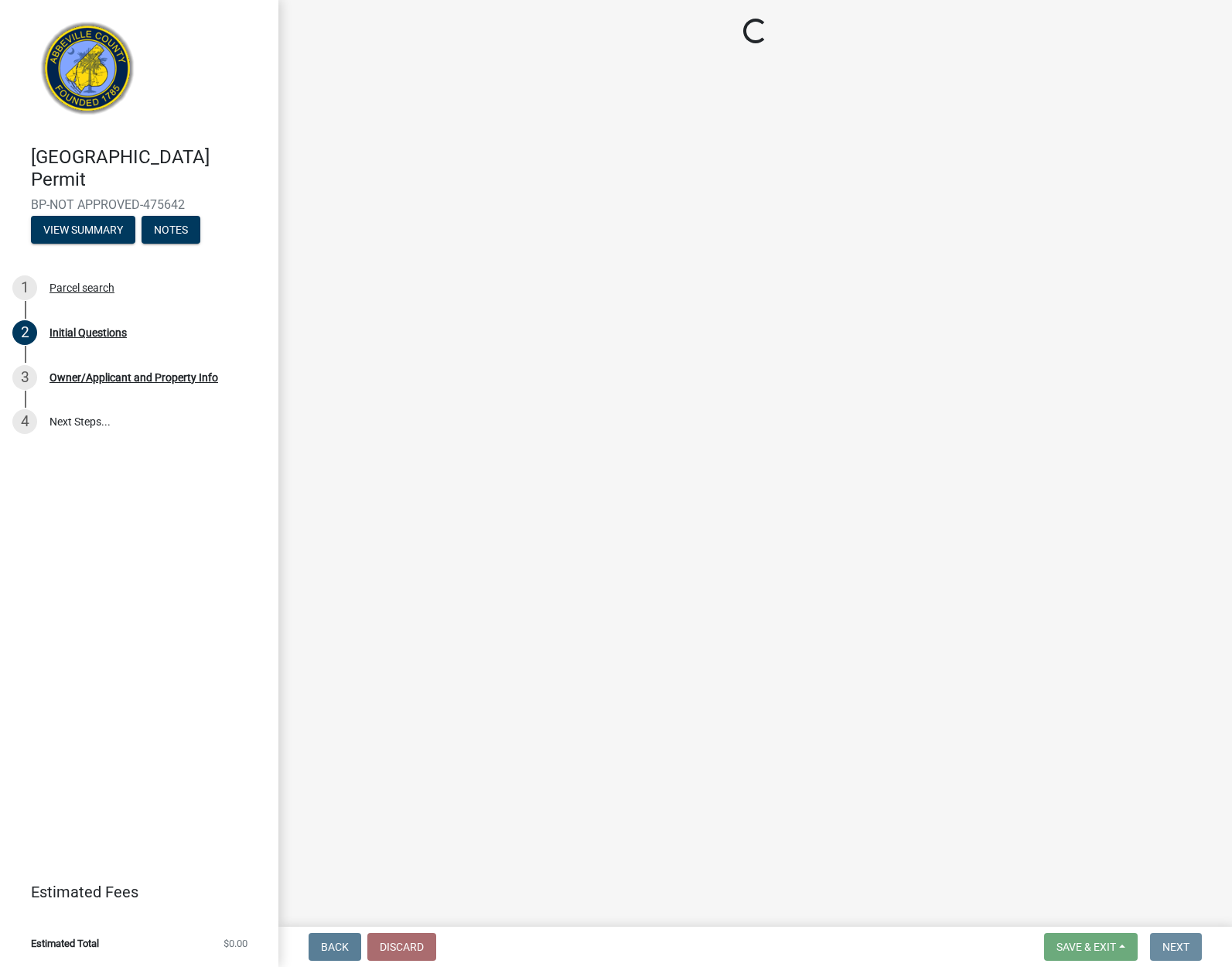
scroll to position [0, 0]
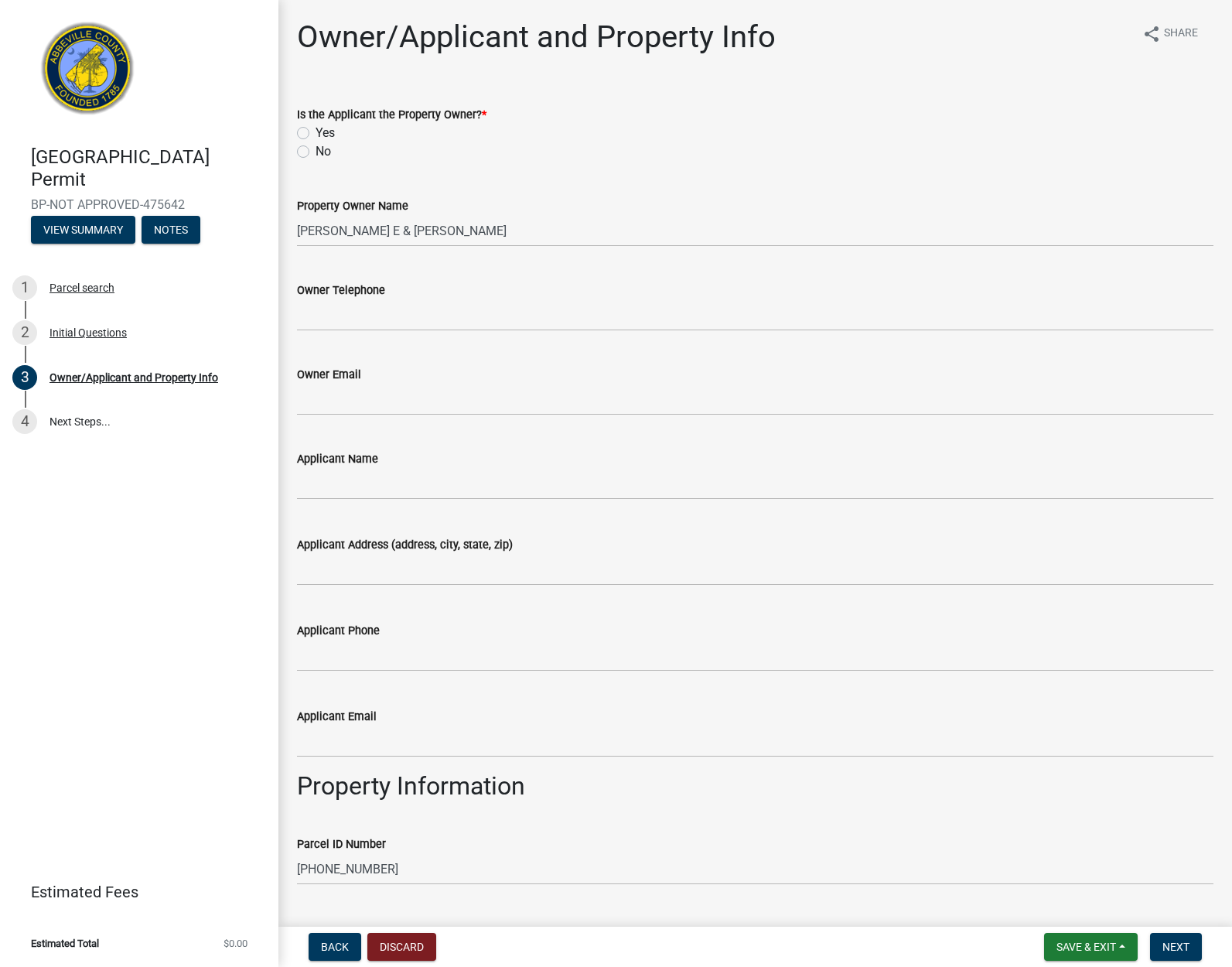
click at [315, 130] on label "Yes" at bounding box center [325, 132] width 20 height 19
click at [315, 130] on input "Yes" at bounding box center [320, 128] width 10 height 10
radio input "true"
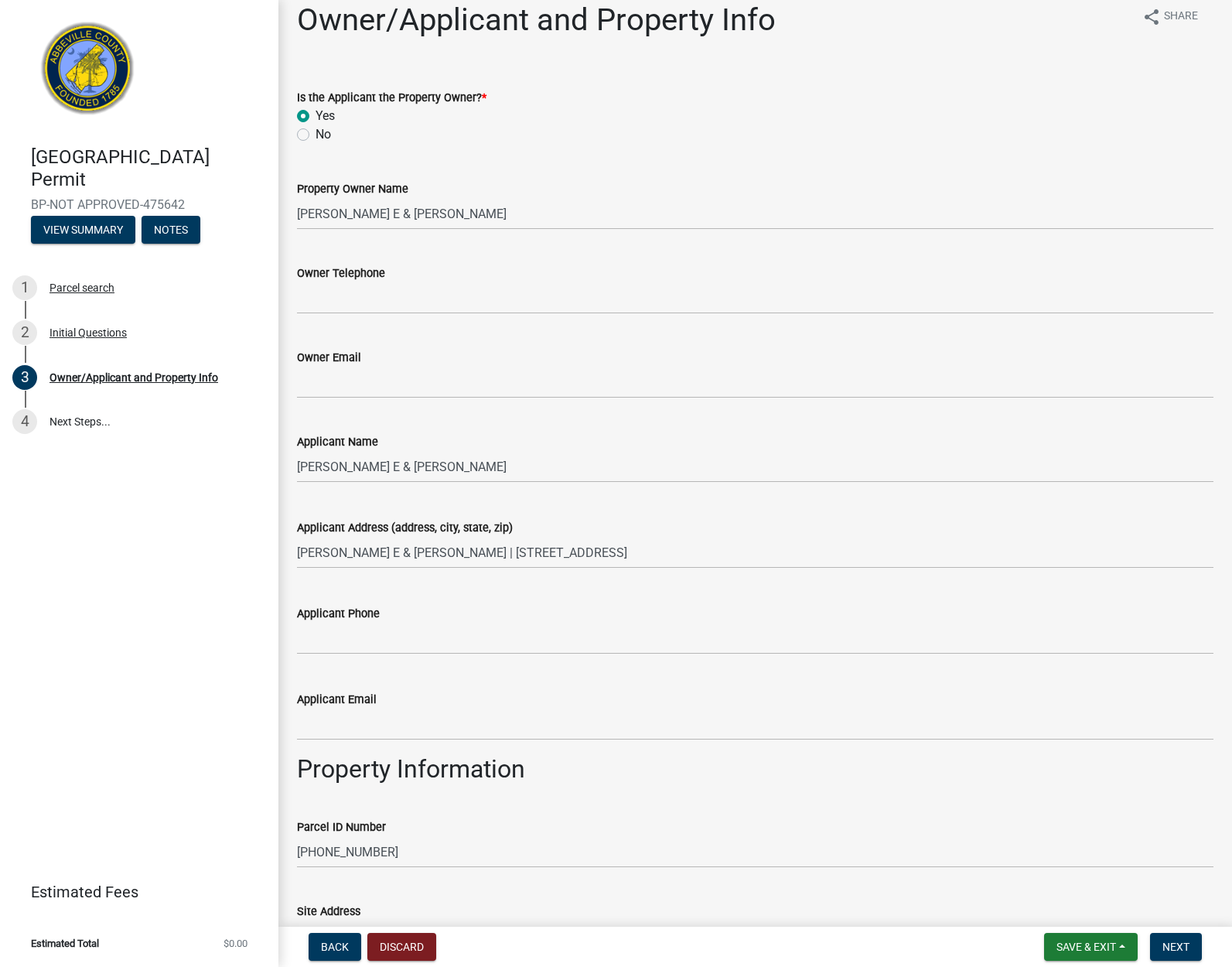
scroll to position [18, 0]
drag, startPoint x: 480, startPoint y: 465, endPoint x: 267, endPoint y: 466, distance: 213.0
click at [267, 466] on div "Abbeville County Building Permit BP-NOT APPROVED-475642 View Summary Notes 1 Pa…" at bounding box center [616, 484] width 1232 height 967
type input "Jesica Schulze"
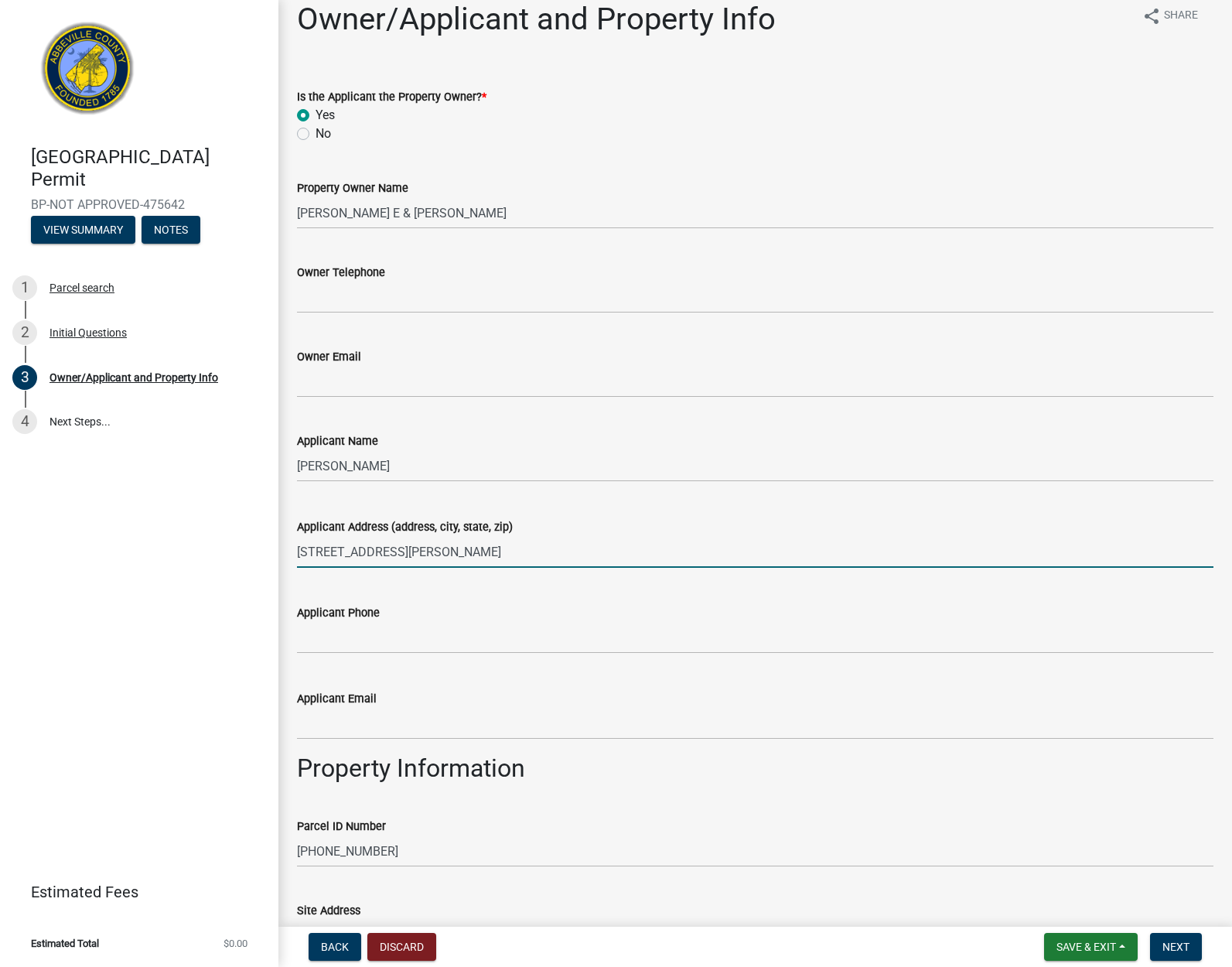
type input "[STREET_ADDRESS][PERSON_NAME]"
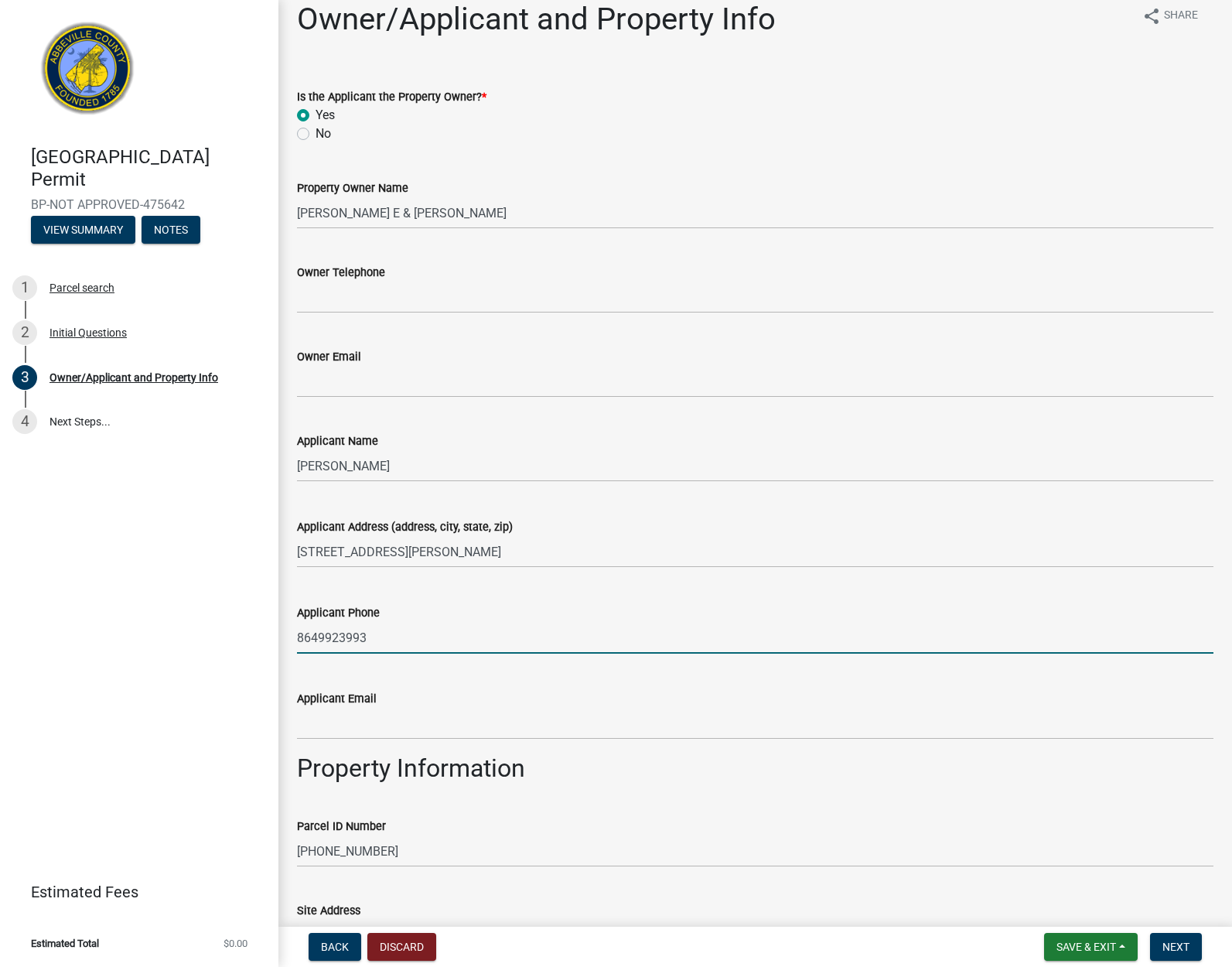
type input "8649923993"
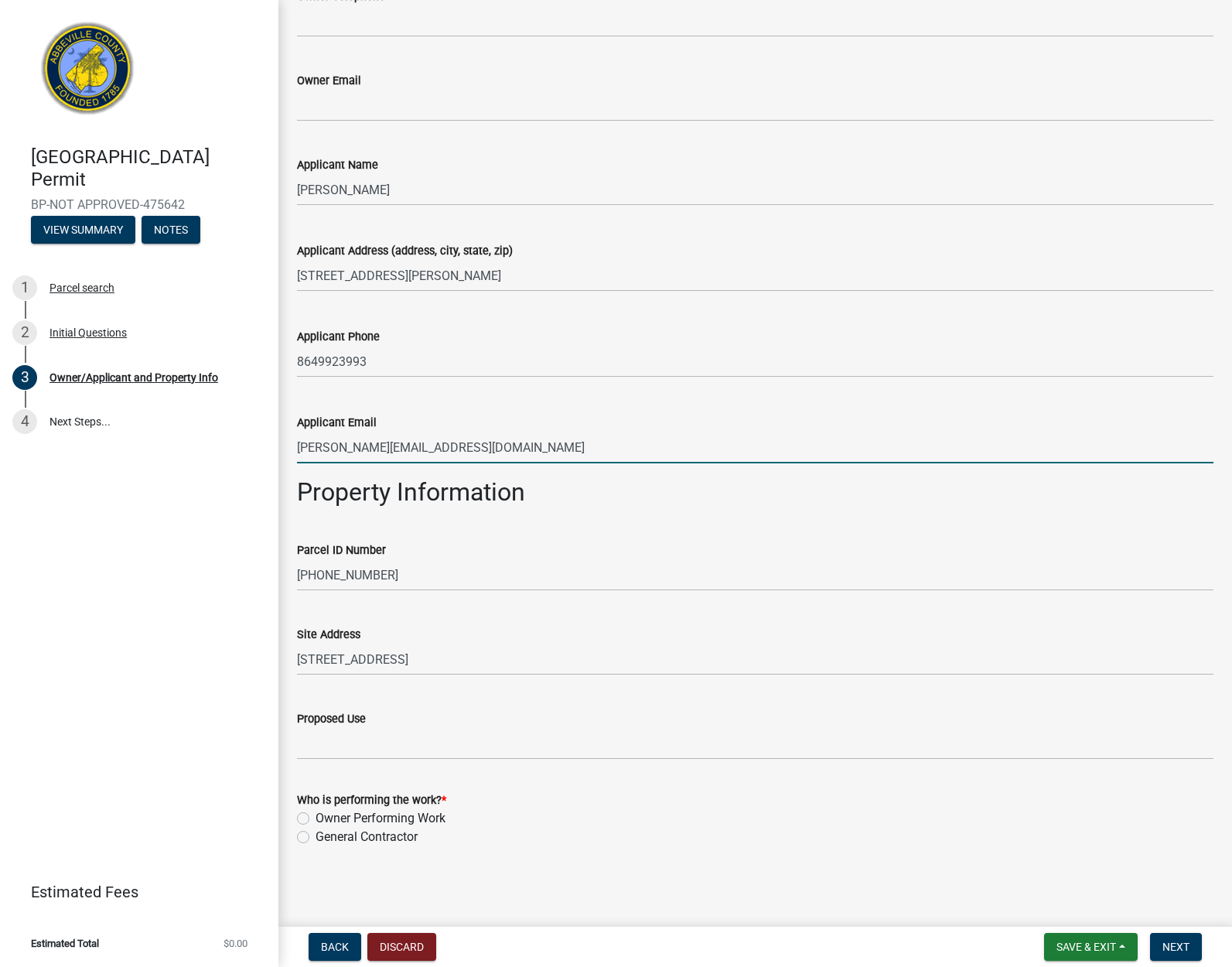
scroll to position [294, 0]
type input "[PERSON_NAME][EMAIL_ADDRESS][DOMAIN_NAME]"
click at [362, 834] on label "General Contractor" at bounding box center [366, 837] width 102 height 19
click at [325, 834] on input "General Contractor" at bounding box center [320, 832] width 10 height 10
radio input "true"
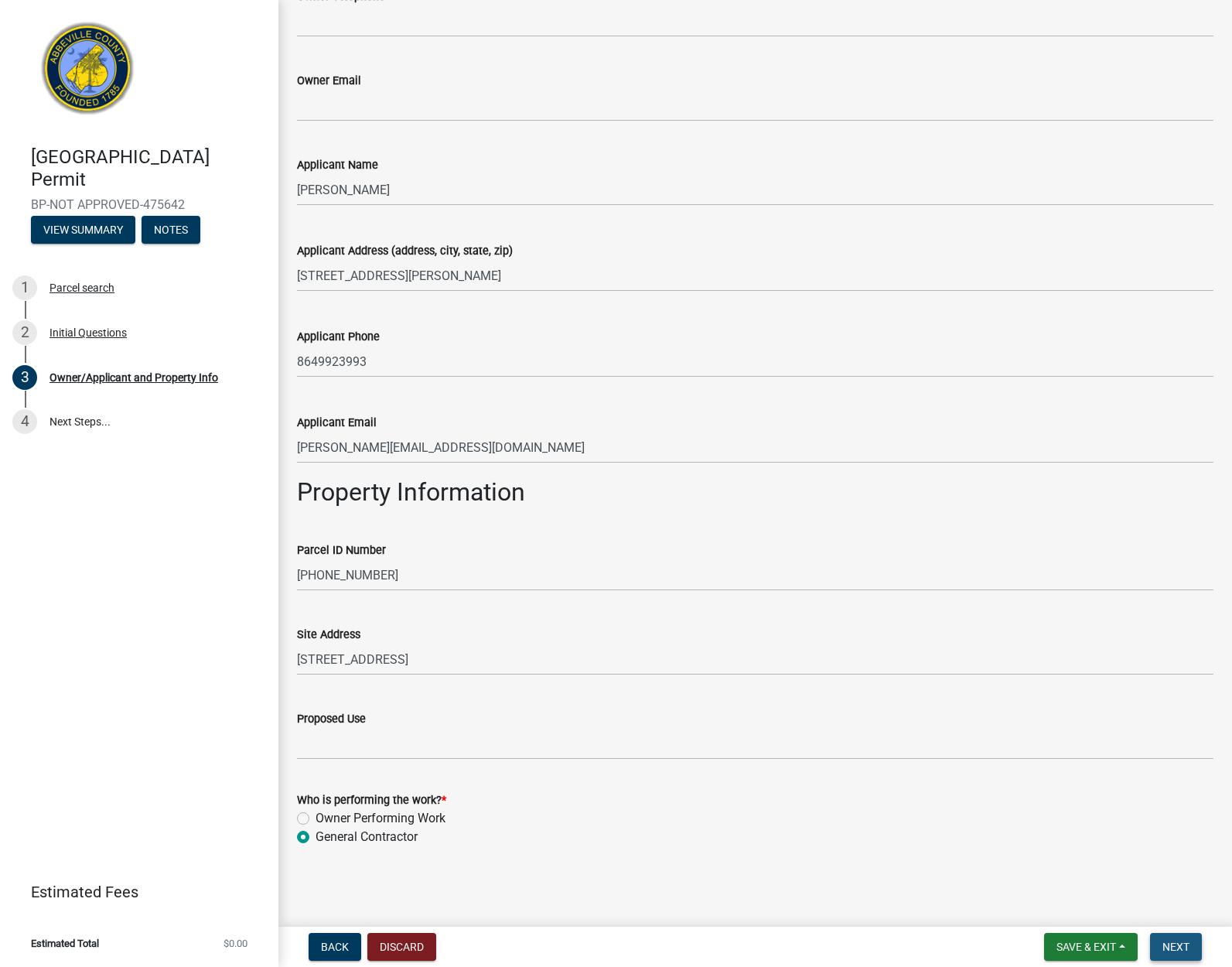
click at [1179, 942] on span "Next" at bounding box center [1176, 946] width 27 height 13
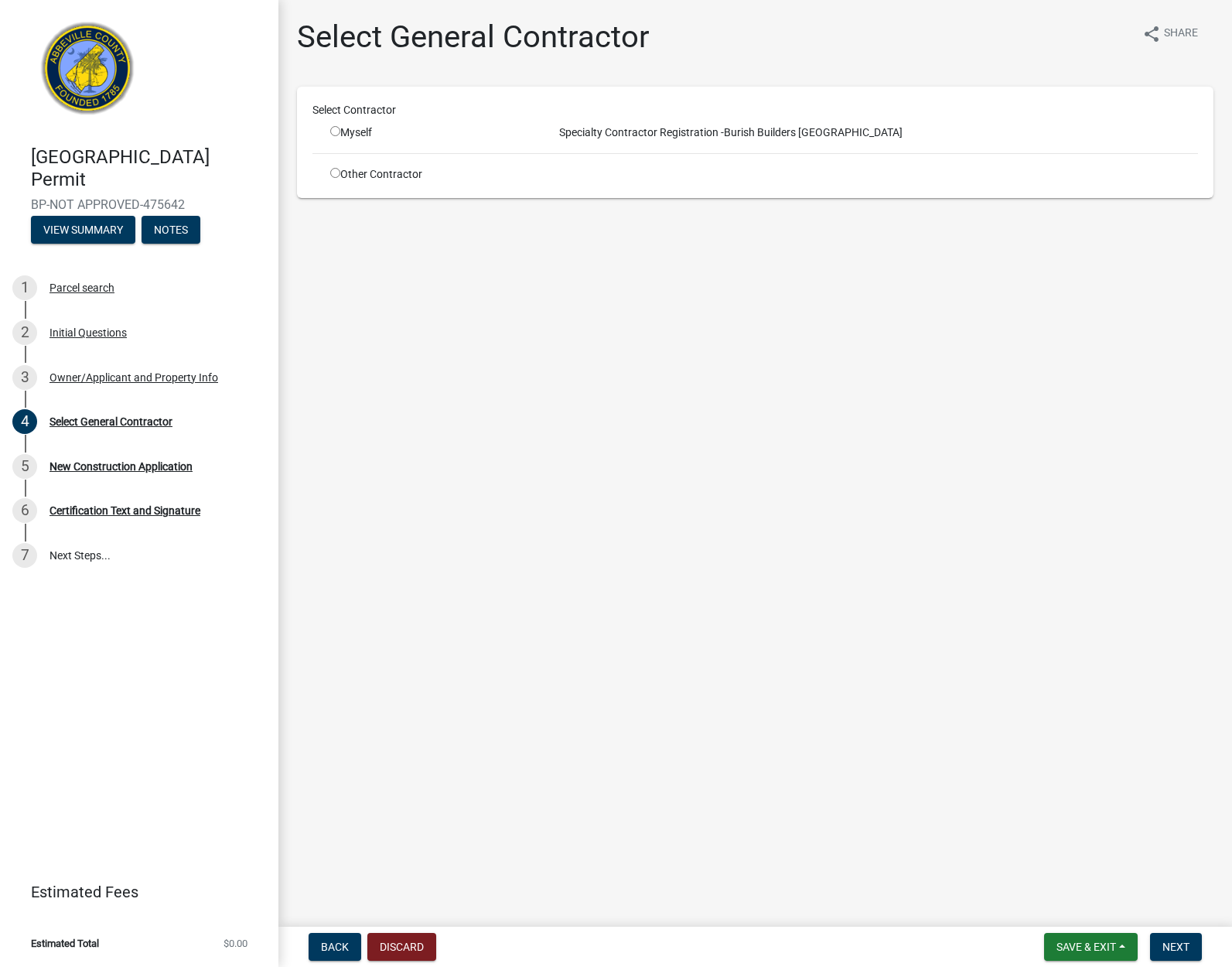
click at [340, 134] on div "Myself" at bounding box center [430, 132] width 199 height 16
click at [335, 134] on input "radio" at bounding box center [335, 130] width 10 height 10
radio input "true"
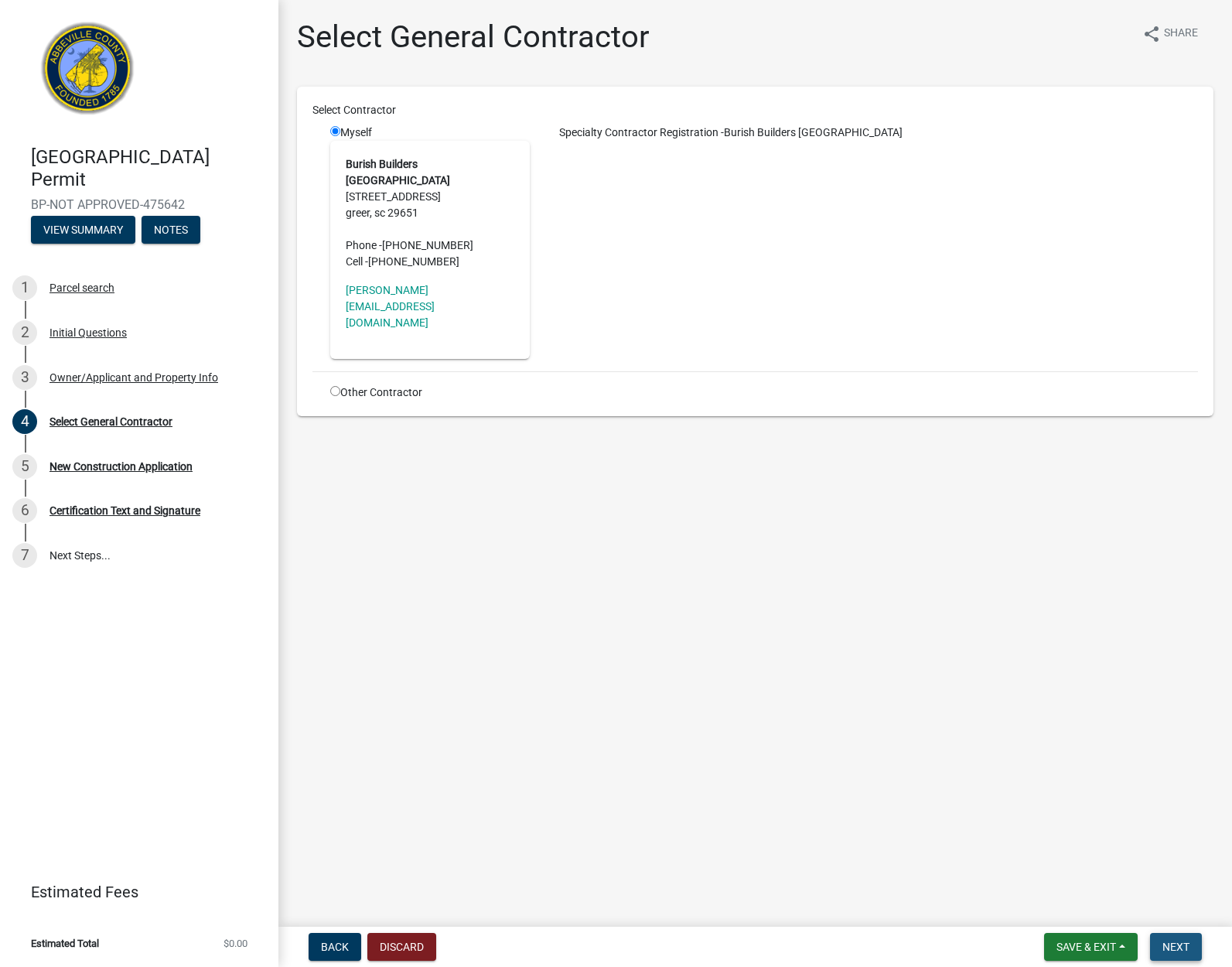
click at [1199, 944] on button "Next" at bounding box center [1176, 946] width 52 height 28
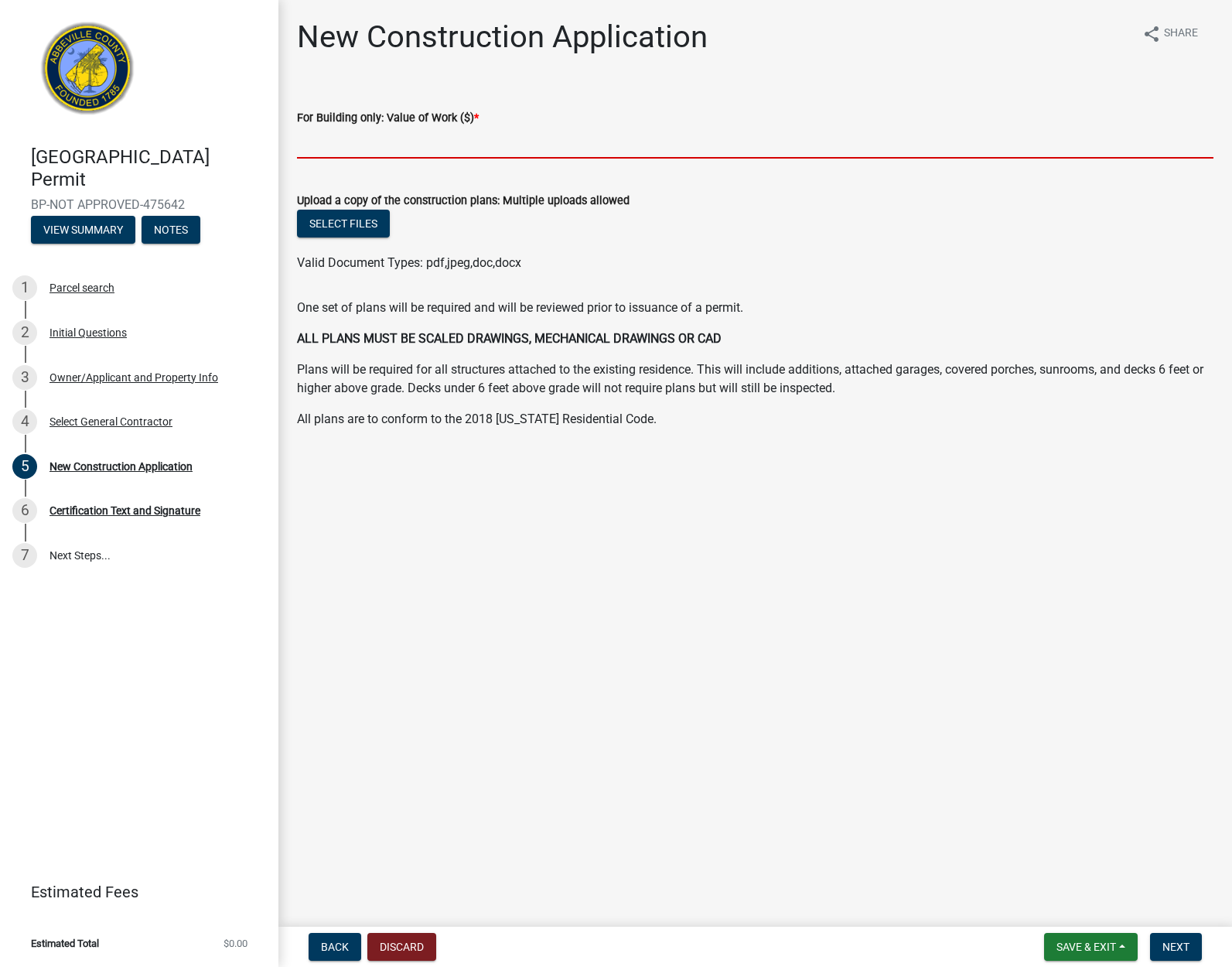
click at [357, 143] on input "text" at bounding box center [755, 142] width 917 height 31
type input "25136.64"
click at [1186, 949] on span "Next" at bounding box center [1176, 946] width 27 height 13
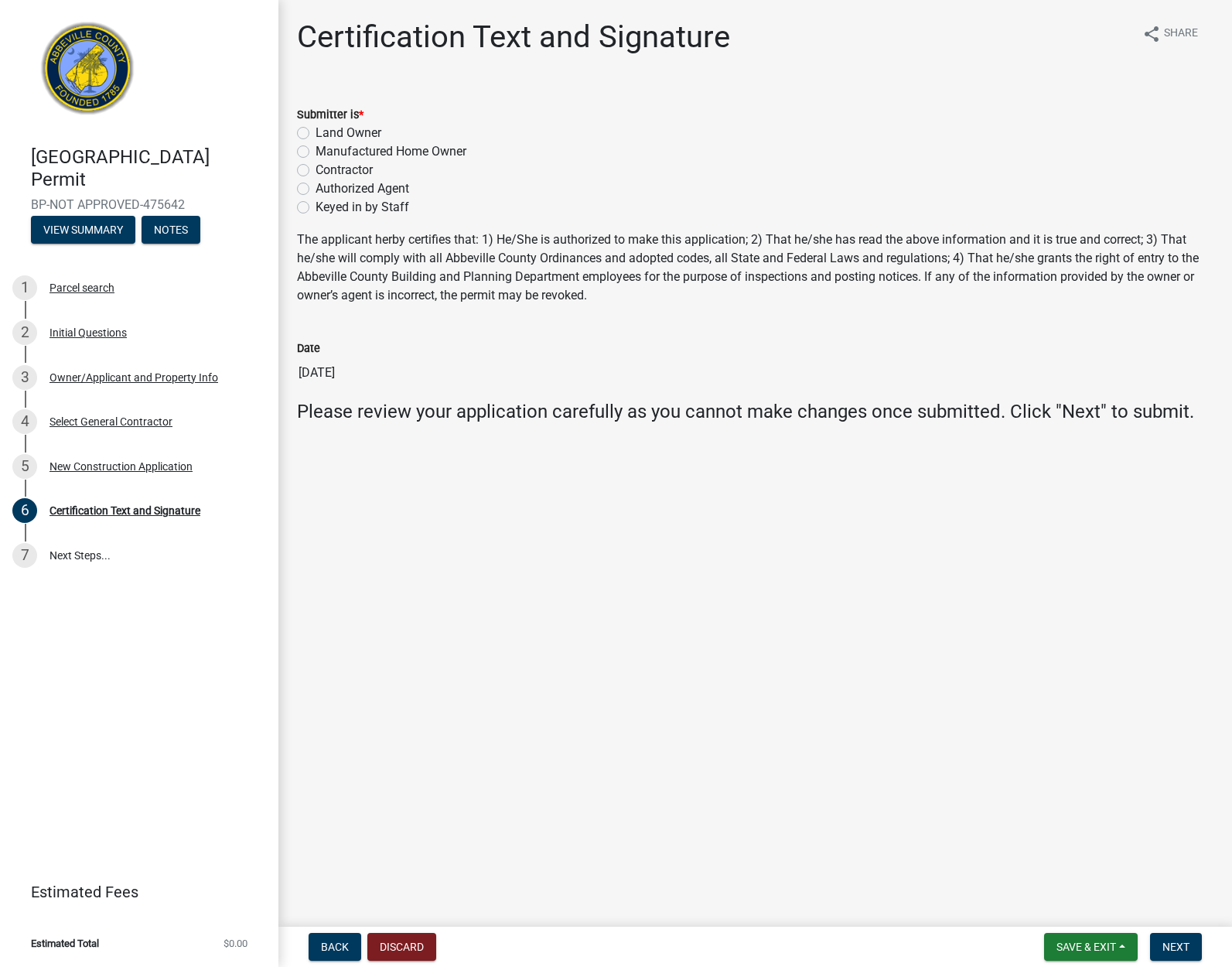
click at [315, 167] on label "Contractor" at bounding box center [344, 170] width 57 height 19
click at [315, 167] on input "Contractor" at bounding box center [320, 165] width 10 height 10
radio input "true"
click at [1178, 942] on span "Next" at bounding box center [1176, 946] width 27 height 13
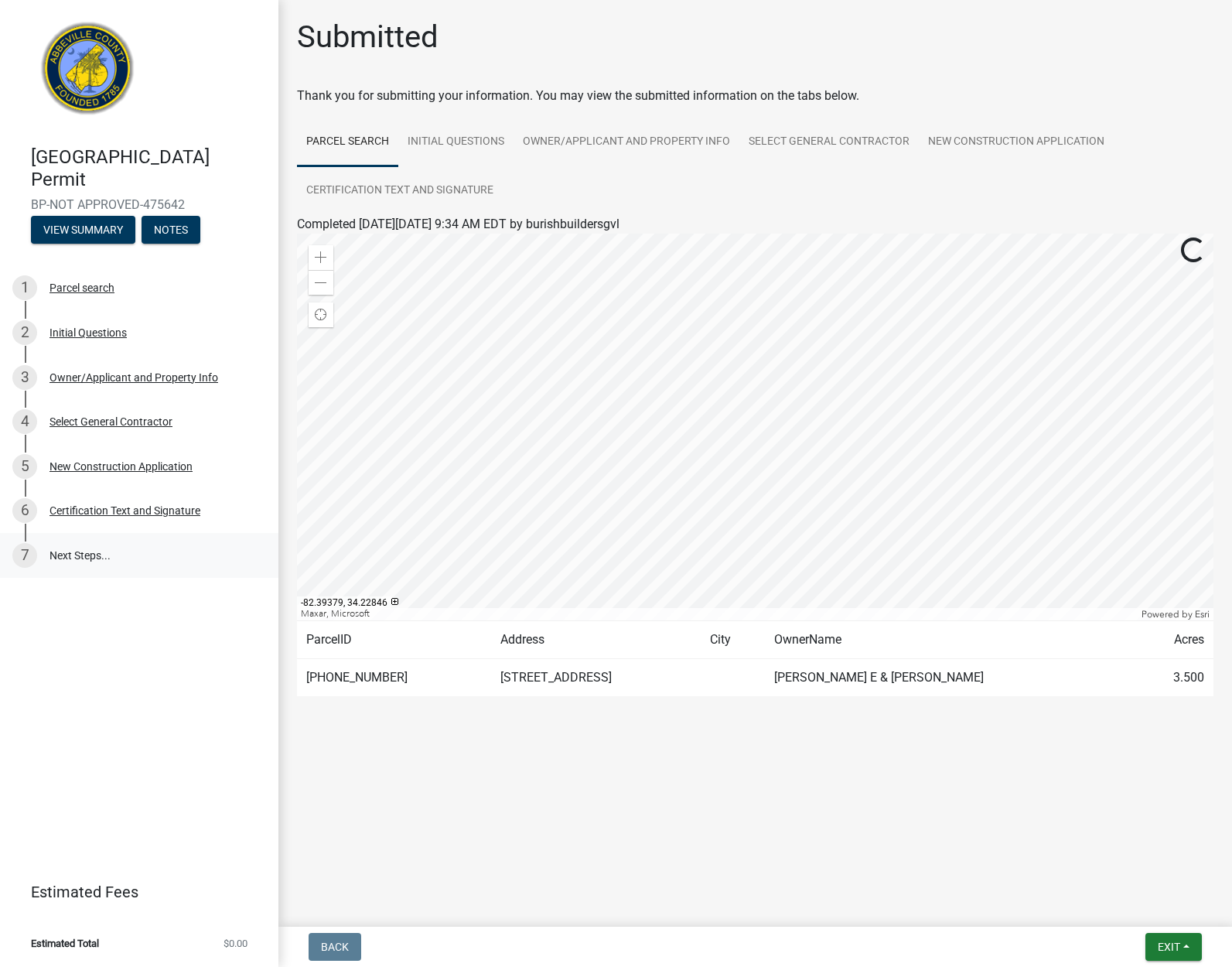
click at [78, 549] on link "7 Next Steps..." at bounding box center [139, 555] width 279 height 45
click at [21, 554] on div "7" at bounding box center [25, 556] width 25 height 25
click at [1171, 946] on span "Exit" at bounding box center [1169, 946] width 22 height 13
click at [1143, 904] on button "Save & Exit" at bounding box center [1139, 907] width 123 height 38
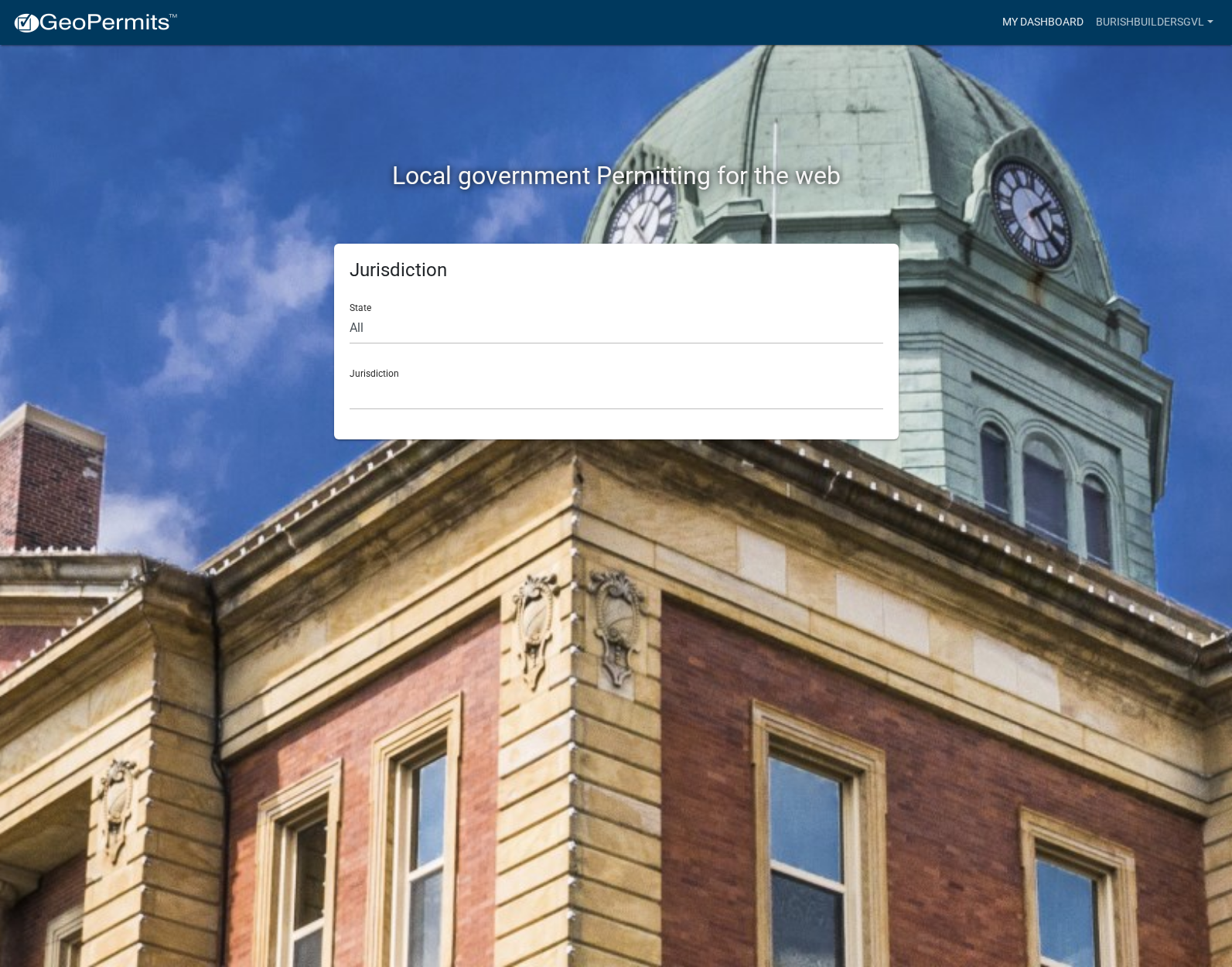
click at [1028, 23] on link "My Dashboard" at bounding box center [1043, 22] width 94 height 29
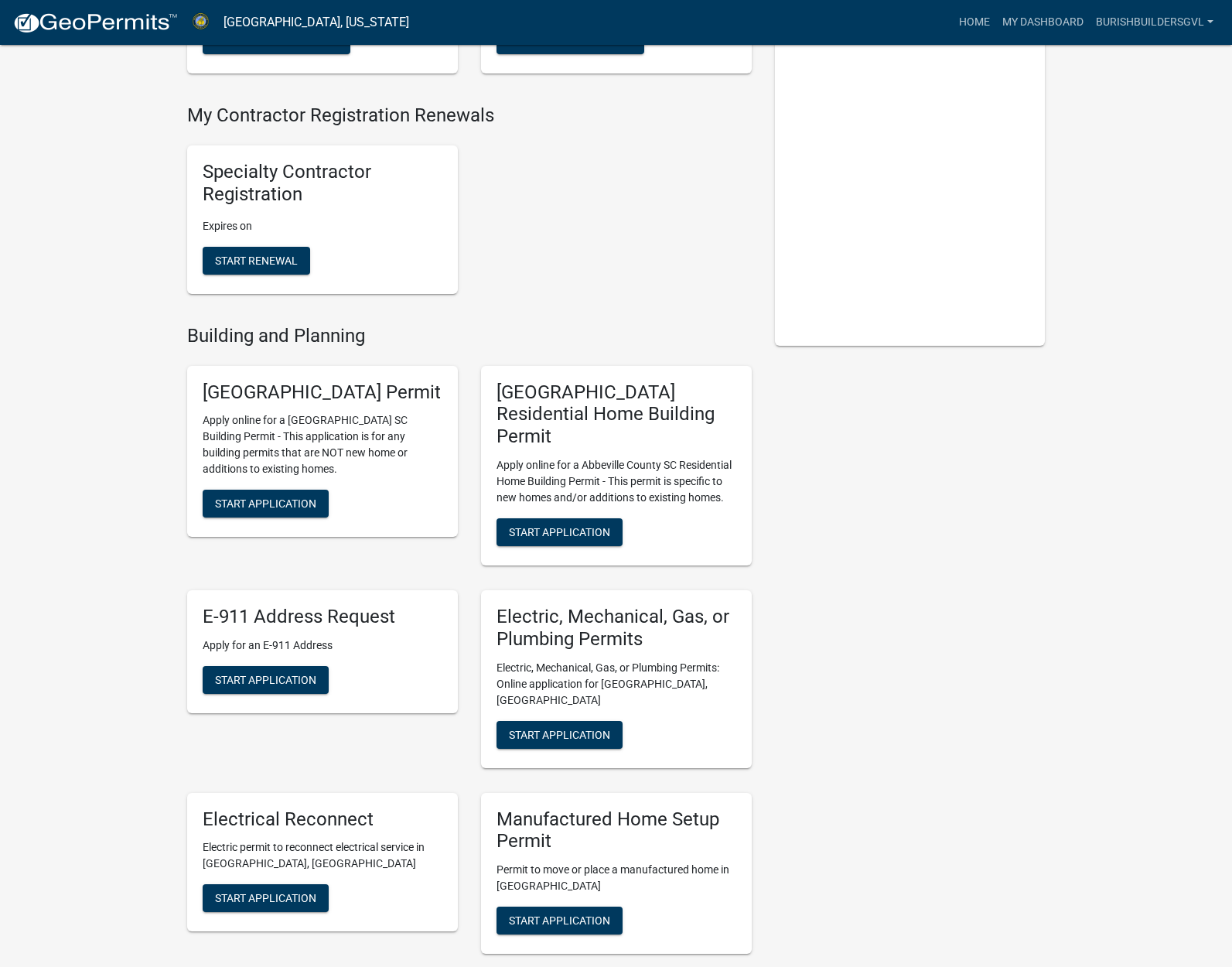
scroll to position [299, 0]
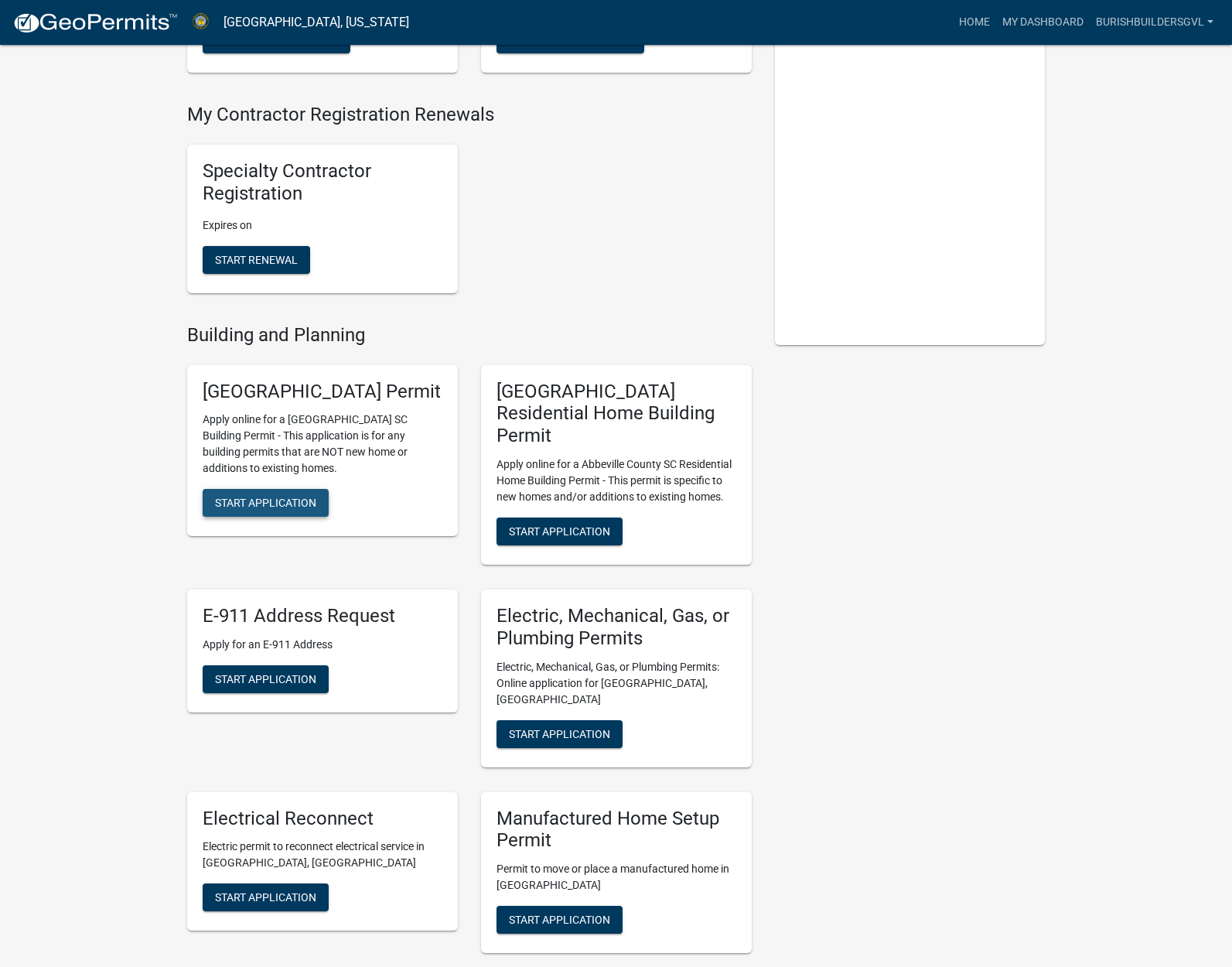
click at [257, 509] on span "Start Application" at bounding box center [265, 503] width 101 height 13
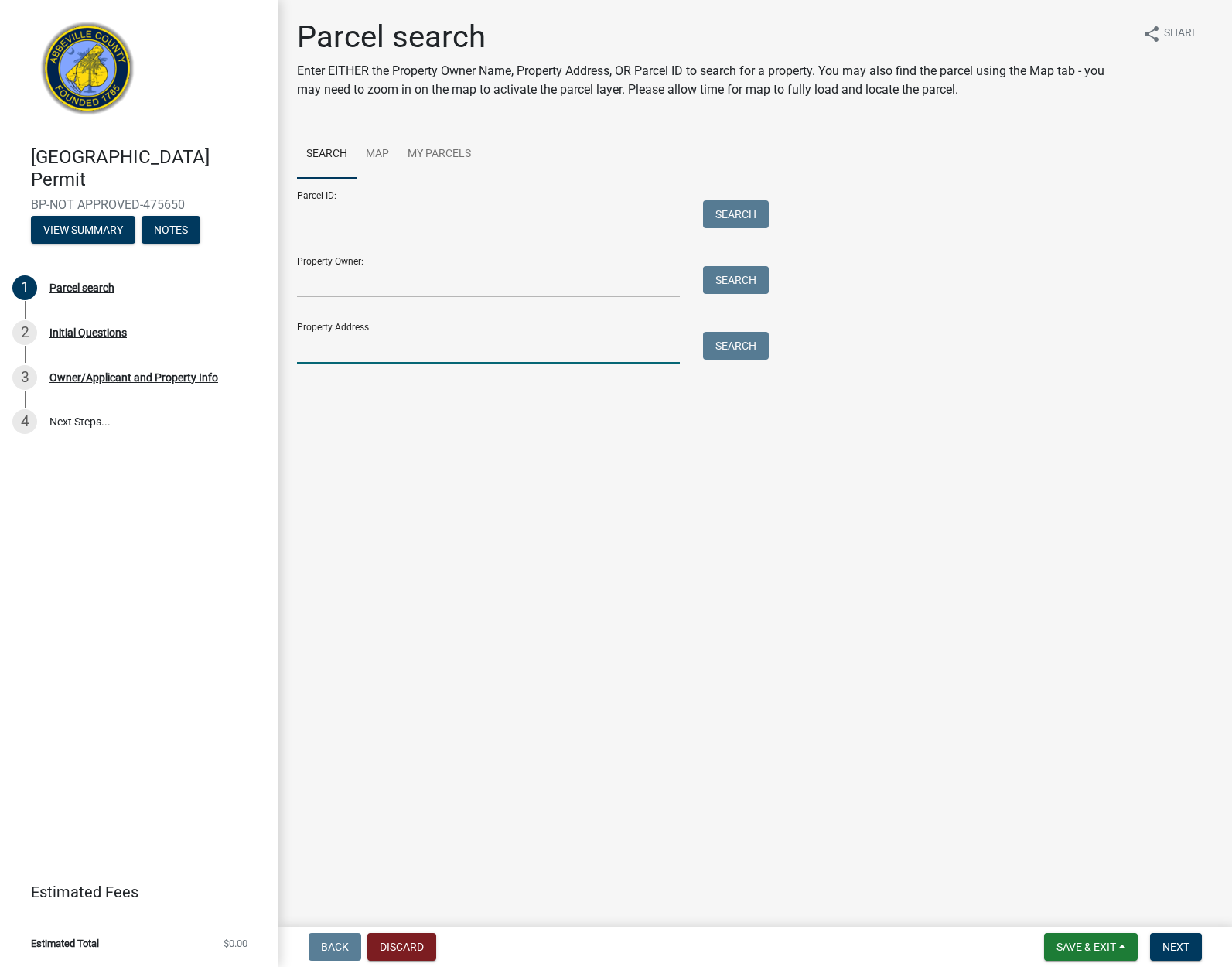
click at [344, 350] on input "Property Address:" at bounding box center [488, 347] width 382 height 31
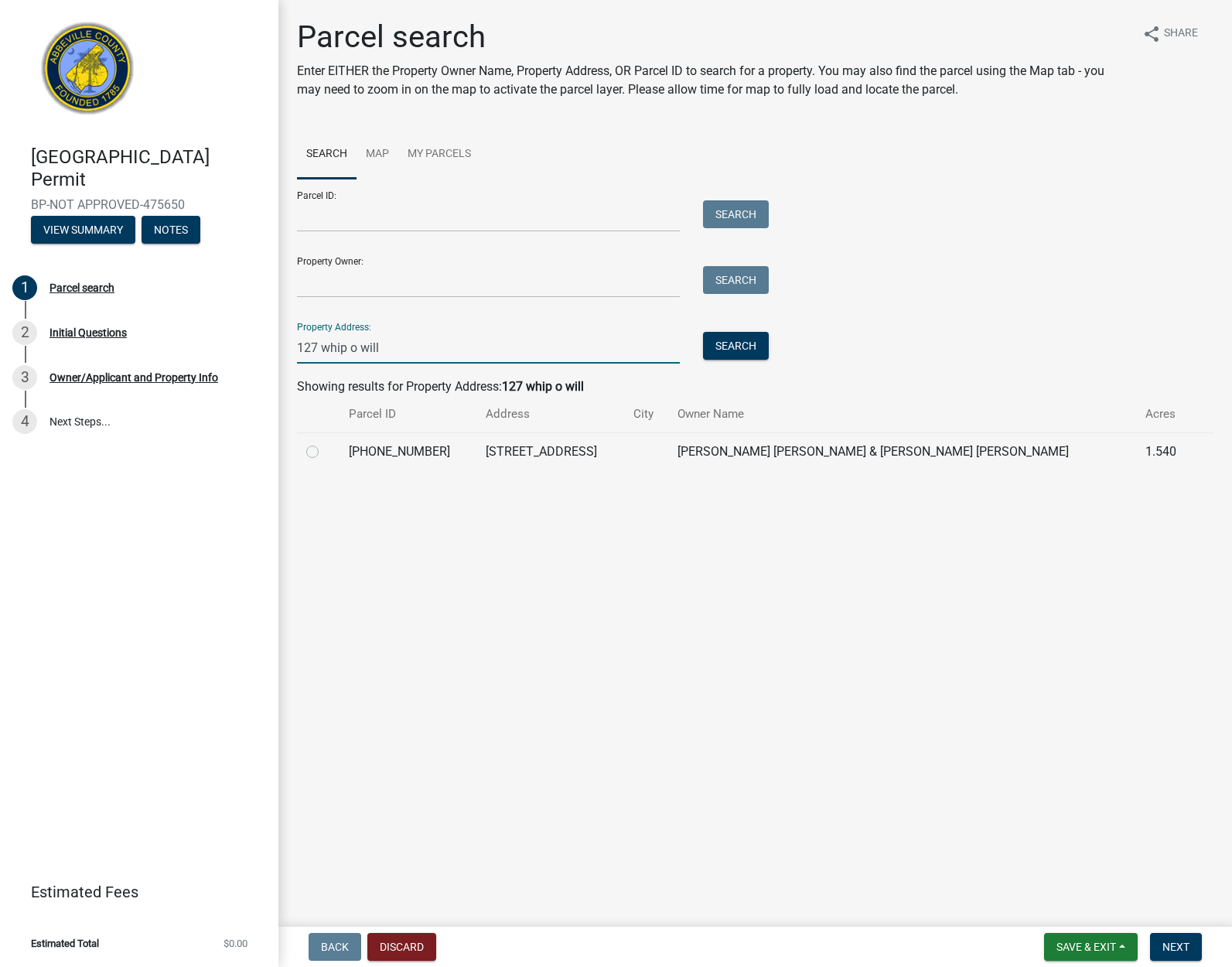
type input "127 whip o will"
click at [324, 442] on label at bounding box center [324, 442] width 0 height 0
click at [324, 450] on input "radio" at bounding box center [329, 447] width 10 height 10
radio input "true"
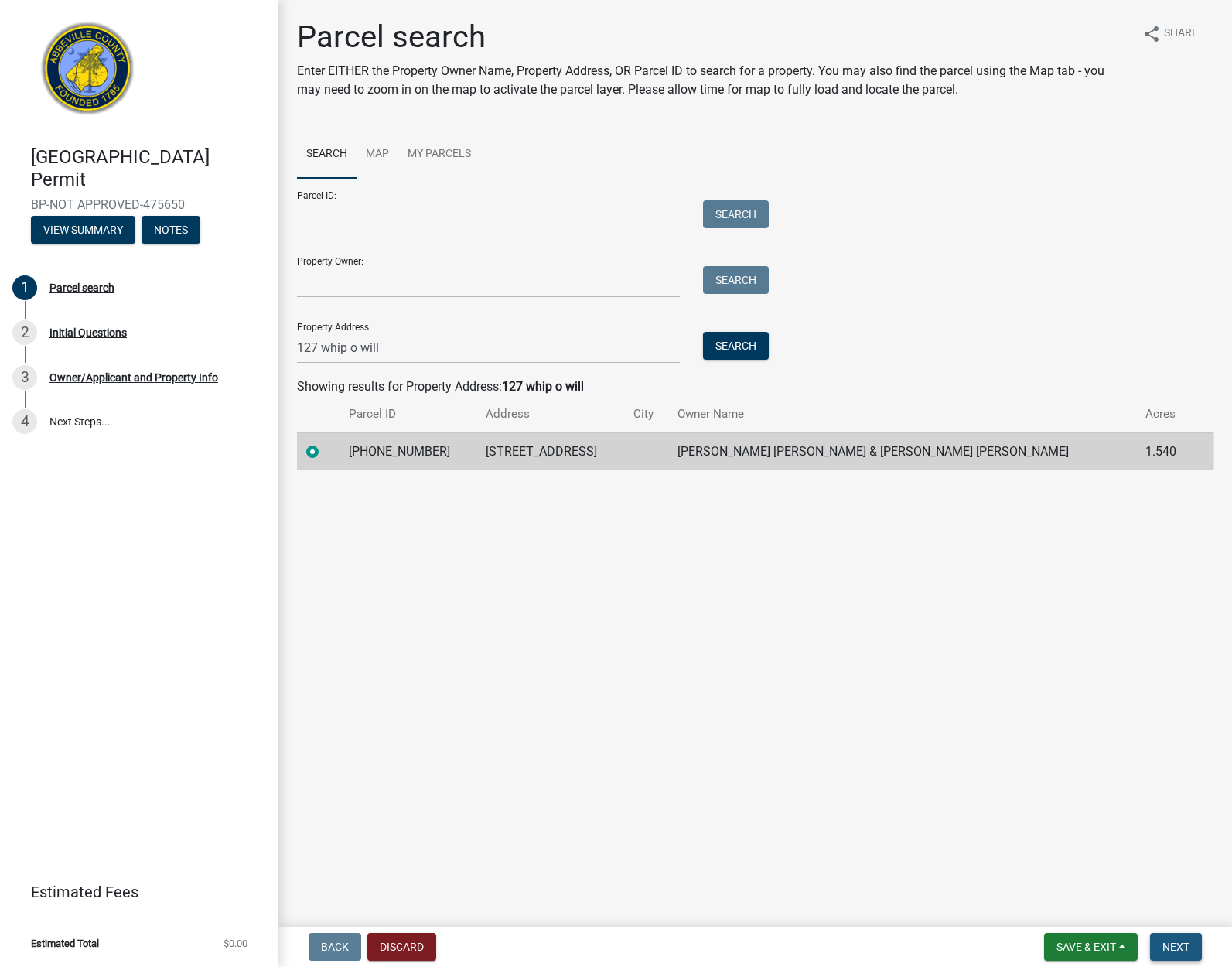
click at [1172, 949] on span "Next" at bounding box center [1176, 946] width 27 height 13
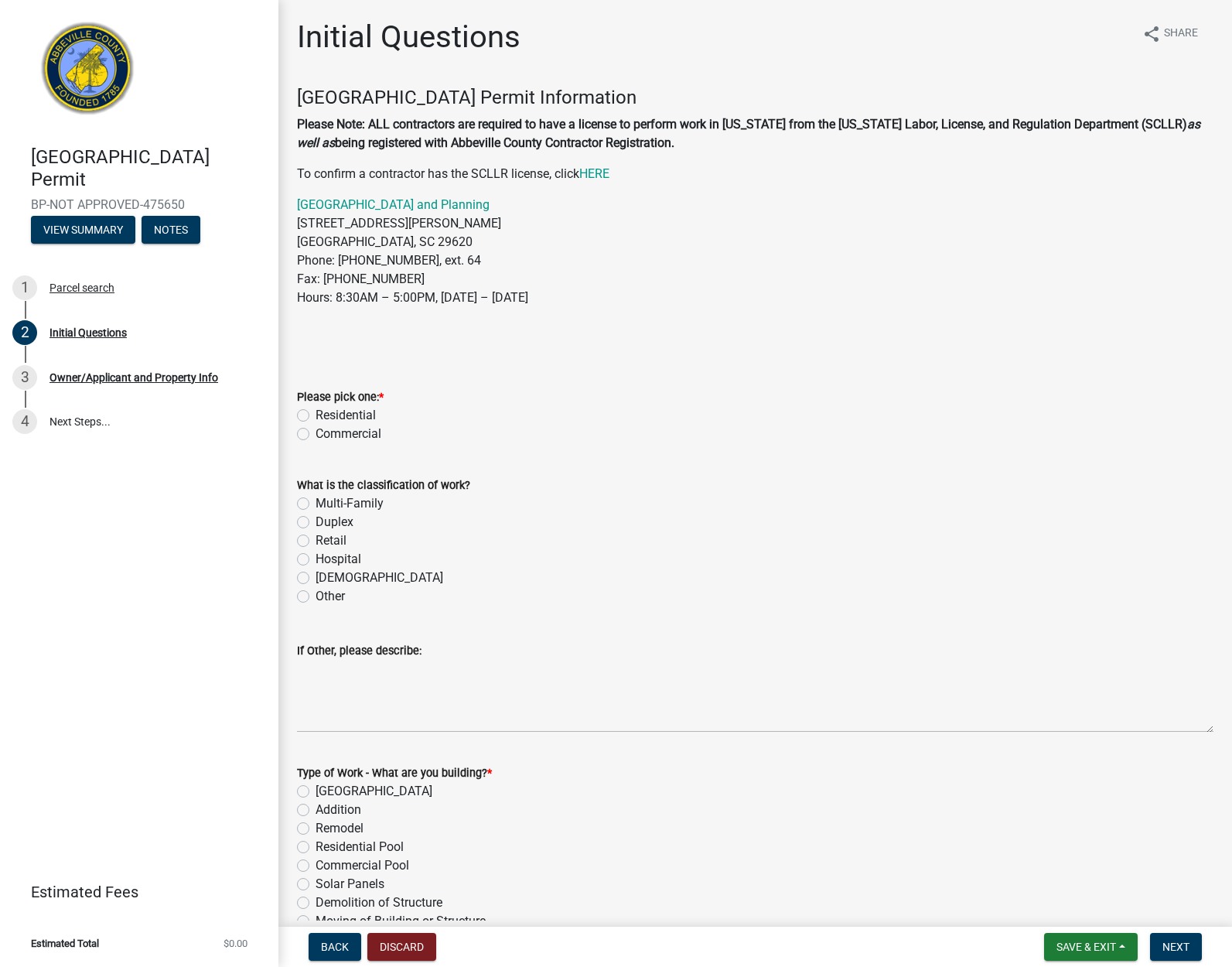
click at [315, 415] on label "Residential" at bounding box center [346, 415] width 61 height 19
click at [315, 415] on input "Residential" at bounding box center [320, 410] width 10 height 10
radio input "true"
drag, startPoint x: 306, startPoint y: 595, endPoint x: 359, endPoint y: 699, distance: 116.7
click at [315, 595] on label "Other" at bounding box center [330, 596] width 29 height 19
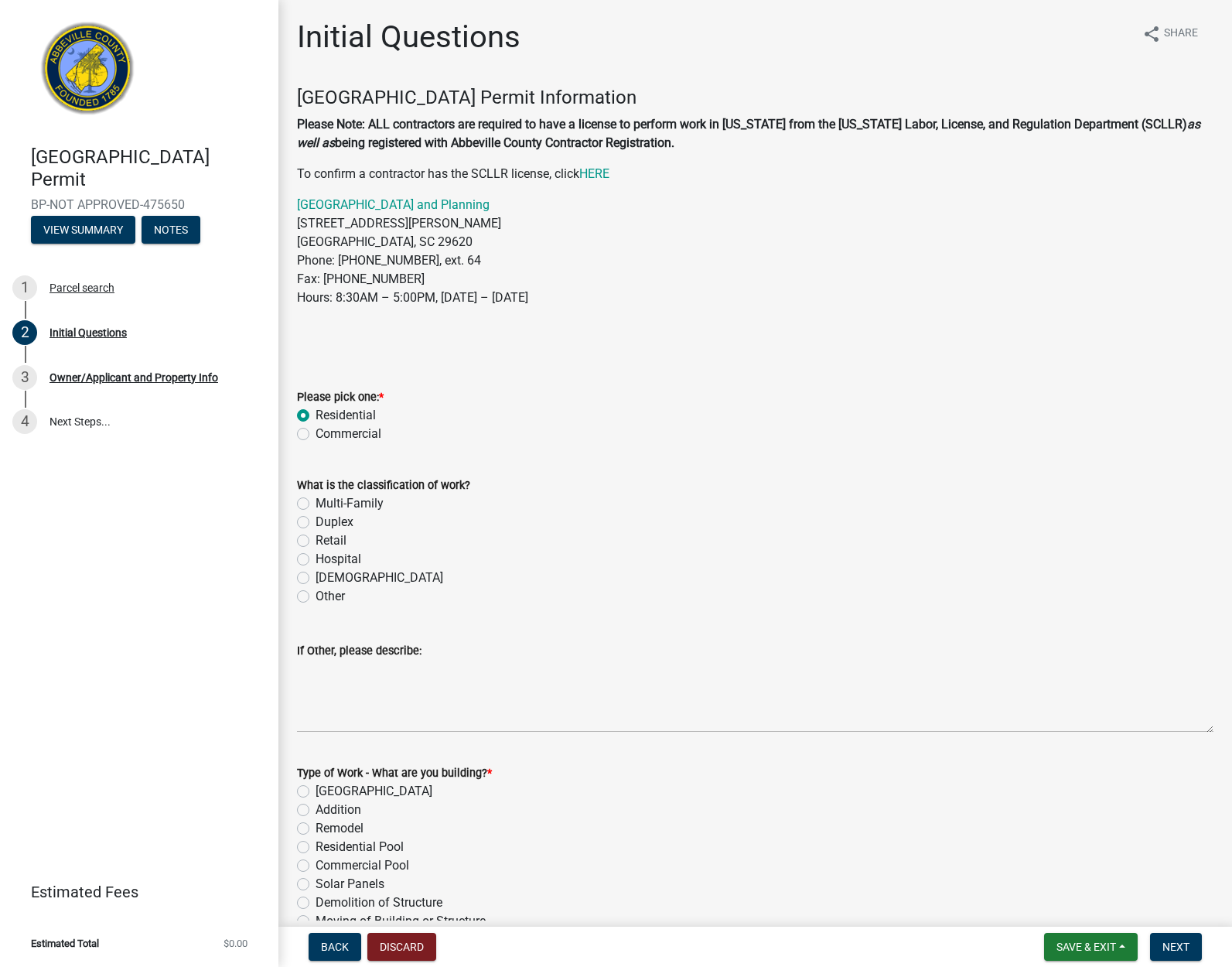
click at [315, 595] on input "Other" at bounding box center [320, 592] width 10 height 10
radio input "true"
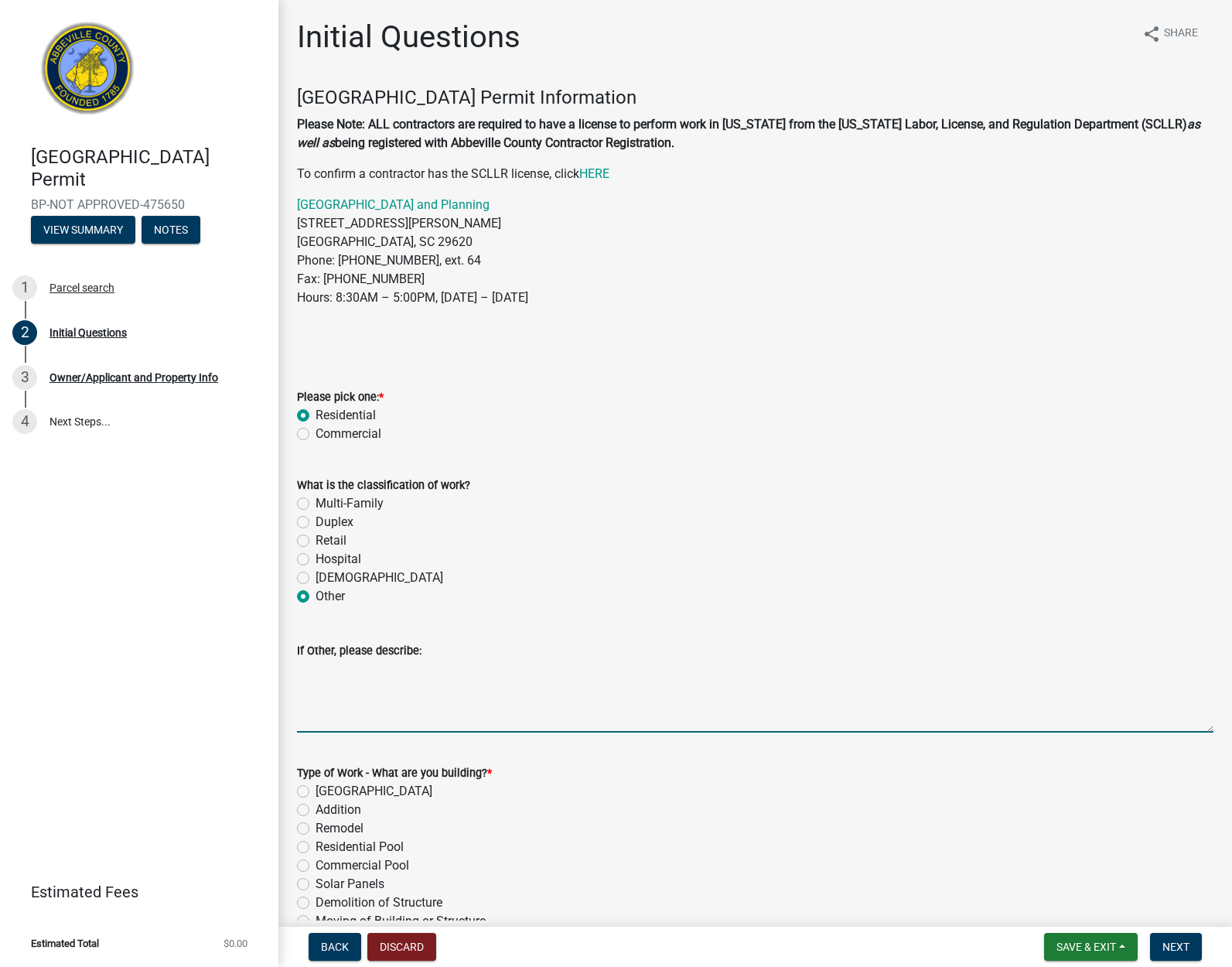
click at [390, 722] on textarea "If Other, please describe:" at bounding box center [755, 695] width 917 height 72
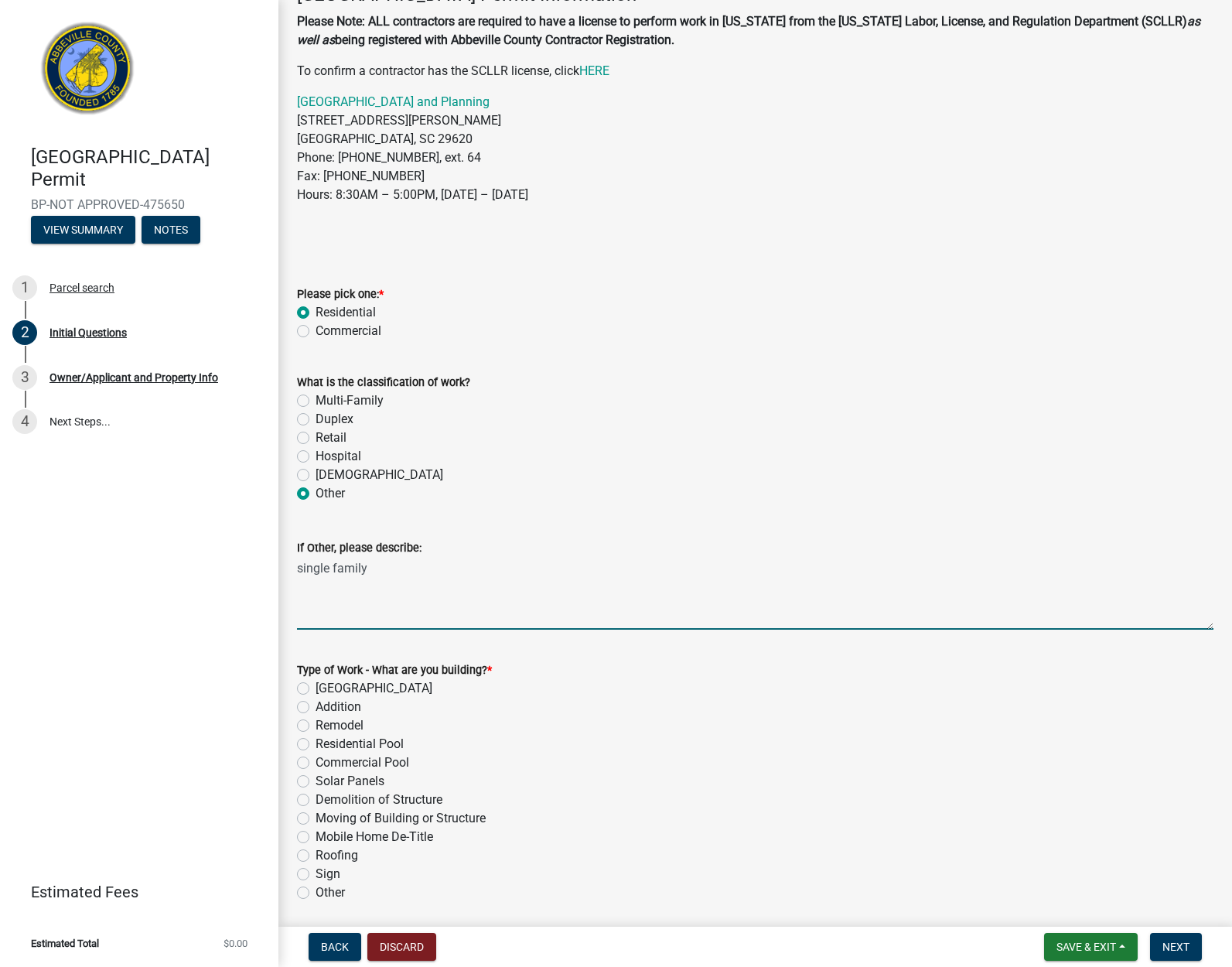
scroll to position [105, 0]
type textarea "single family"
click at [315, 853] on label "Roofing" at bounding box center [337, 853] width 43 height 19
click at [315, 853] on input "Roofing" at bounding box center [320, 849] width 10 height 10
radio input "true"
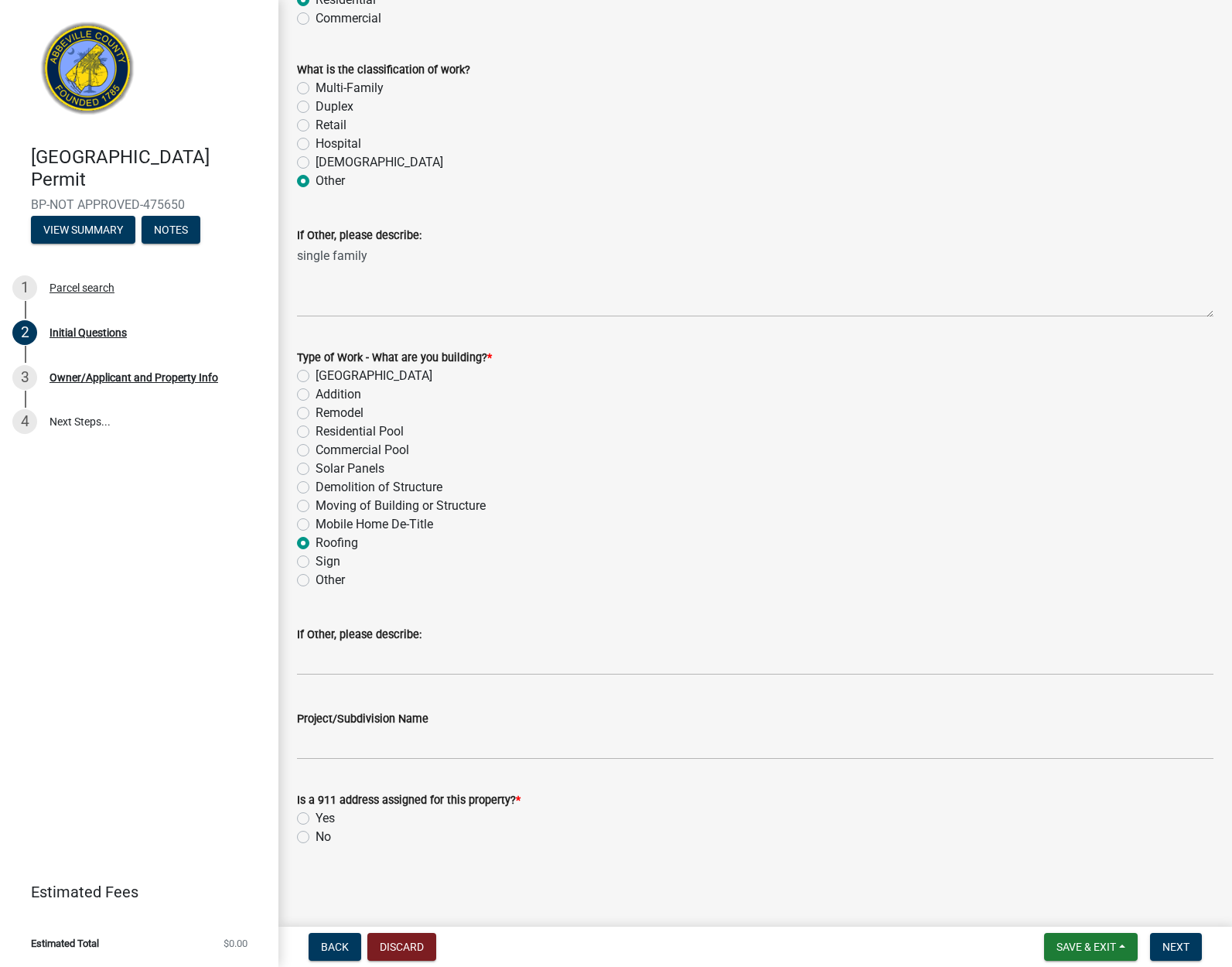
scroll to position [415, 0]
click at [315, 834] on label "No" at bounding box center [323, 837] width 15 height 19
click at [315, 834] on input "No" at bounding box center [320, 833] width 10 height 10
radio input "true"
click at [1169, 951] on span "Next" at bounding box center [1176, 946] width 27 height 13
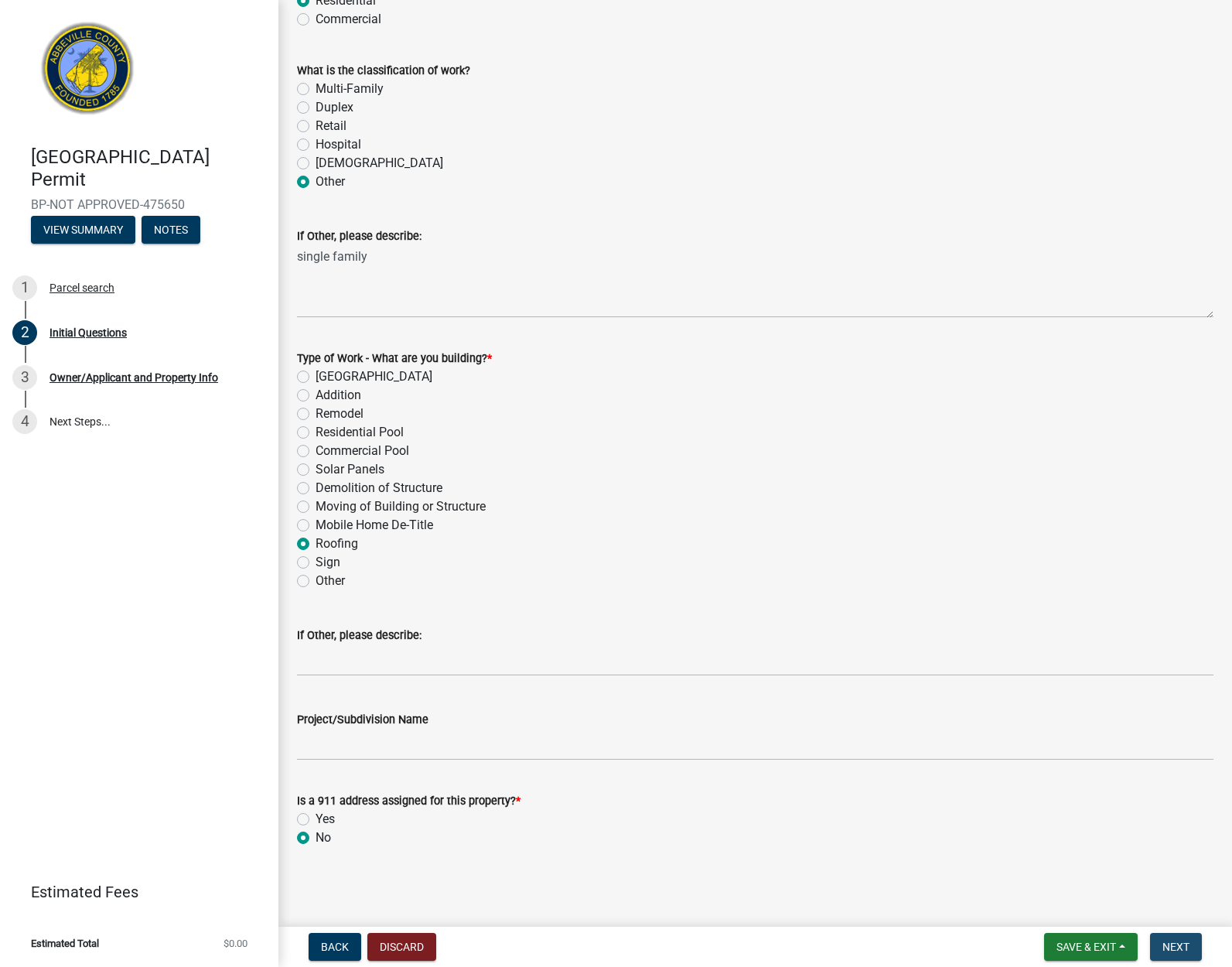
scroll to position [0, 0]
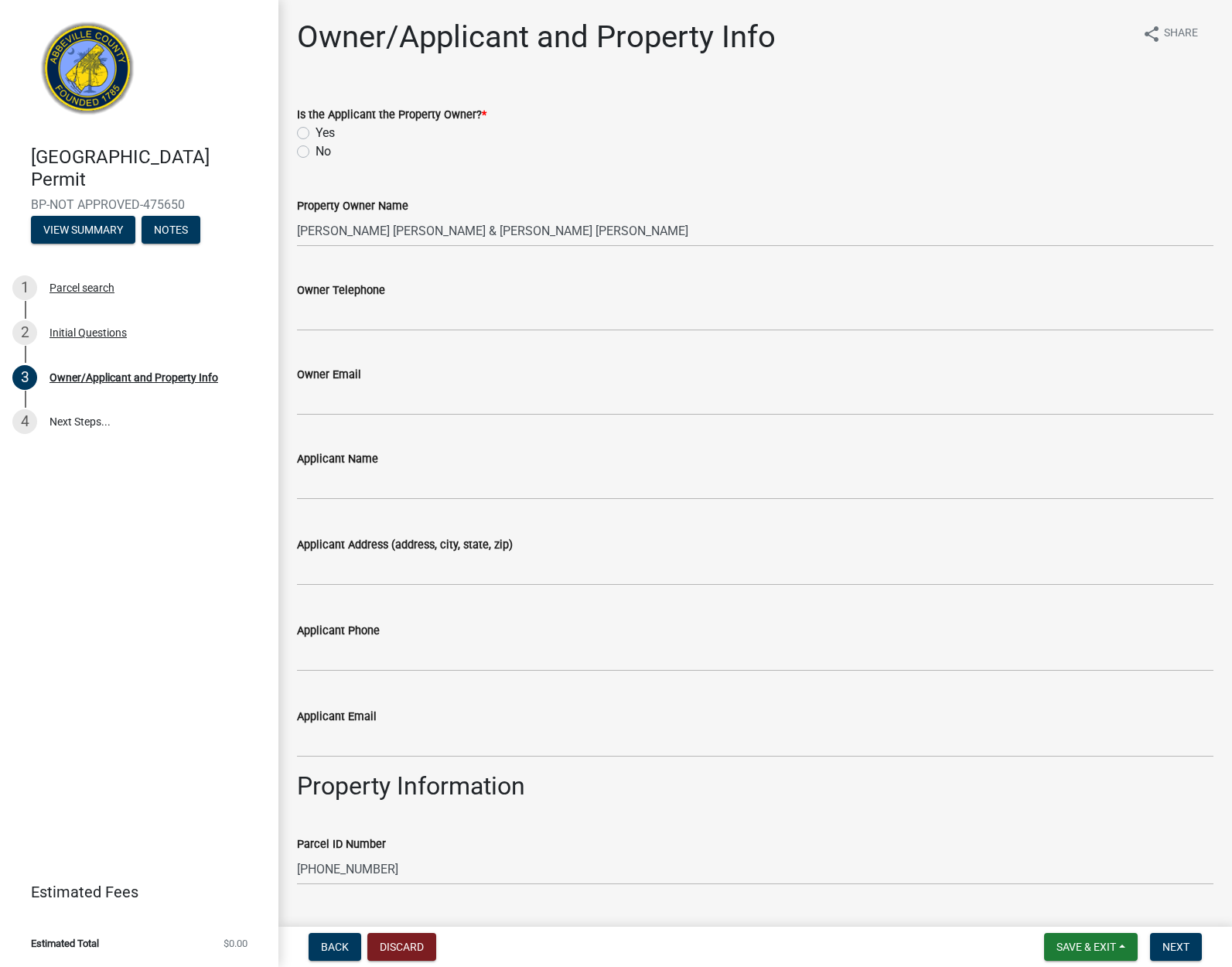
click at [315, 131] on label "Yes" at bounding box center [325, 132] width 20 height 19
click at [315, 131] on input "Yes" at bounding box center [320, 128] width 10 height 10
radio input "true"
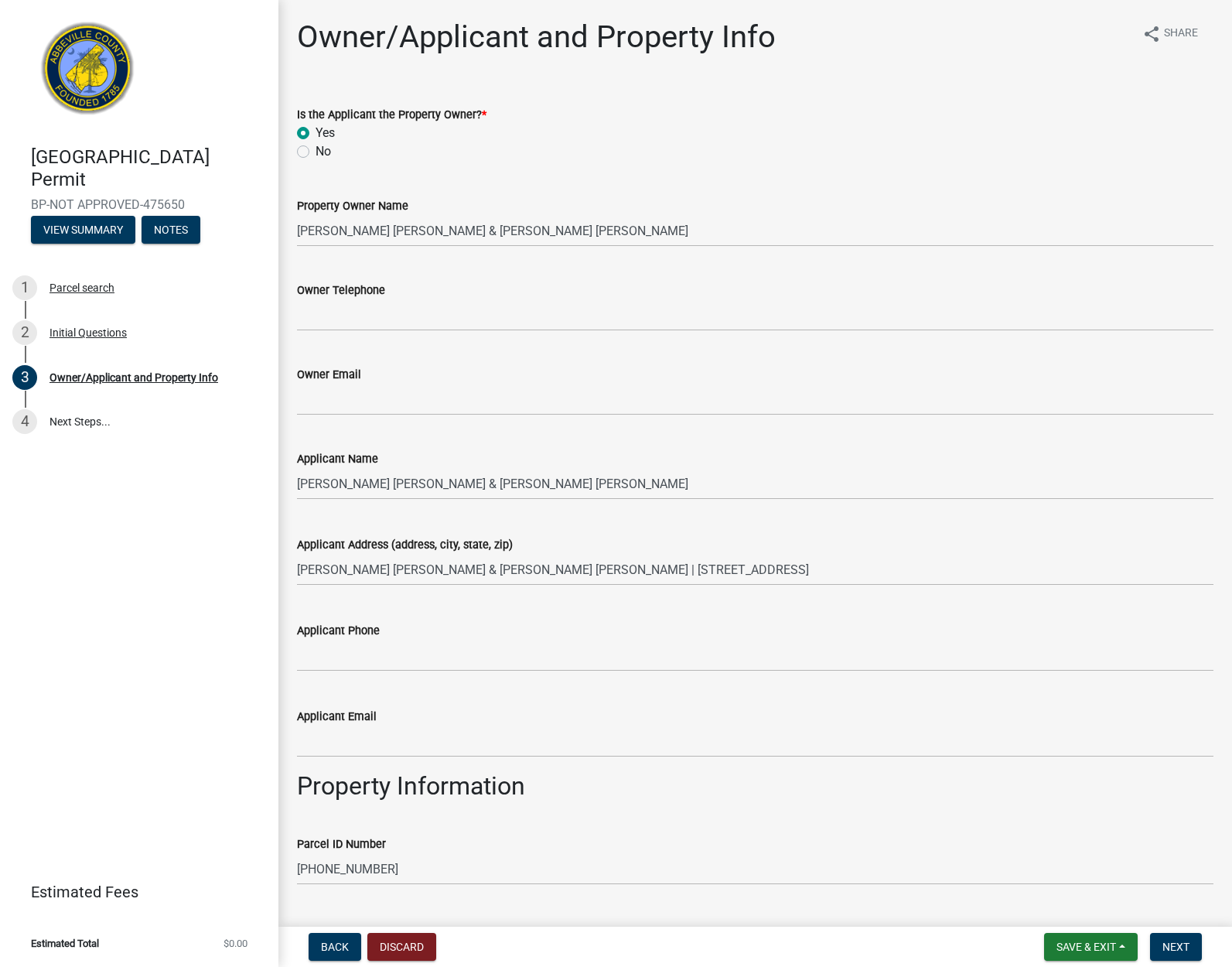
drag, startPoint x: 317, startPoint y: 155, endPoint x: 297, endPoint y: 152, distance: 20.2
click at [315, 153] on label "No" at bounding box center [323, 151] width 15 height 19
click at [315, 152] on input "No" at bounding box center [320, 147] width 10 height 10
radio input "true"
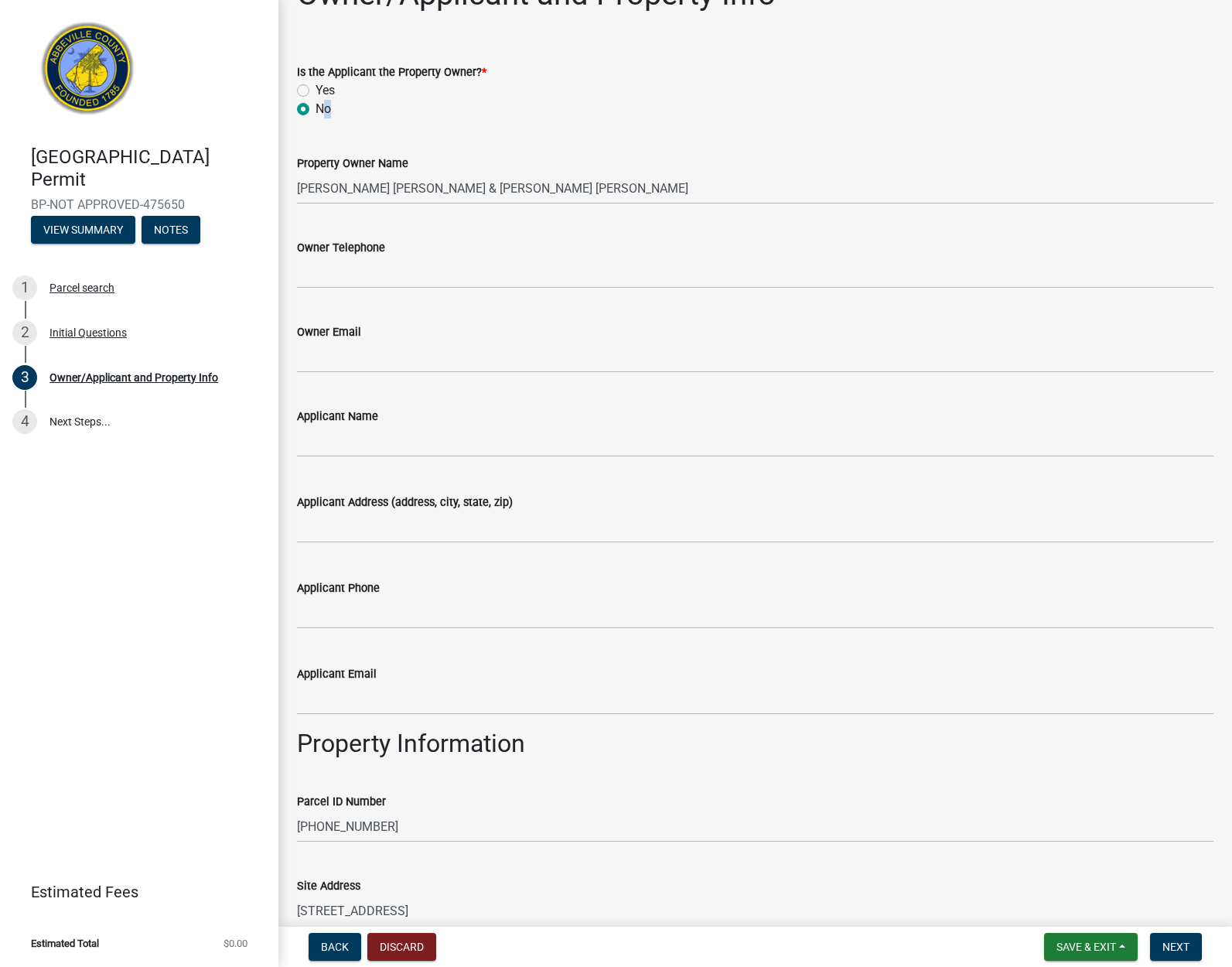
scroll to position [44, 0]
click at [390, 440] on input "Applicant Name" at bounding box center [755, 439] width 917 height 31
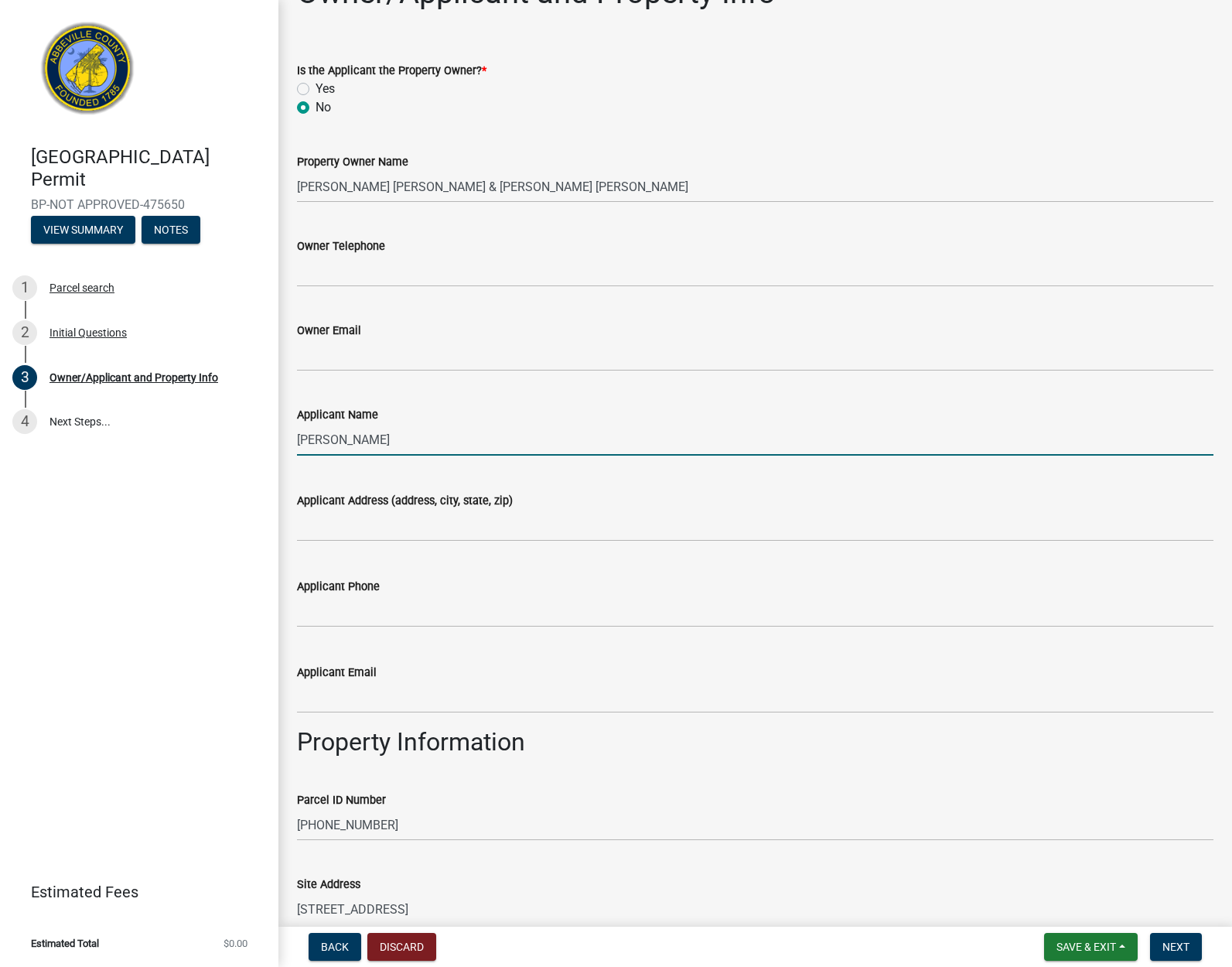
type input "[PERSON_NAME]"
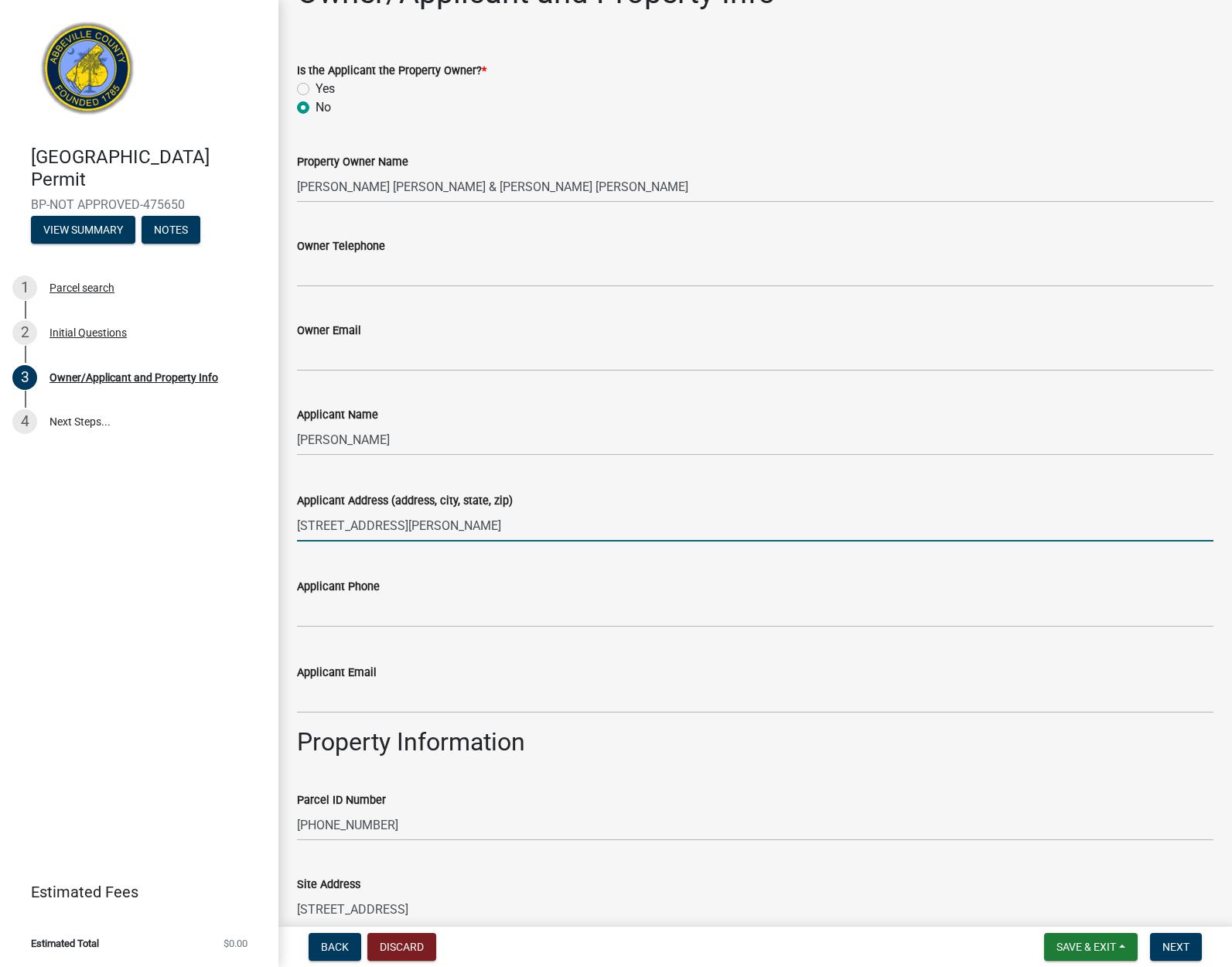
scroll to position [45, 0]
type input "[STREET_ADDRESS][PERSON_NAME]"
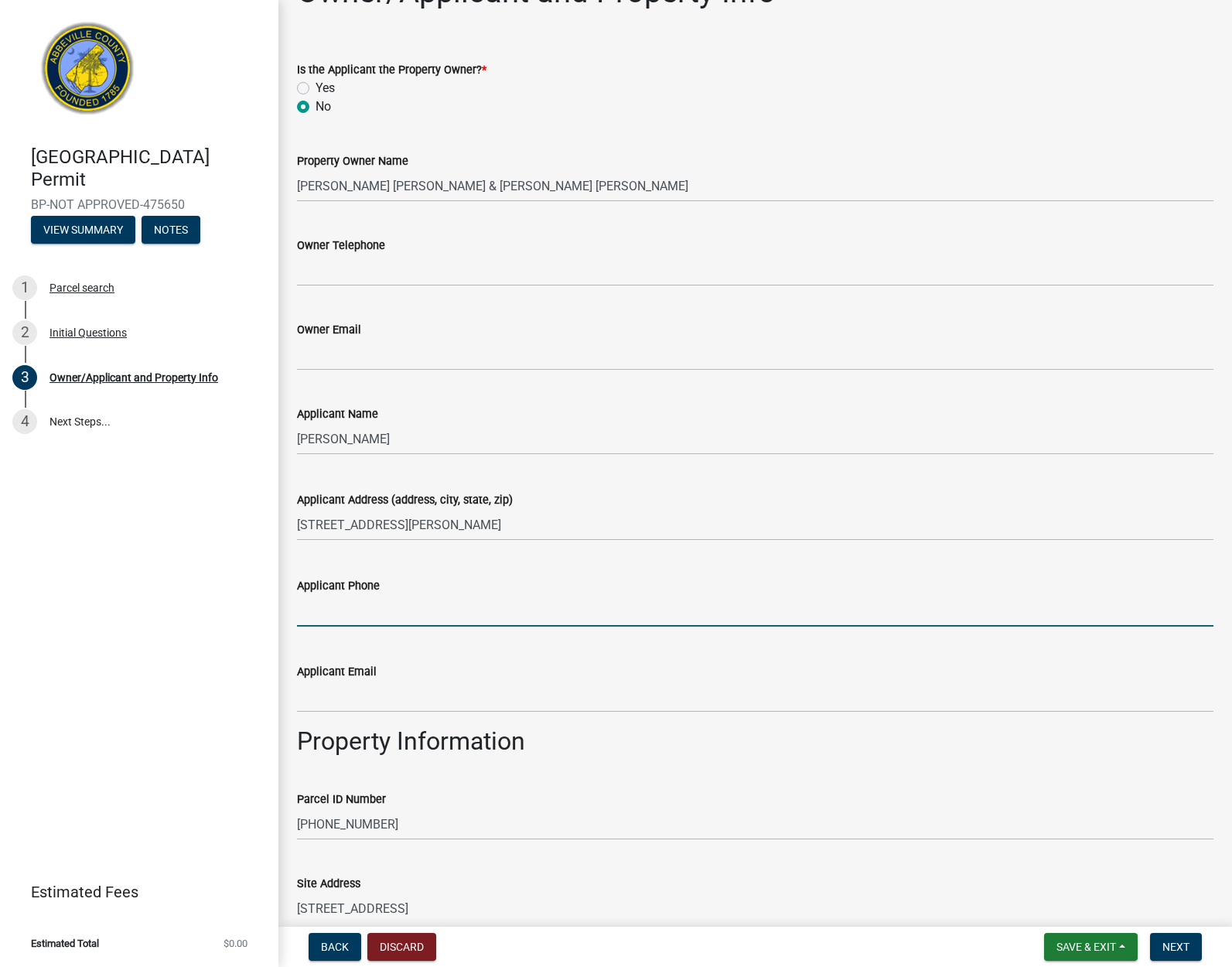
click at [405, 616] on input "Applicant Phone" at bounding box center [755, 610] width 917 height 31
type input "8649923993"
click at [386, 693] on input "Applicant Email" at bounding box center [755, 696] width 917 height 31
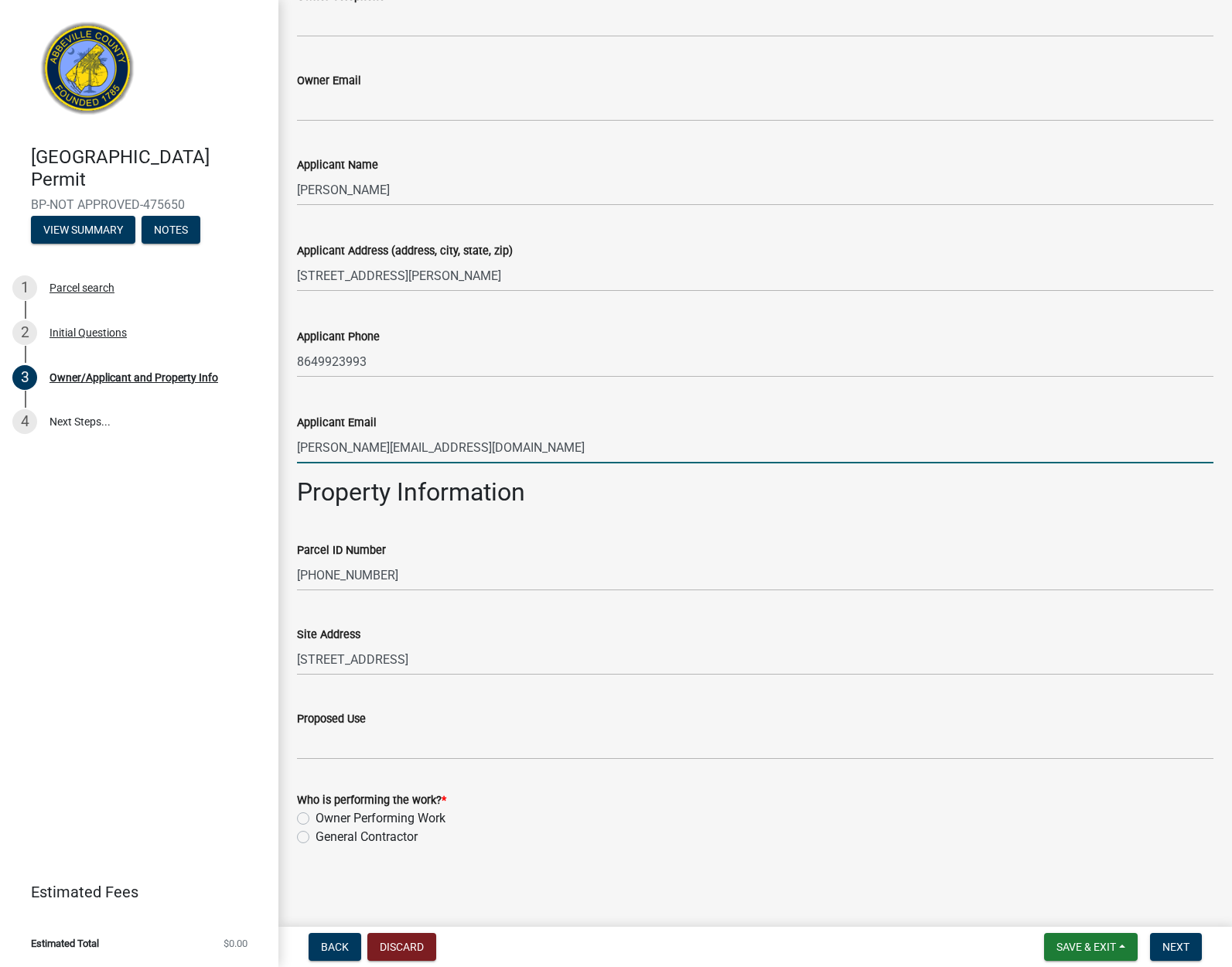
scroll to position [294, 0]
type input "[PERSON_NAME][EMAIL_ADDRESS][DOMAIN_NAME]"
click at [316, 835] on label "General Contractor" at bounding box center [366, 837] width 102 height 19
click at [316, 835] on input "General Contractor" at bounding box center [320, 832] width 10 height 10
radio input "true"
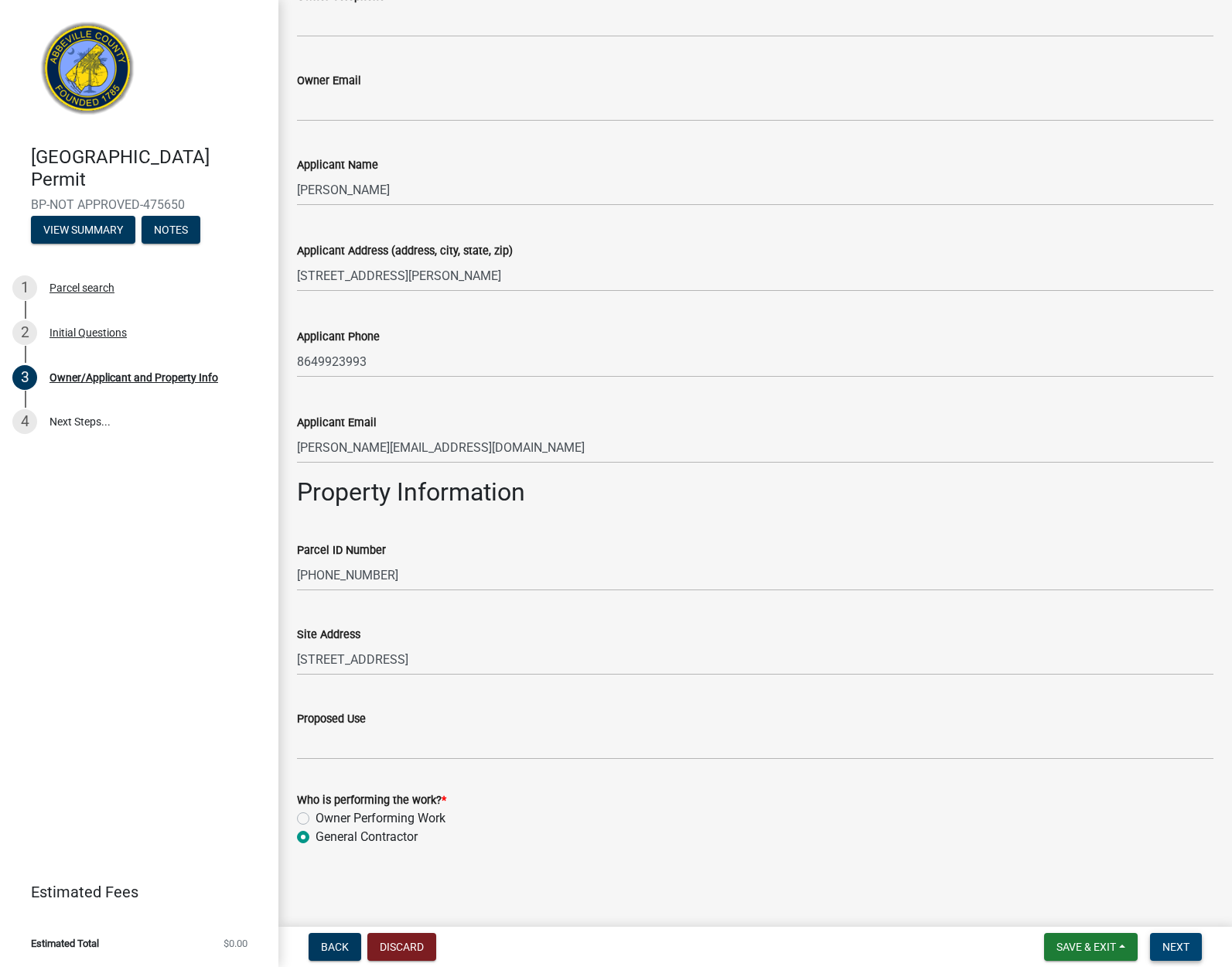
click at [1173, 943] on span "Next" at bounding box center [1176, 946] width 27 height 13
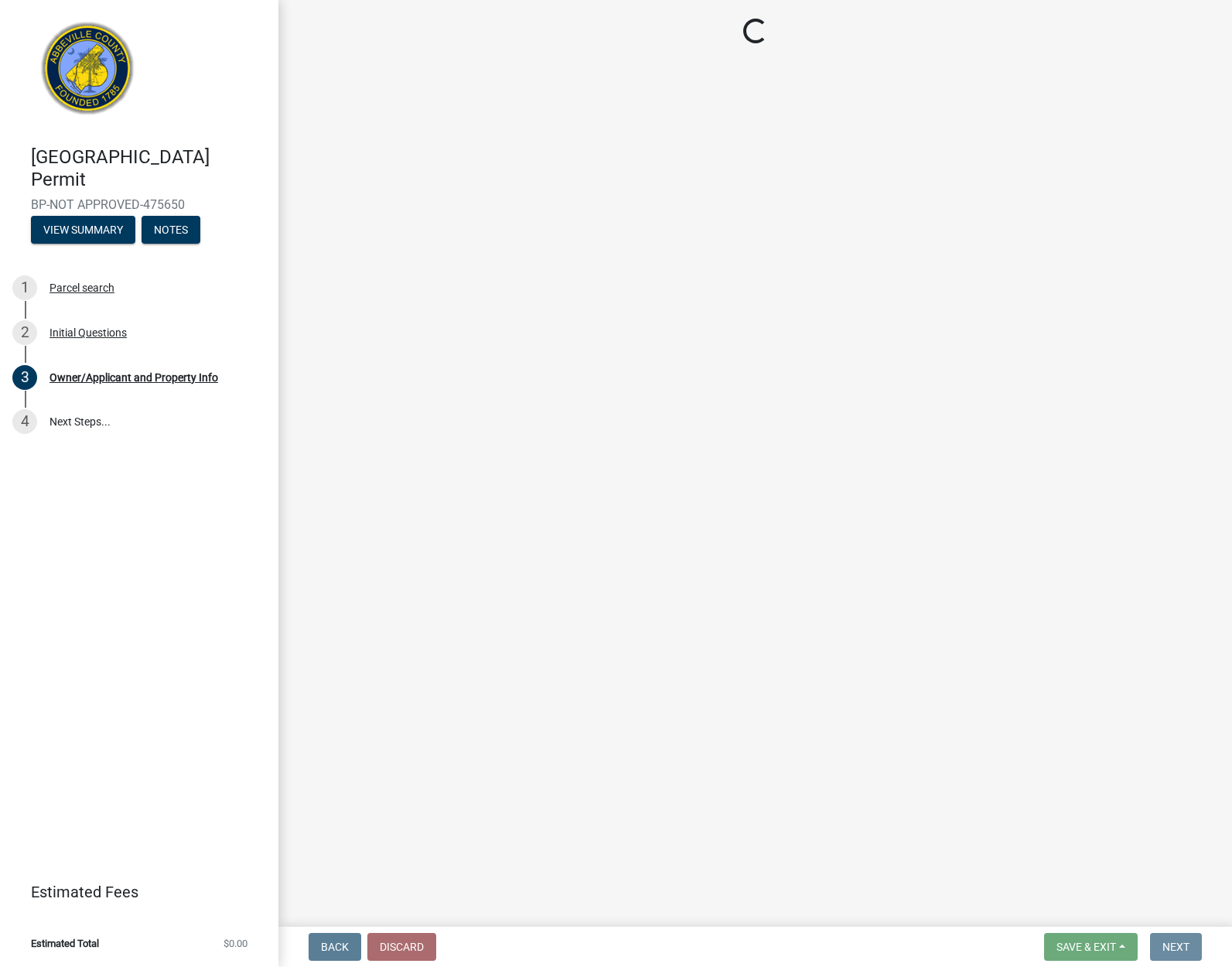
scroll to position [0, 0]
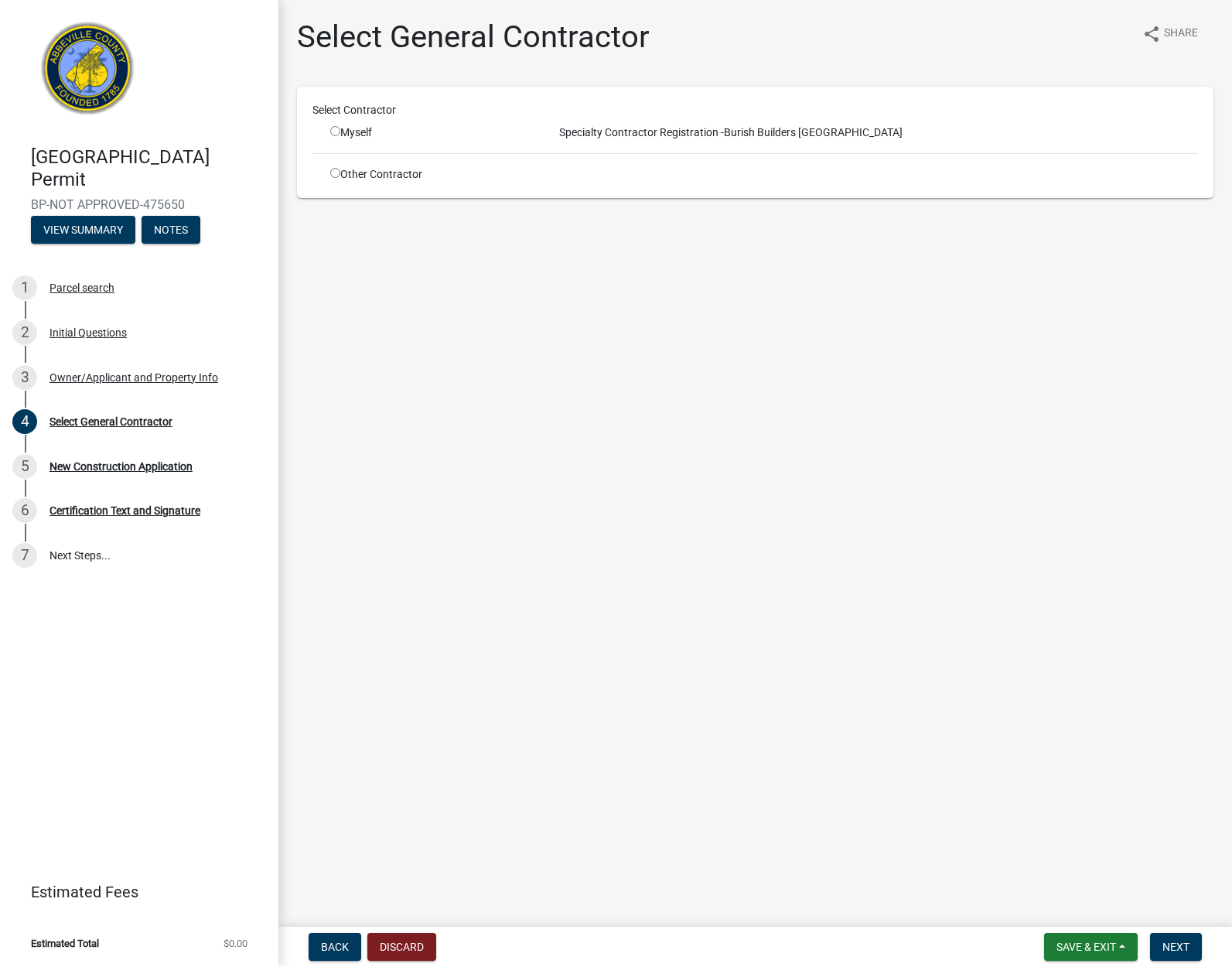
click at [339, 135] on input "radio" at bounding box center [335, 130] width 10 height 10
radio input "true"
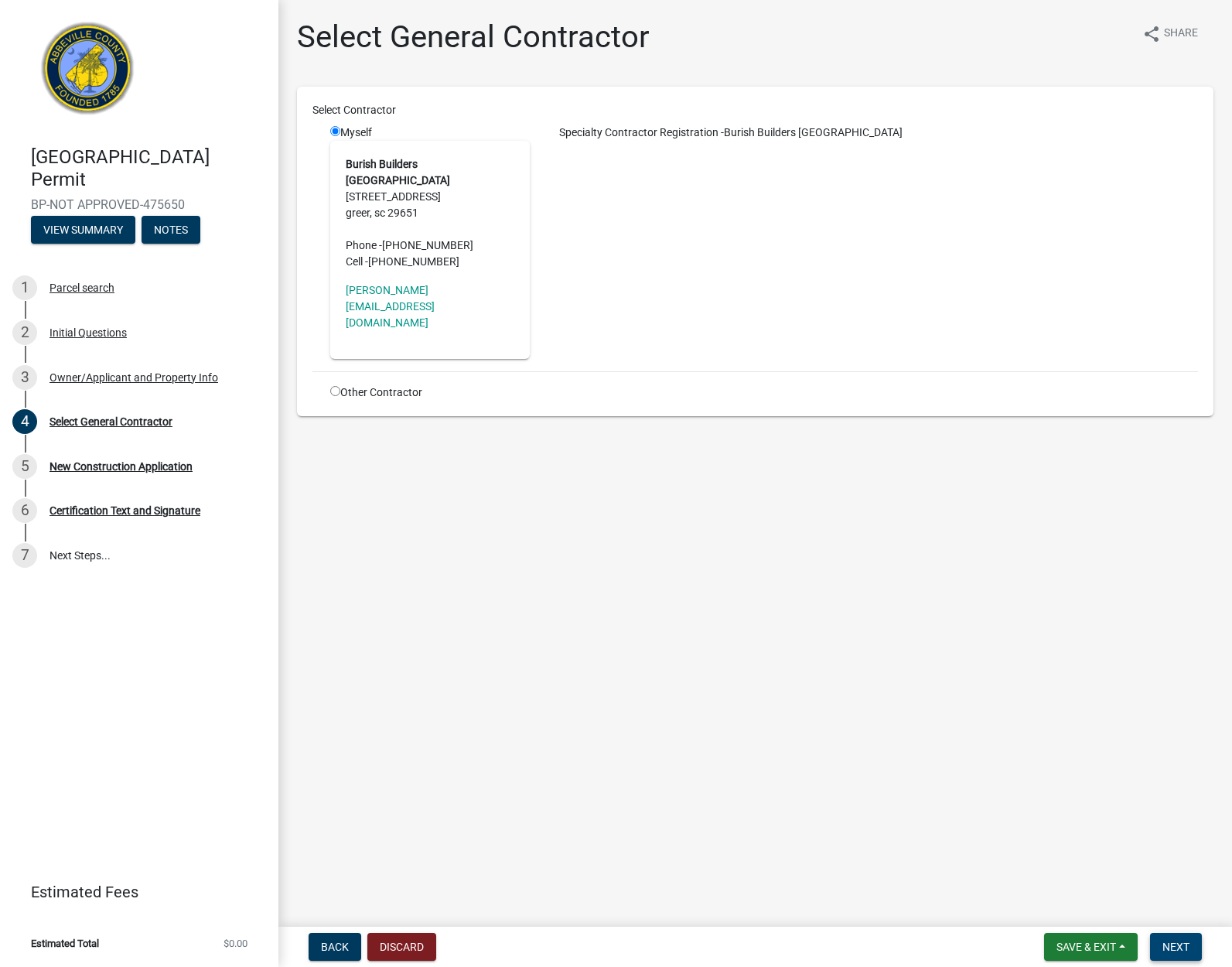
click at [1177, 946] on span "Next" at bounding box center [1176, 946] width 27 height 13
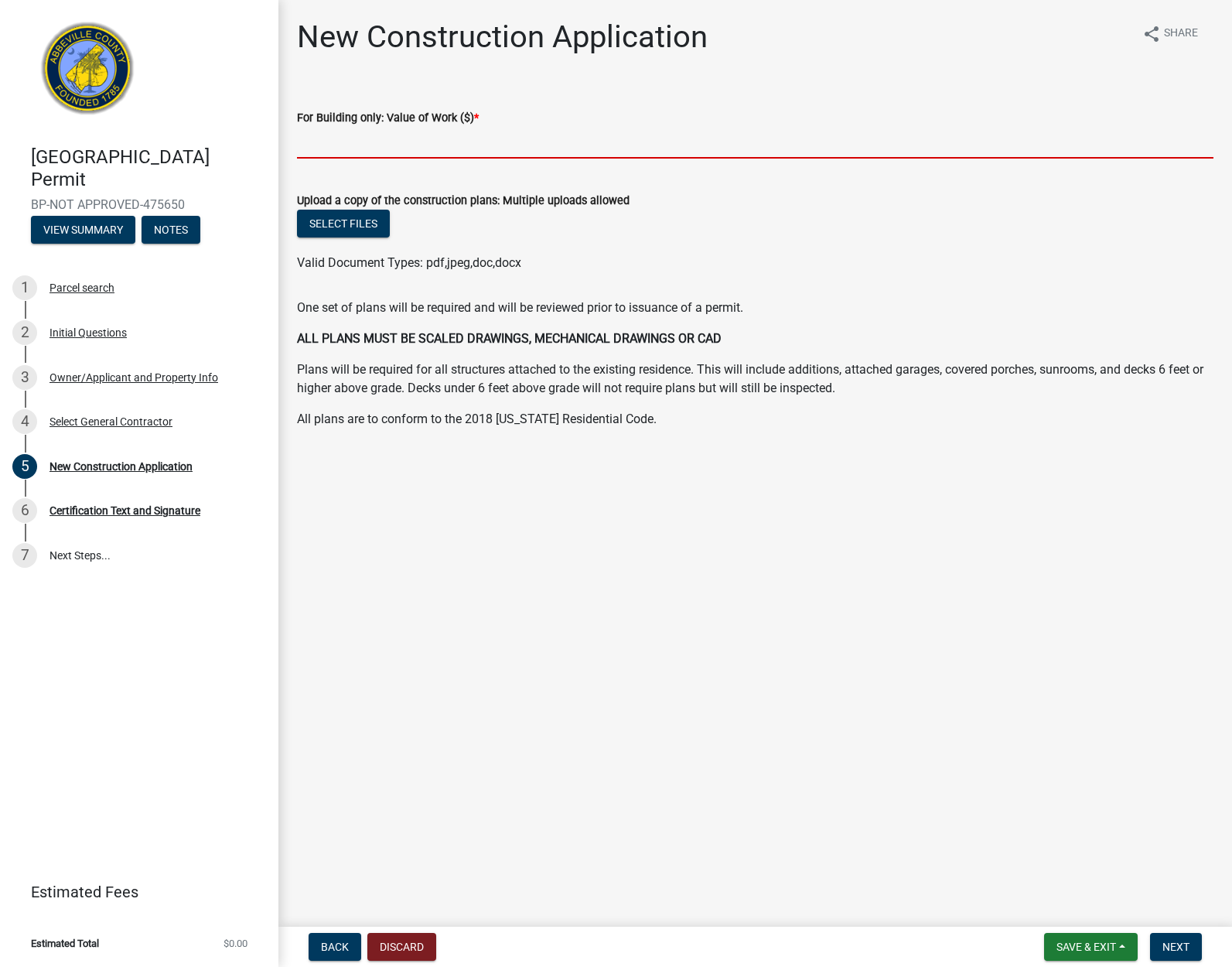
click at [347, 147] on input "text" at bounding box center [755, 142] width 917 height 31
type input "12129.85"
click at [1173, 942] on span "Next" at bounding box center [1176, 946] width 27 height 13
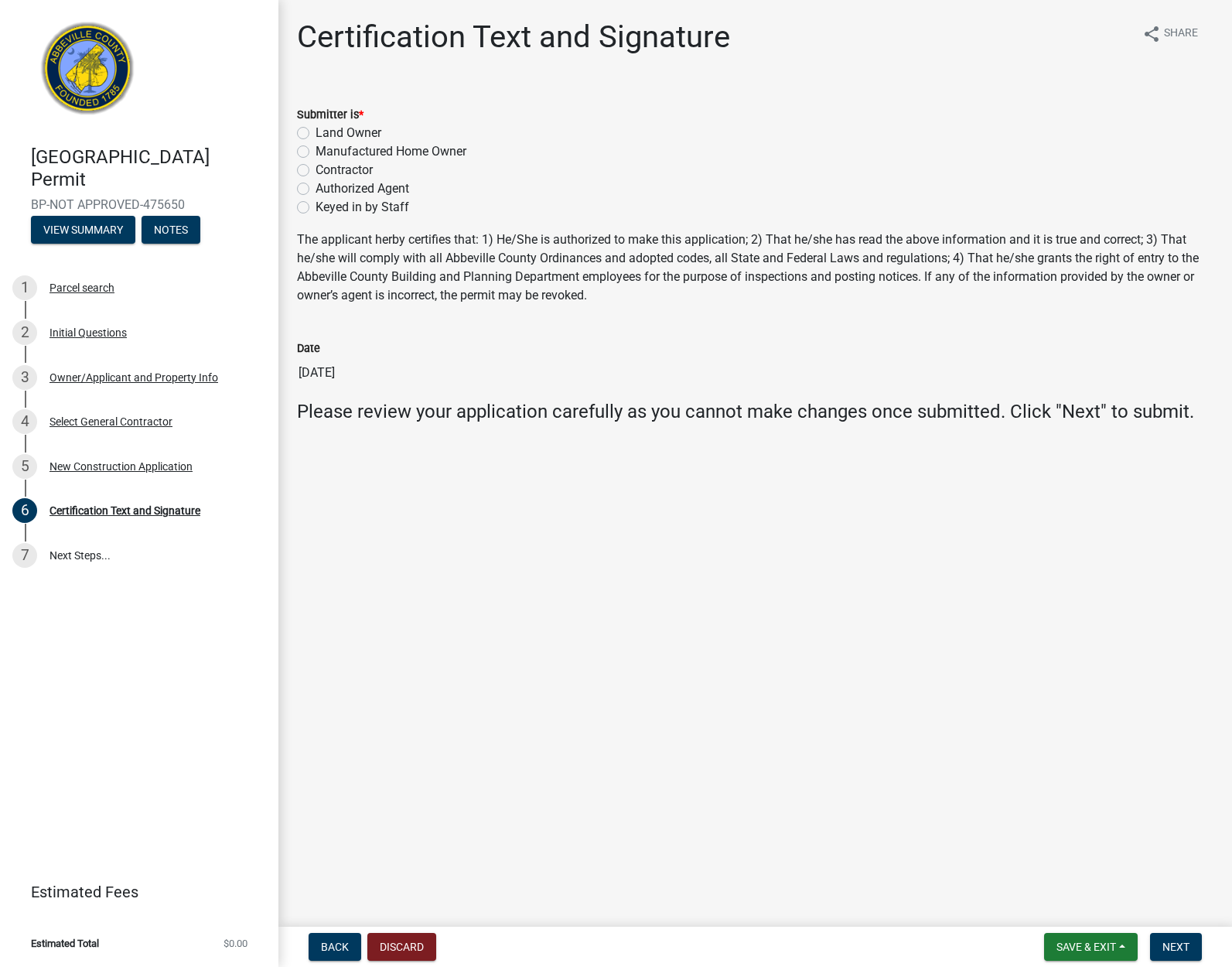
click at [315, 168] on label "Contractor" at bounding box center [344, 170] width 57 height 19
click at [315, 168] on input "Contractor" at bounding box center [320, 165] width 10 height 10
radio input "true"
click at [1175, 941] on span "Next" at bounding box center [1176, 946] width 27 height 13
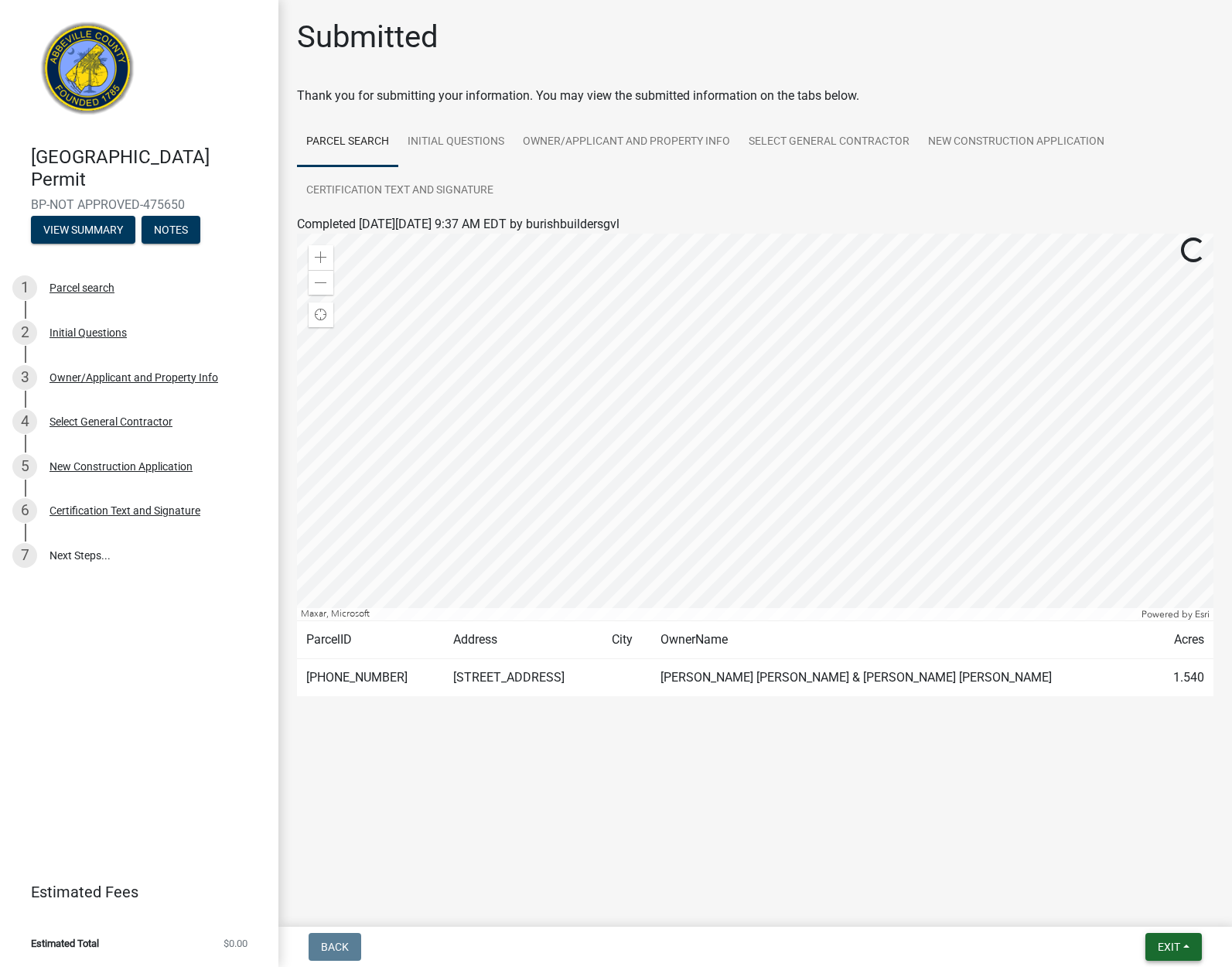
click at [1179, 948] on span "Exit" at bounding box center [1169, 946] width 22 height 13
click at [1135, 911] on button "Save & Exit" at bounding box center [1139, 907] width 123 height 38
